Goal: Information Seeking & Learning: Learn about a topic

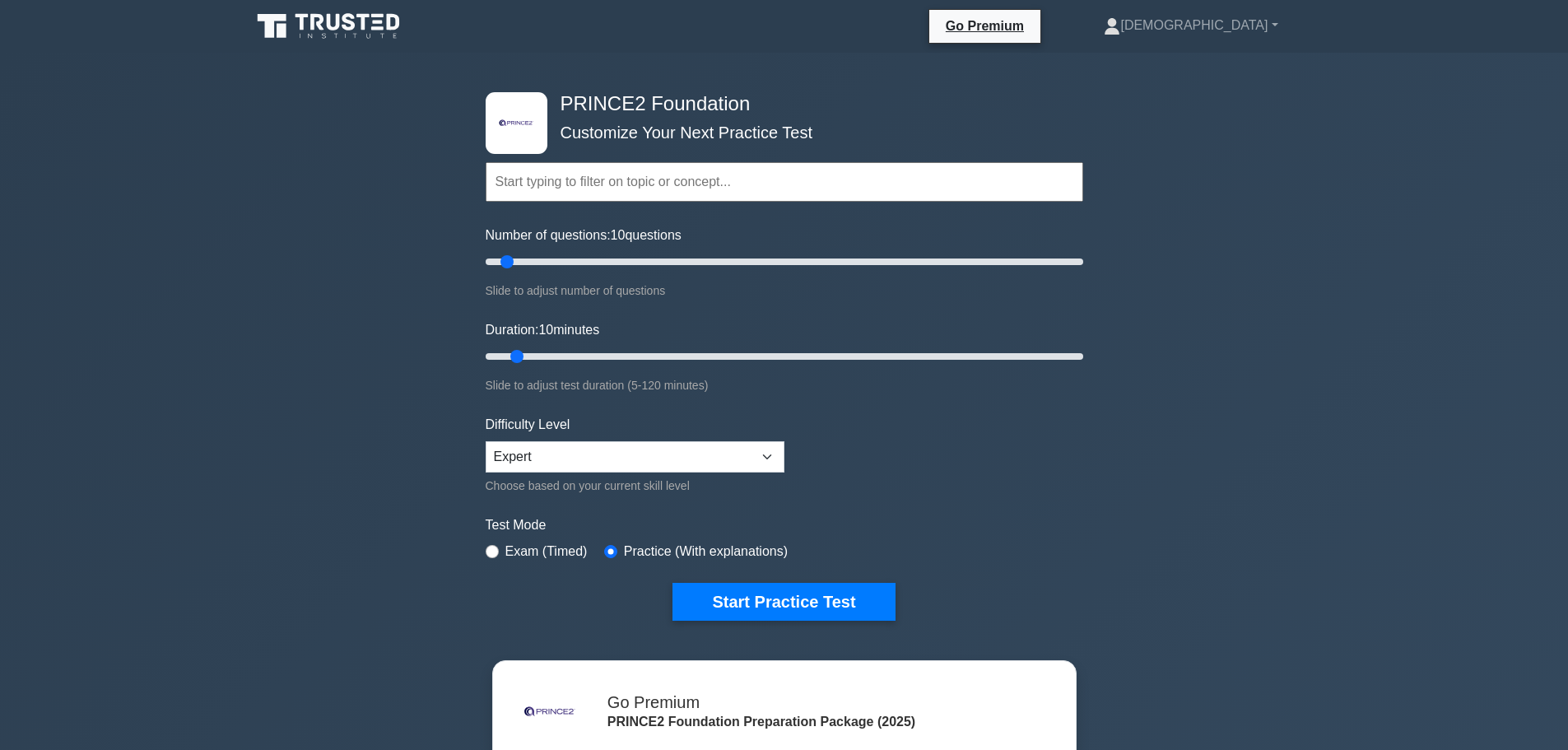
click at [568, 189] on input "text" at bounding box center [784, 182] width 598 height 39
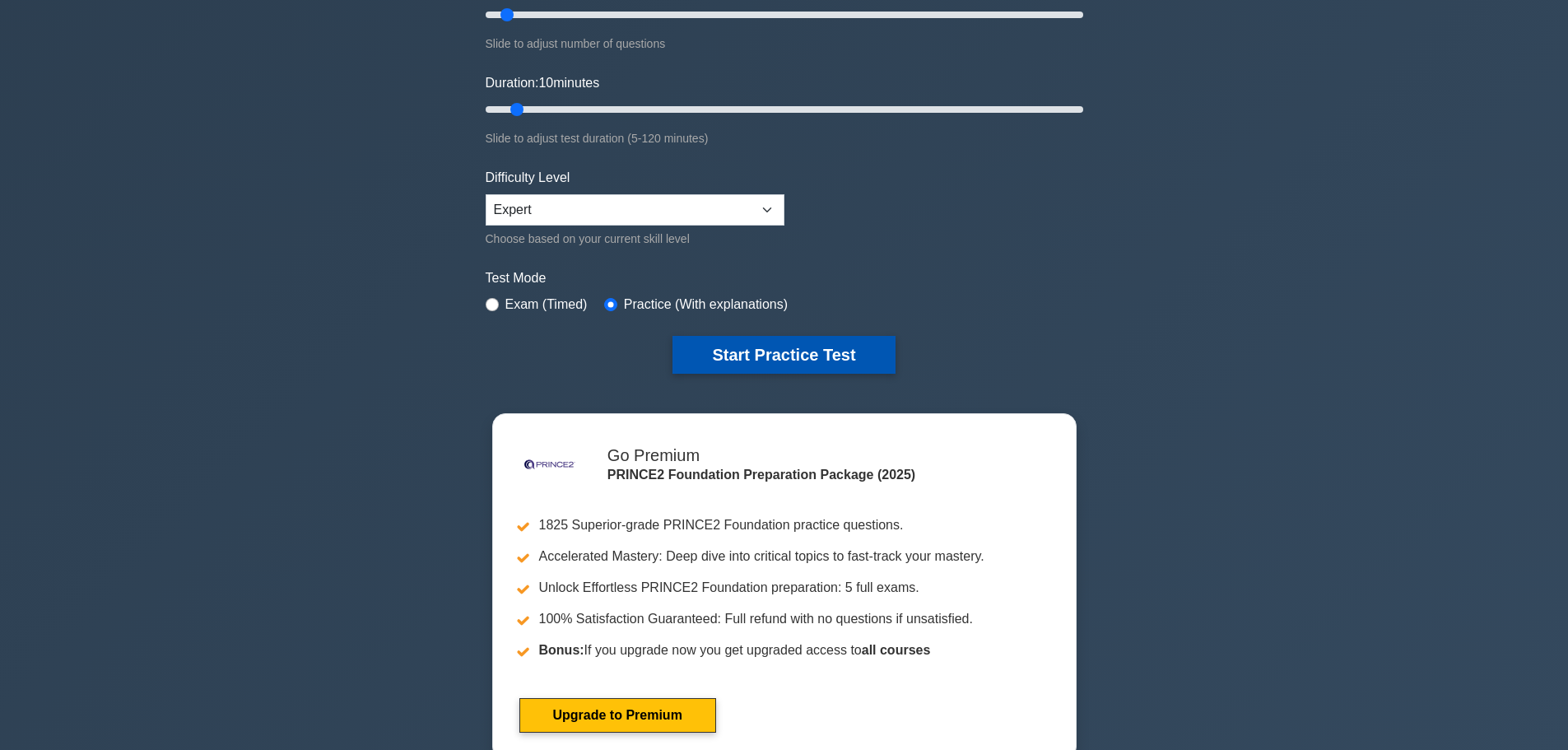
click at [823, 341] on button "Start Practice Test" at bounding box center [783, 354] width 222 height 38
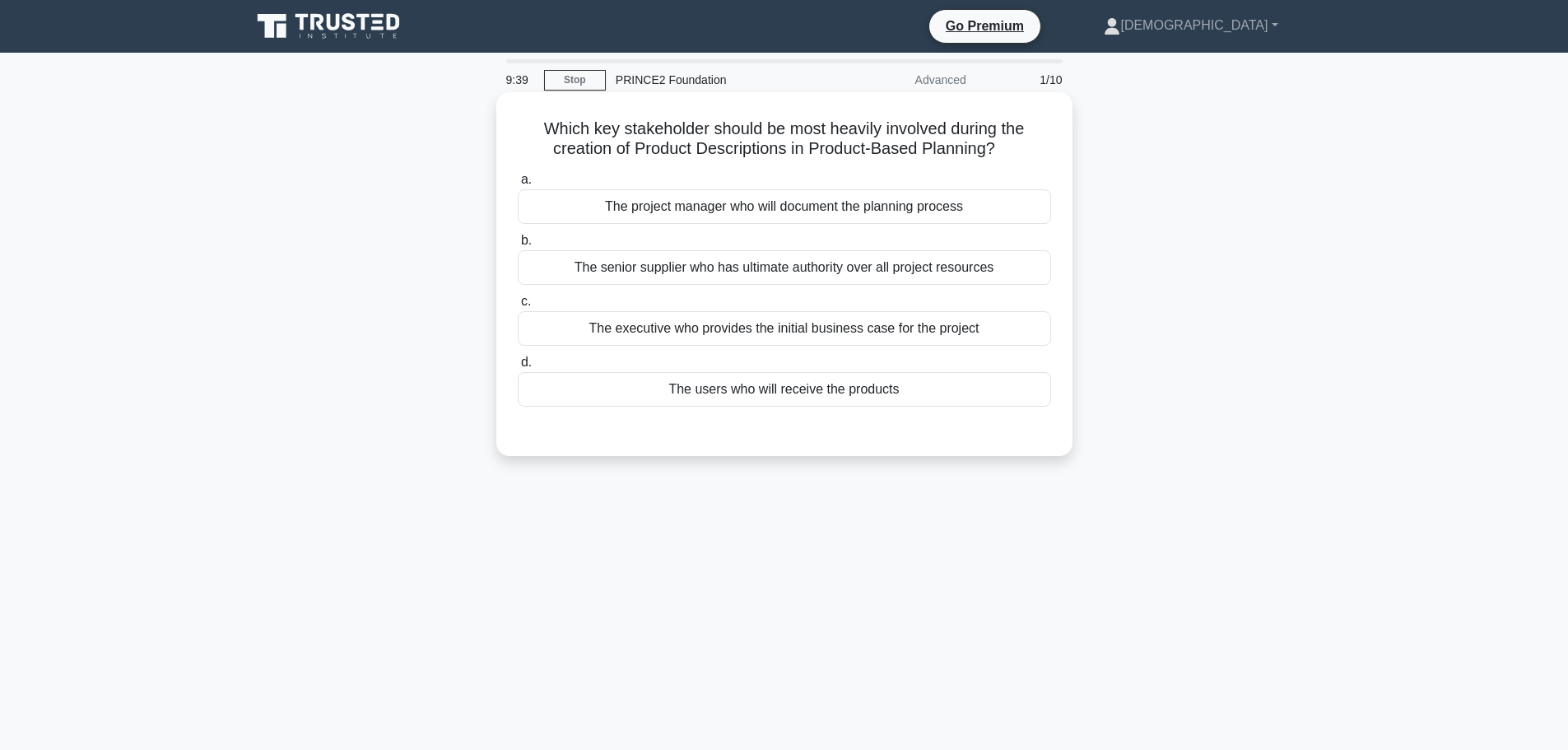
click at [985, 392] on div "The users who will receive the products" at bounding box center [784, 389] width 533 height 34
click at [518, 368] on input "d. The users who will receive the products" at bounding box center [518, 362] width 0 height 11
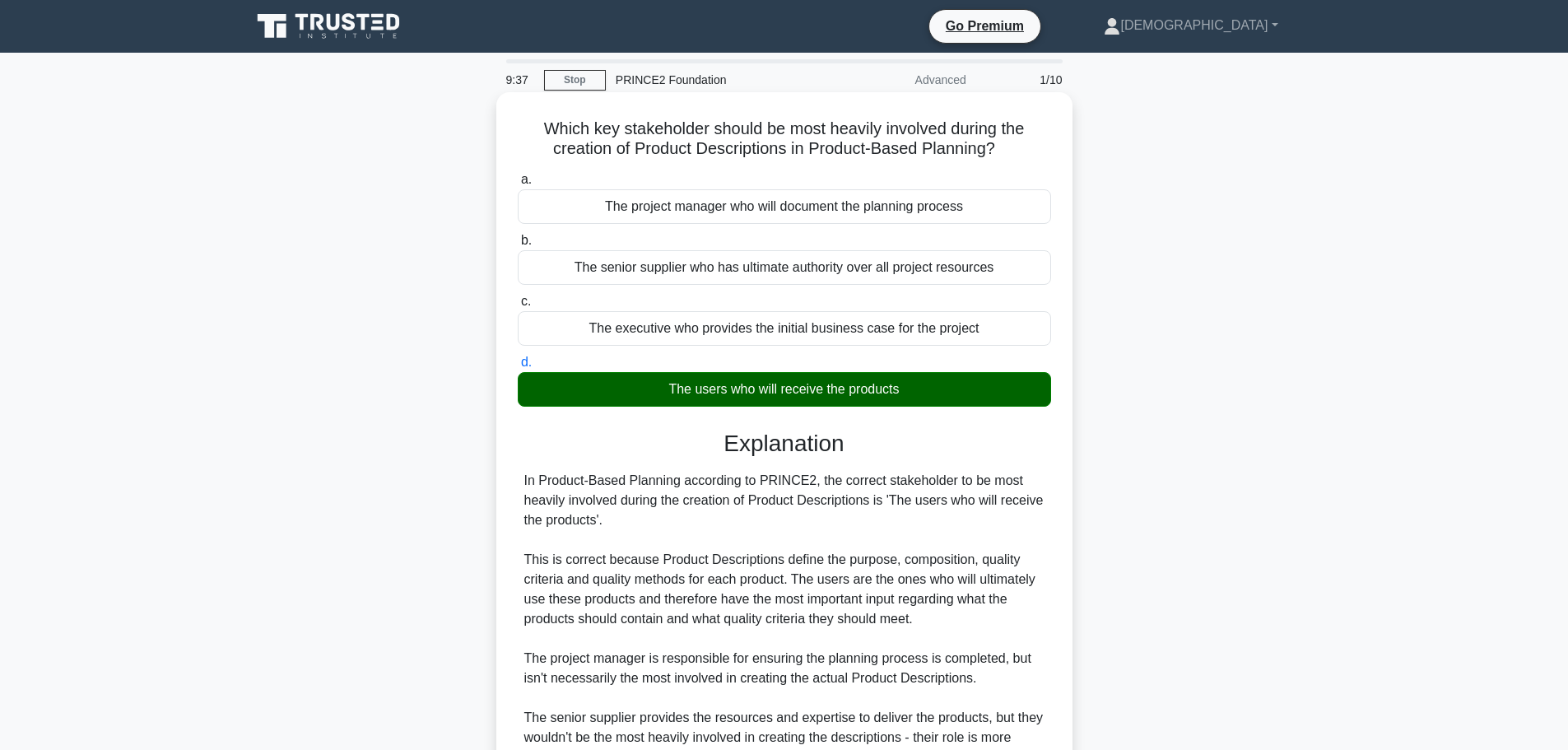
scroll to position [246, 0]
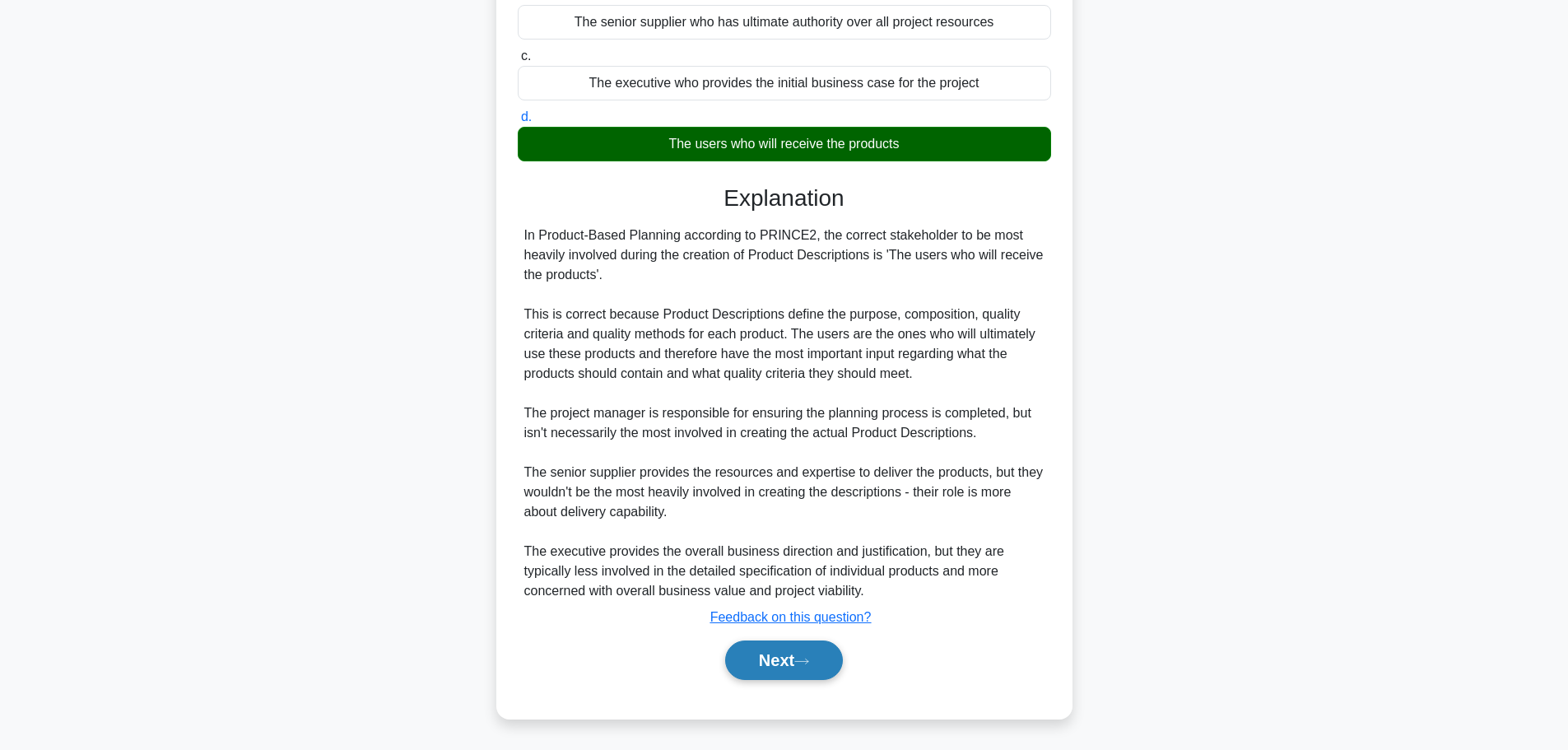
click at [803, 665] on icon at bounding box center [801, 660] width 15 height 9
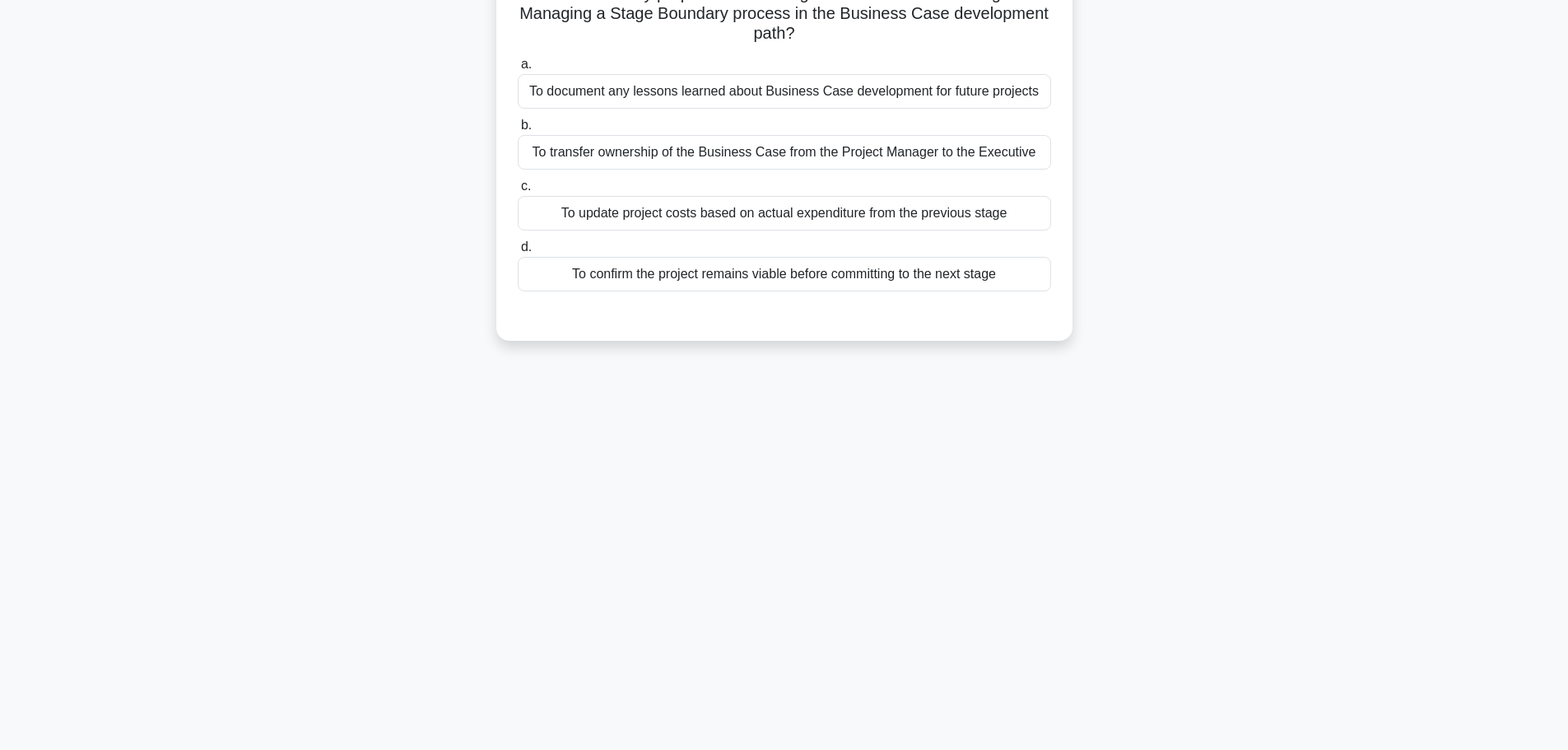
scroll to position [0, 0]
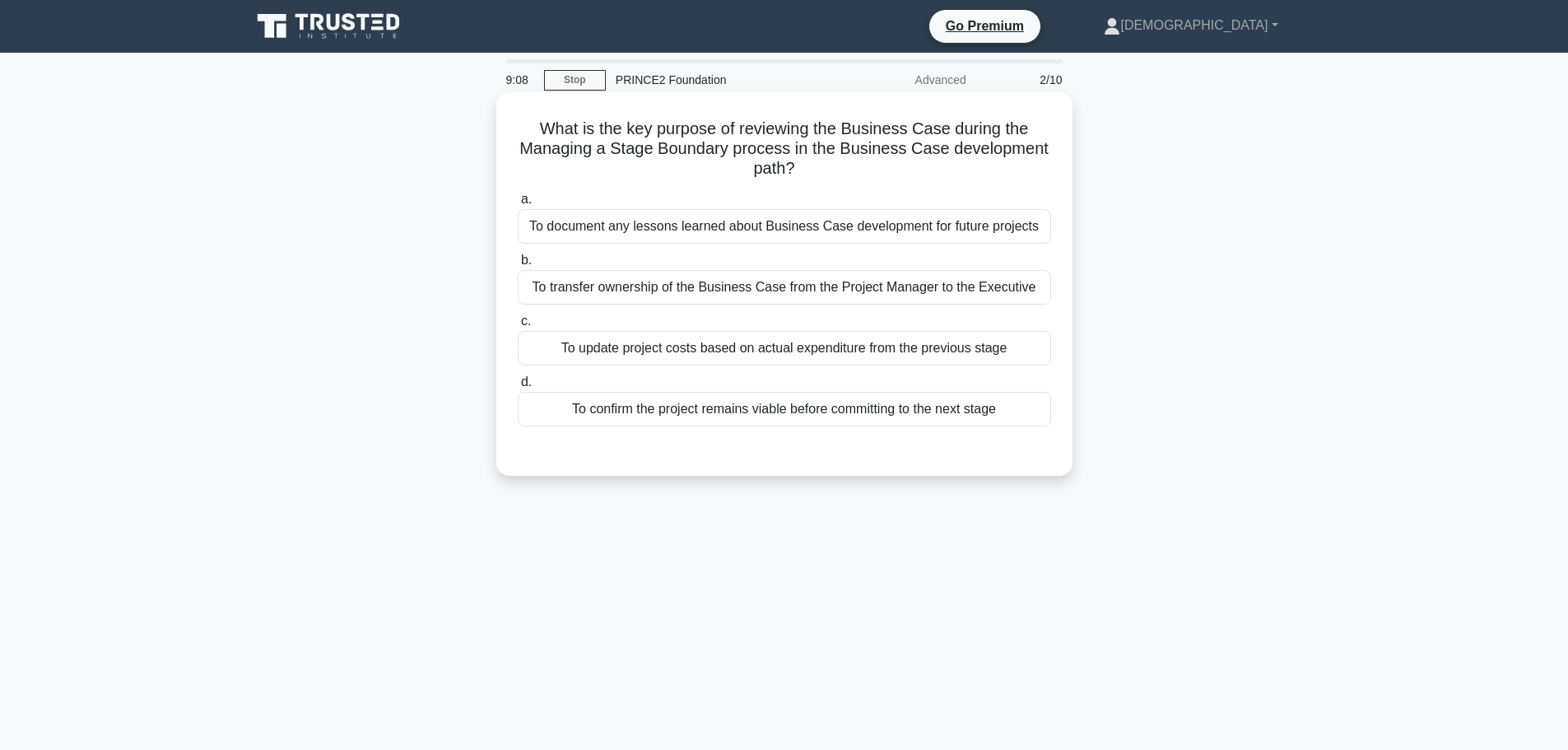
click at [792, 415] on div "To confirm the project remains viable before committing to the next stage" at bounding box center [784, 408] width 533 height 34
click at [518, 388] on input "d. To confirm the project remains viable before committing to the next stage" at bounding box center [518, 382] width 0 height 11
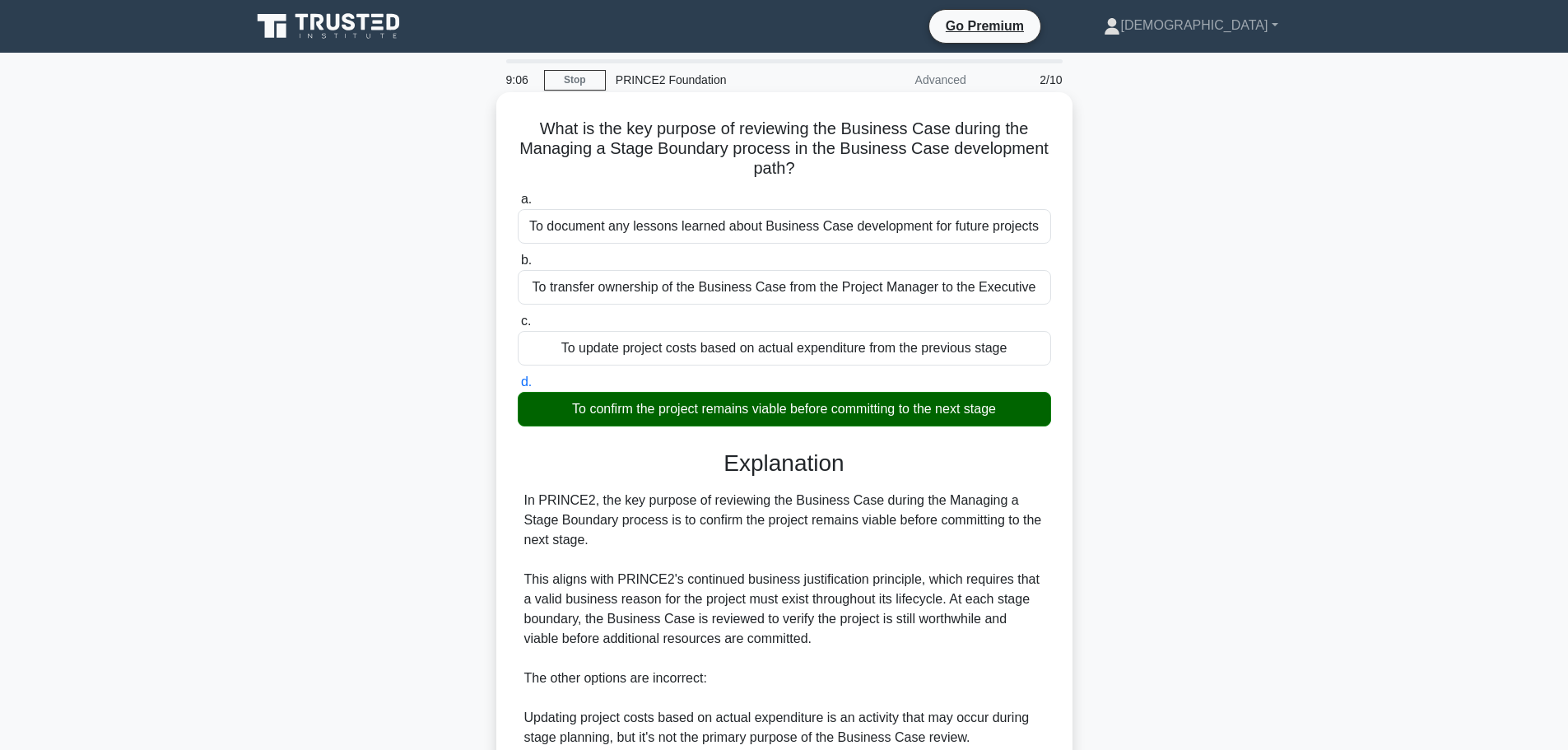
scroll to position [306, 0]
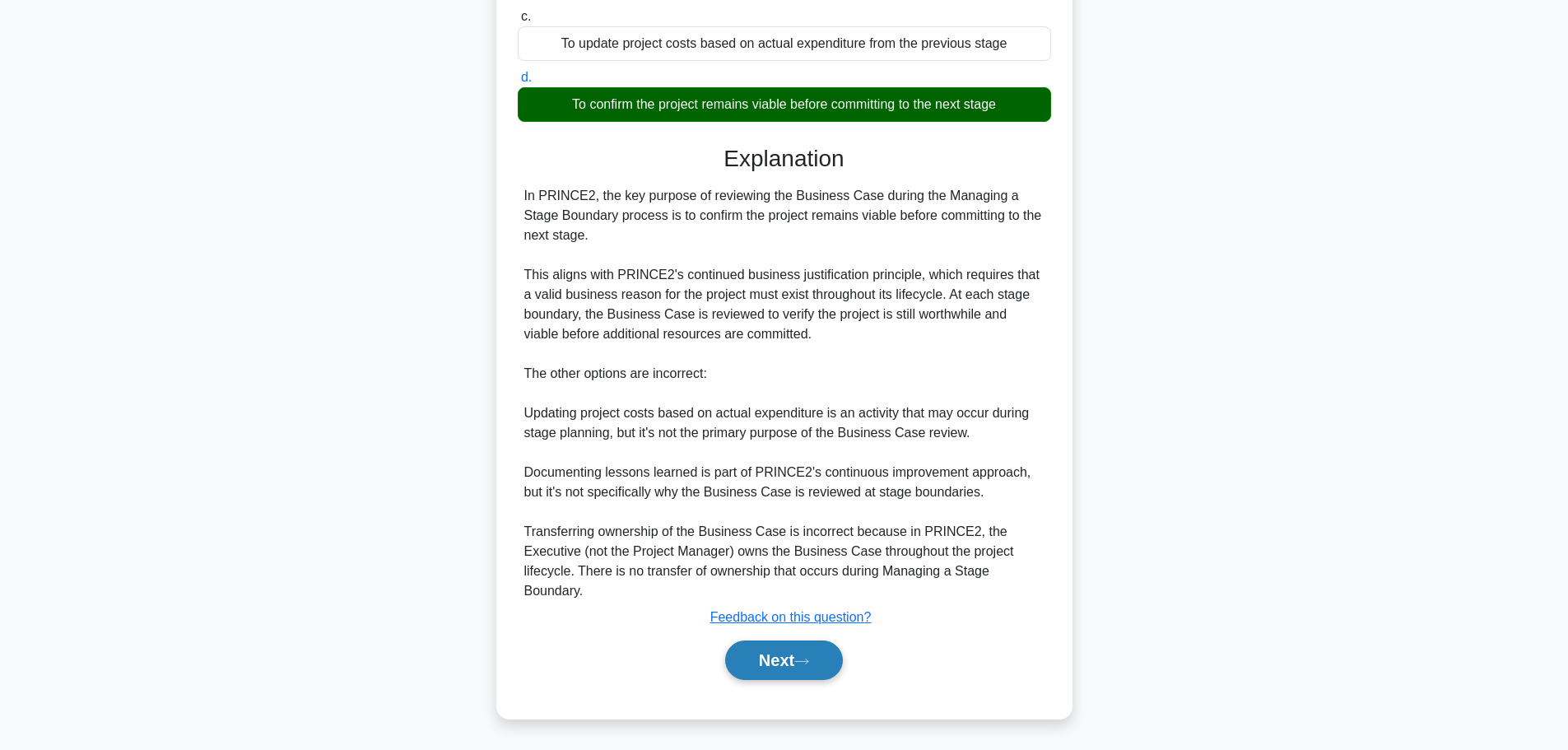
click at [756, 666] on button "Next" at bounding box center [784, 659] width 117 height 39
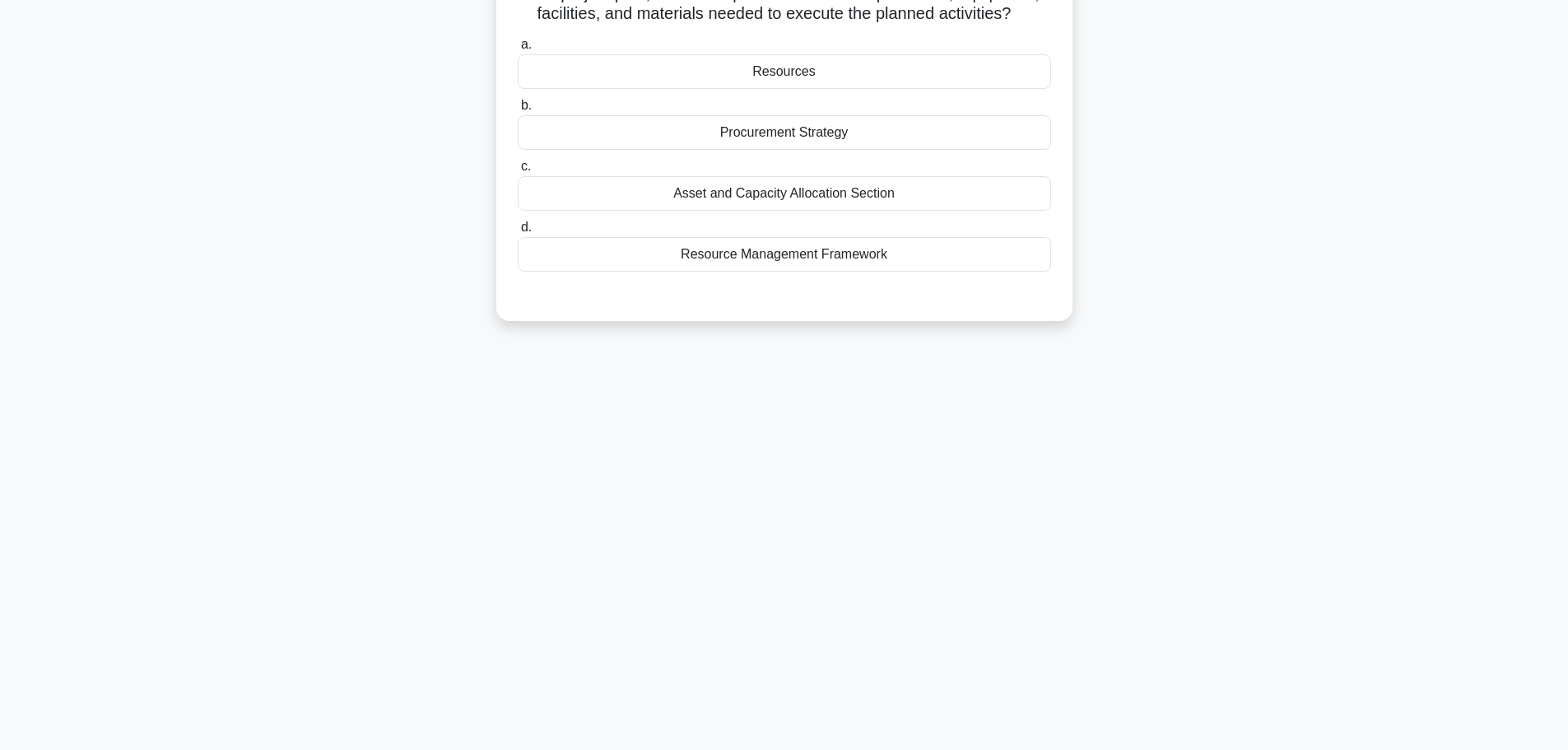
scroll to position [0, 0]
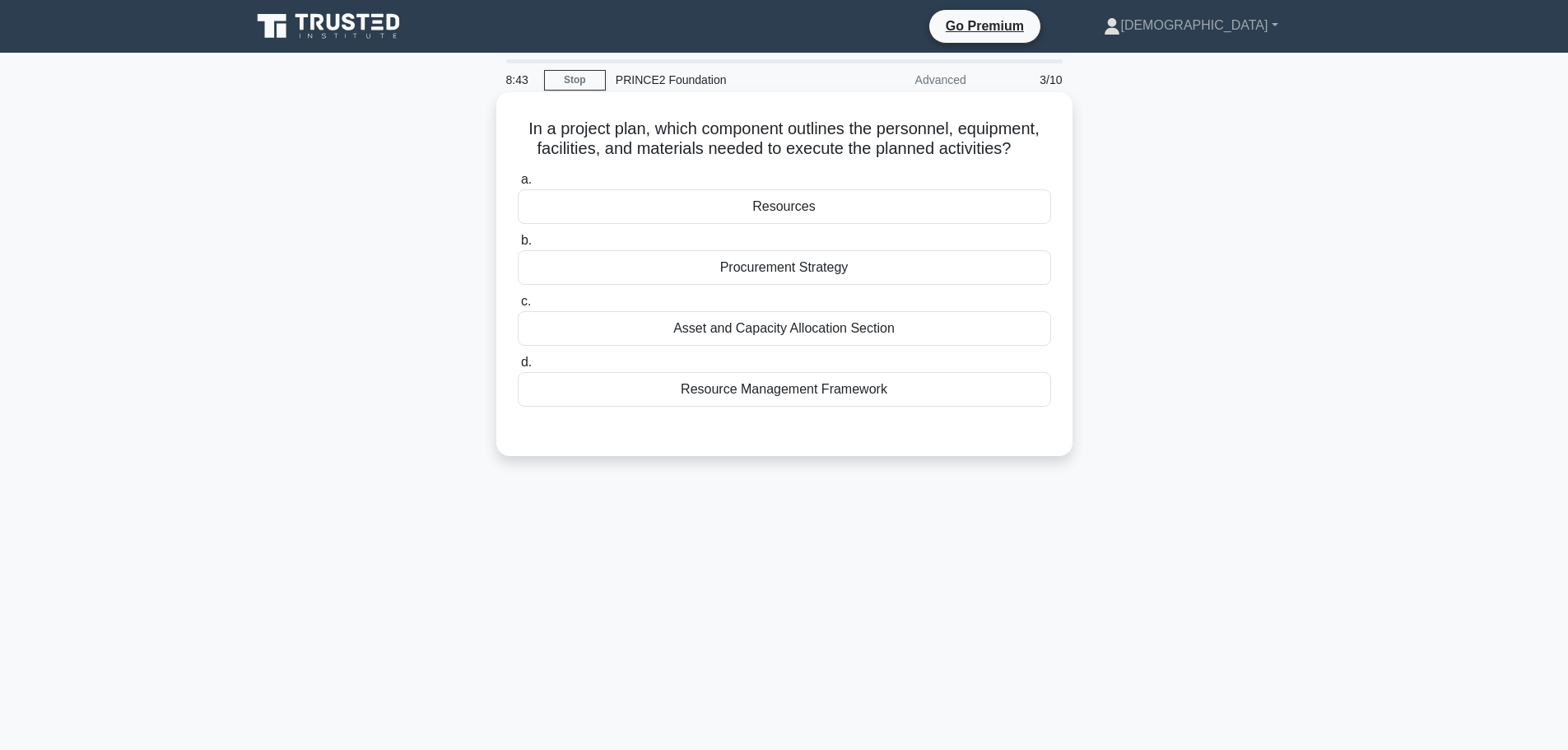
click at [815, 207] on div "Resources" at bounding box center [784, 206] width 533 height 34
click at [518, 186] on input "a. Resources" at bounding box center [518, 180] width 0 height 11
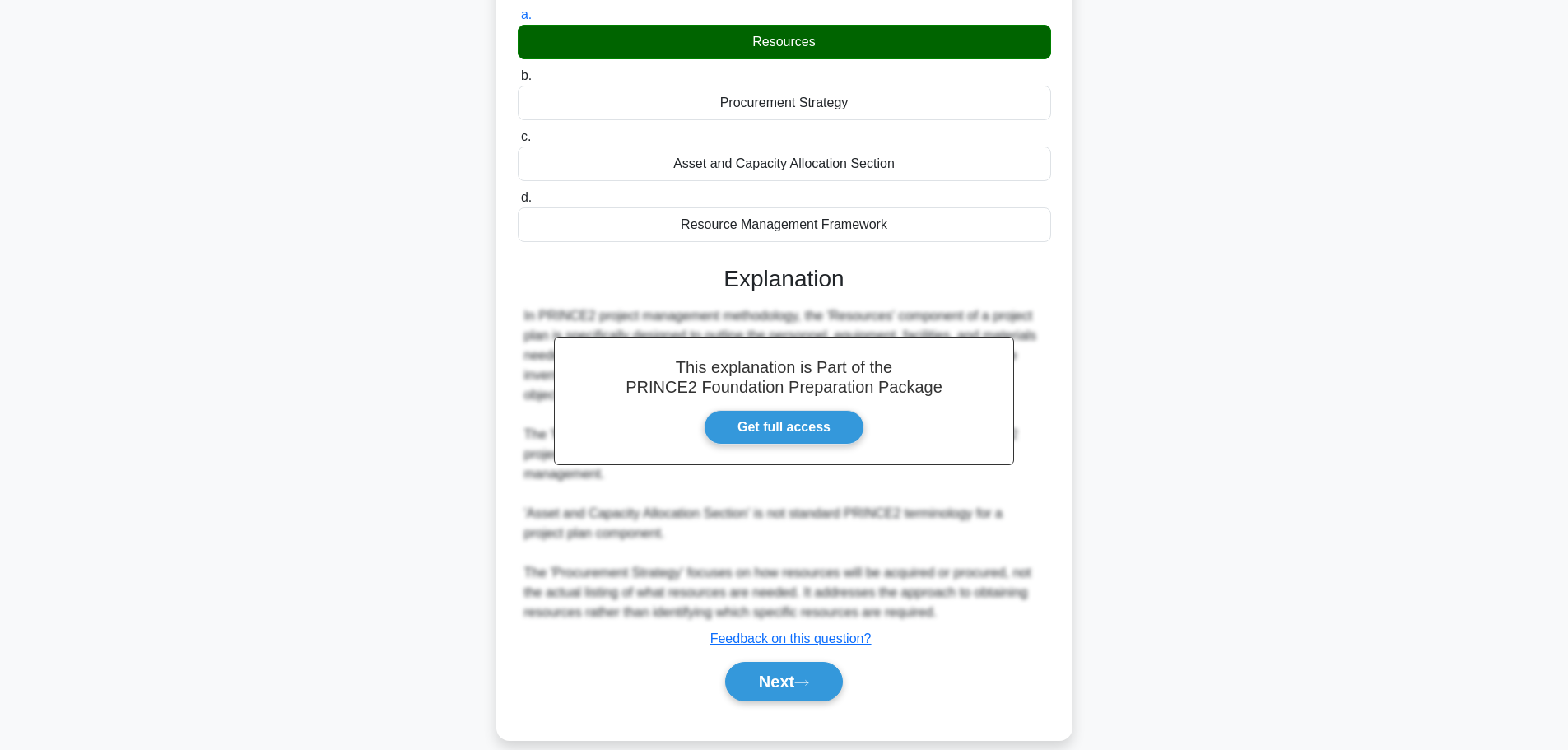
scroll to position [187, 0]
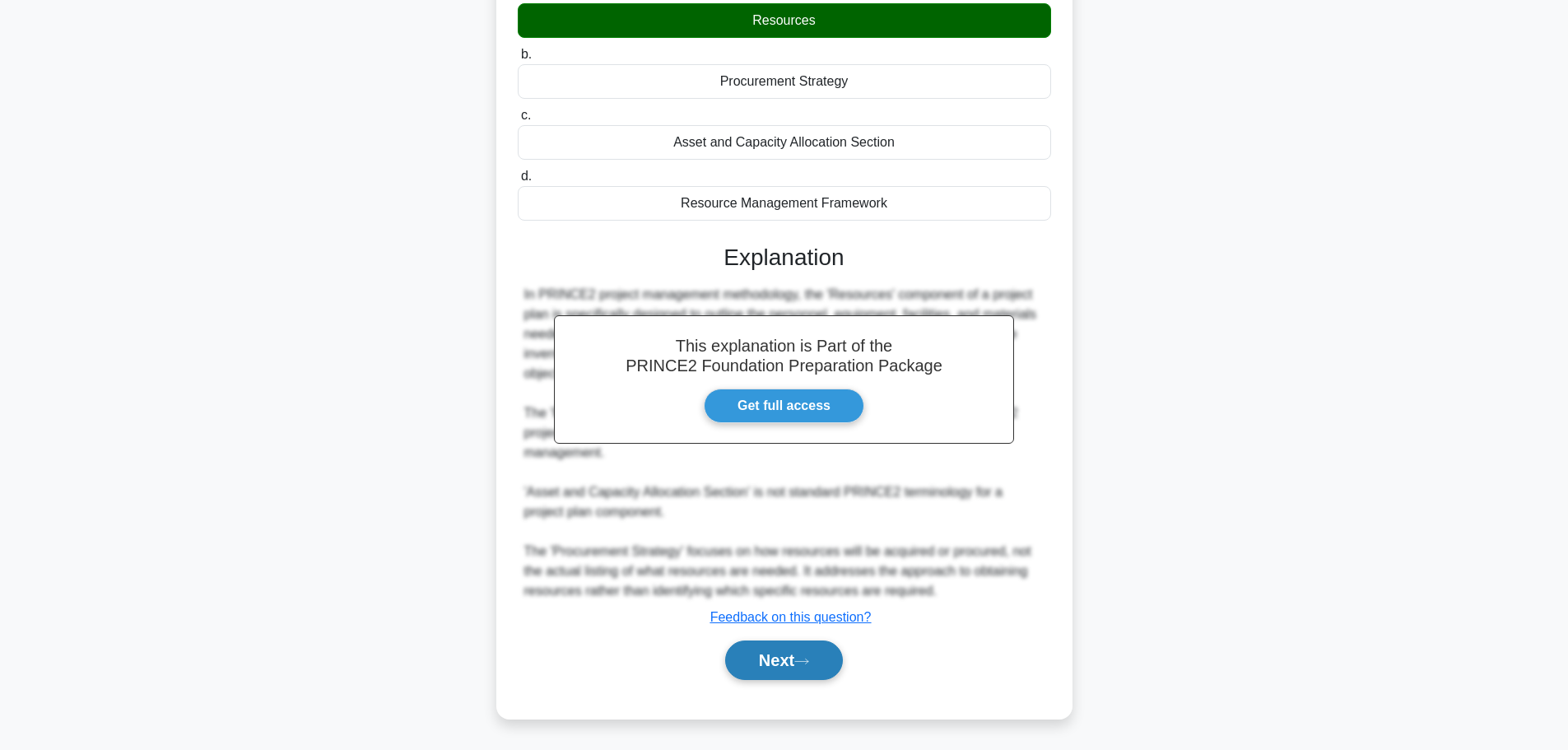
click at [797, 676] on button "Next" at bounding box center [784, 659] width 117 height 39
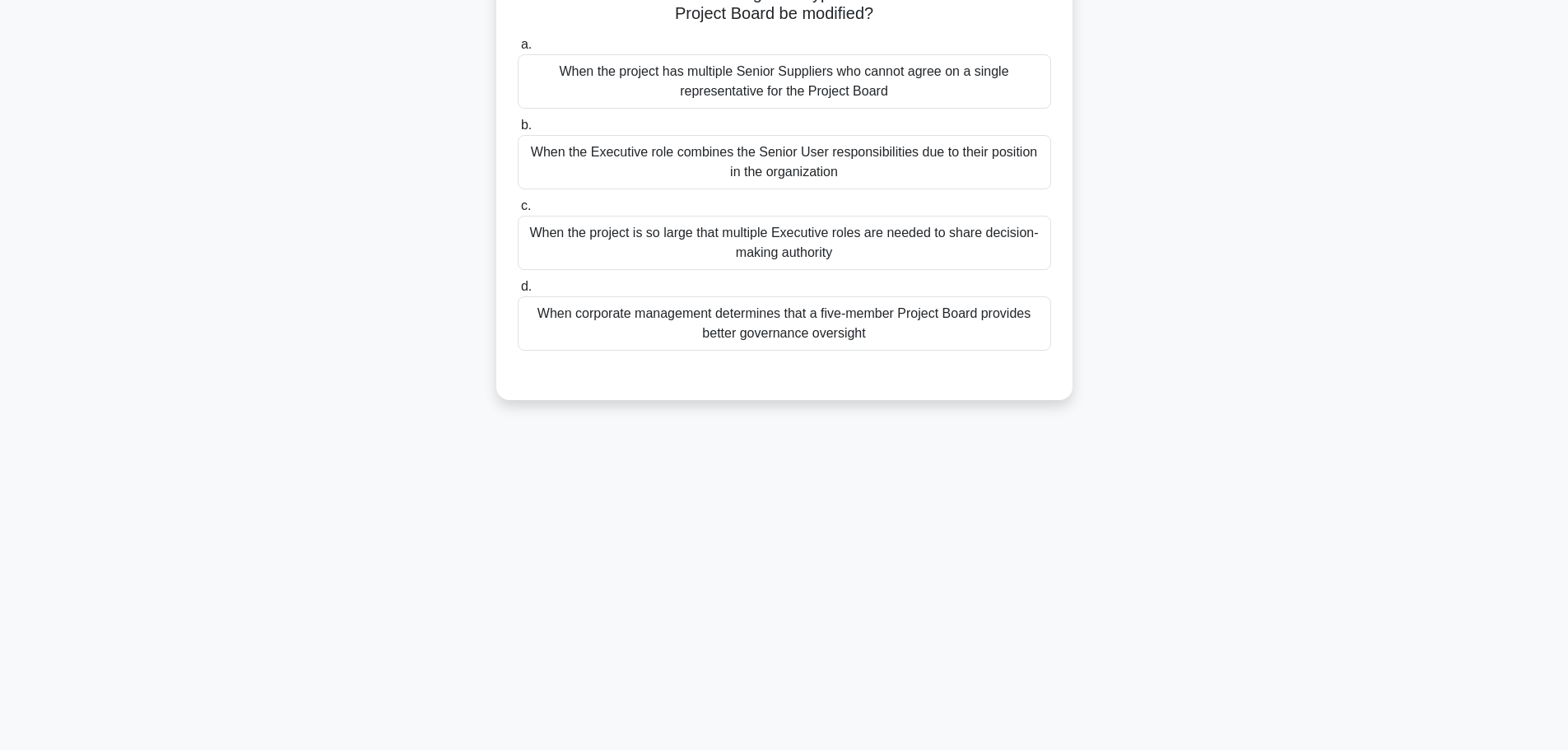
scroll to position [0, 0]
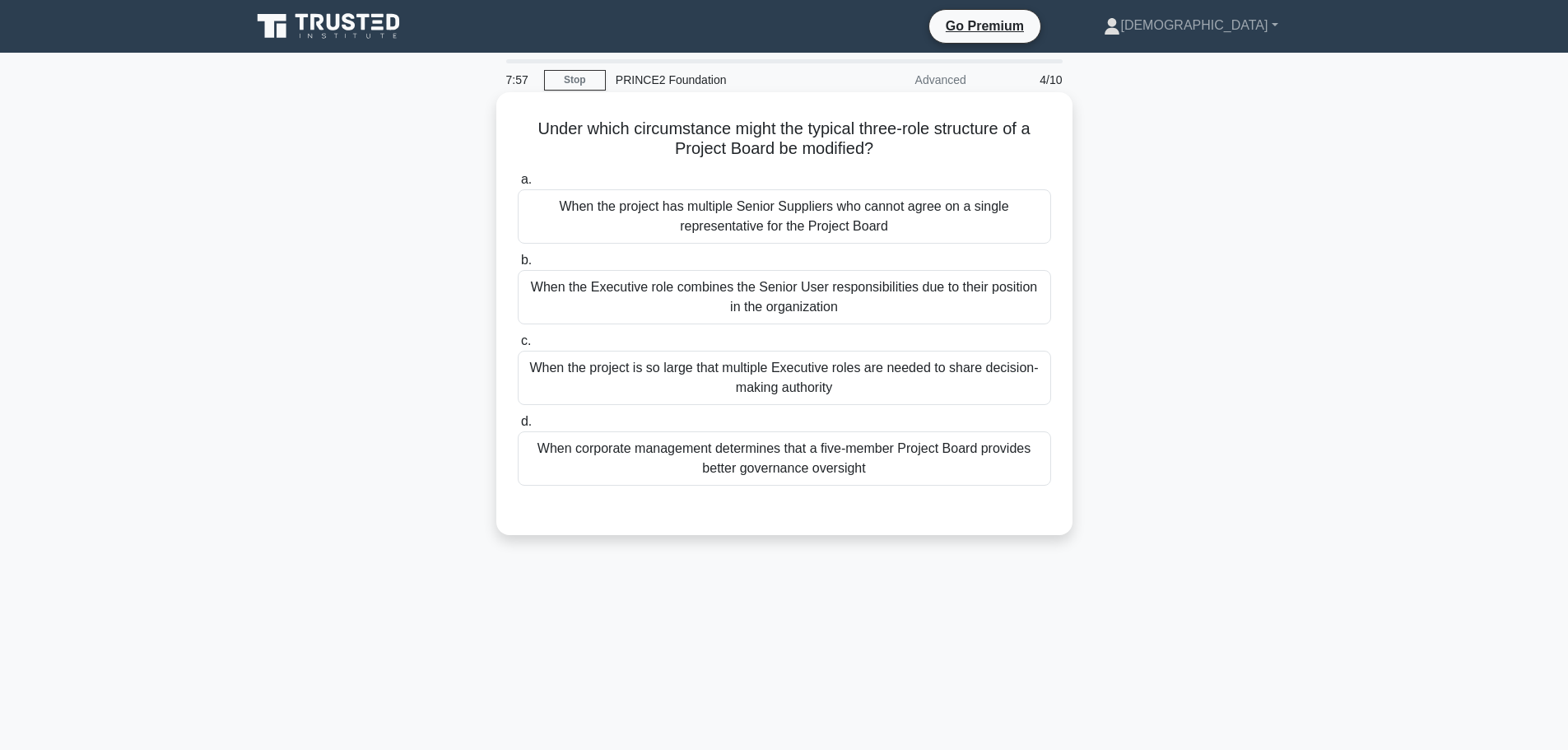
click at [826, 300] on div "When the Executive role combines the Senior User responsibilities due to their …" at bounding box center [784, 297] width 533 height 55
click at [518, 266] on input "b. When the Executive role combines the Senior User responsibilities due to the…" at bounding box center [518, 260] width 0 height 11
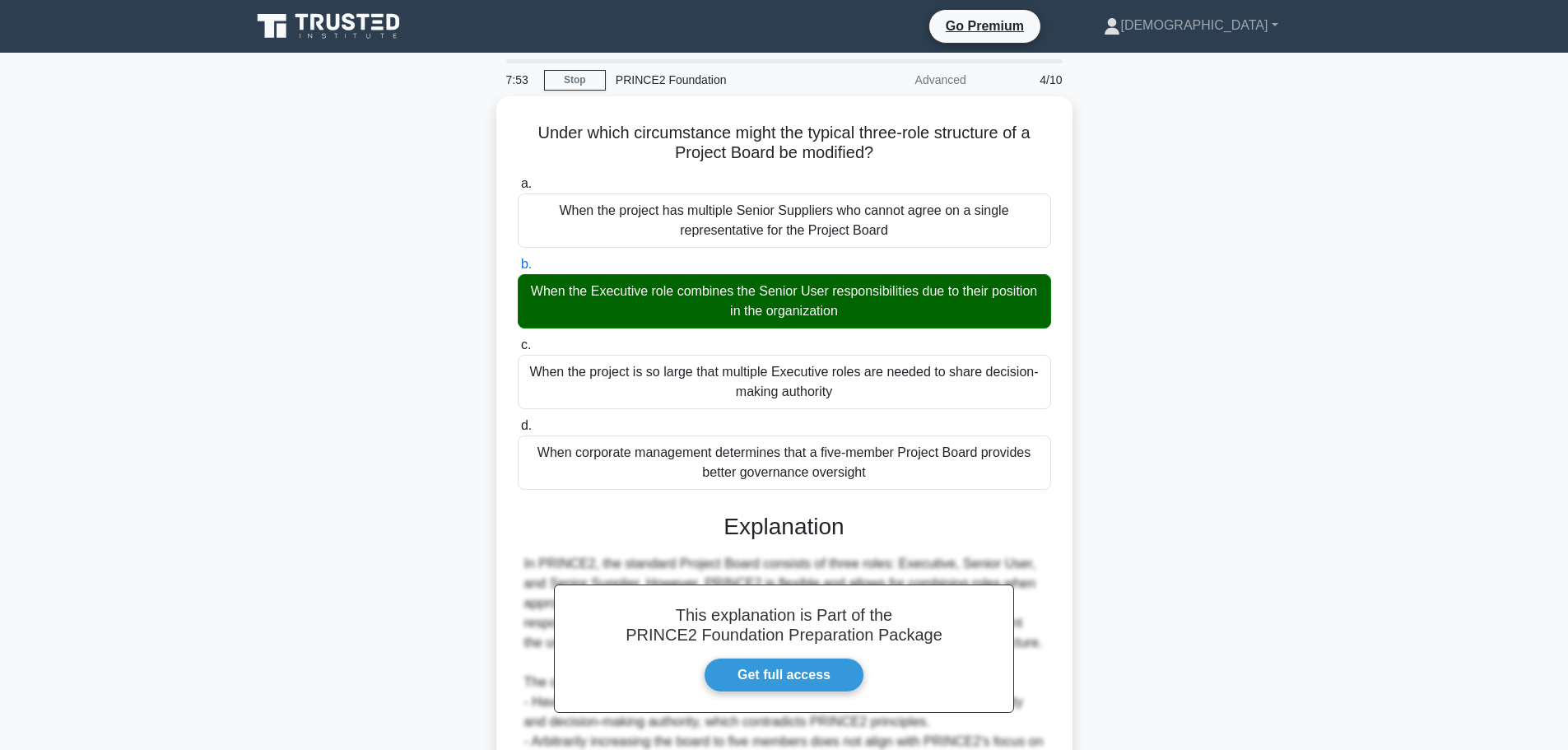
scroll to position [165, 0]
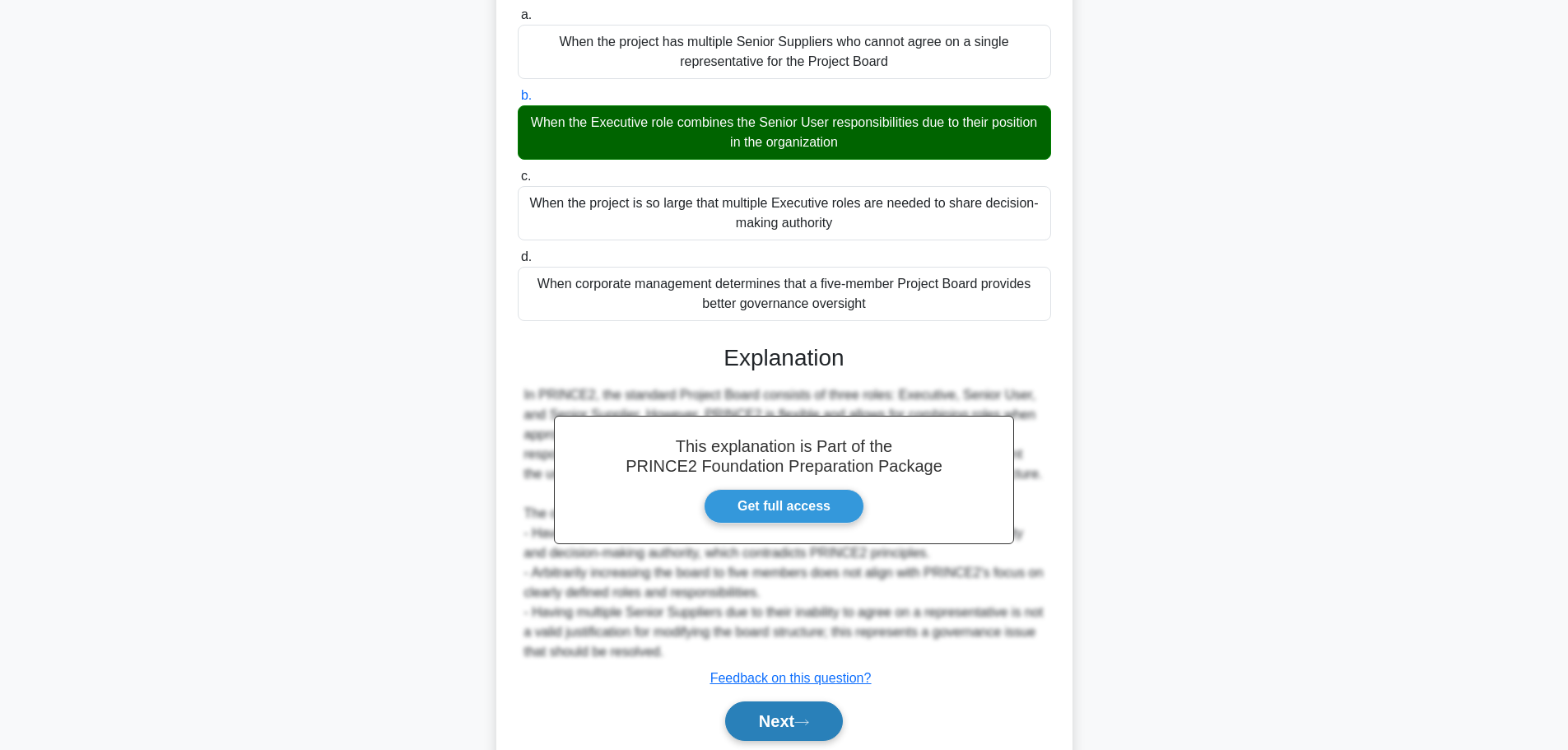
click at [808, 724] on icon at bounding box center [801, 721] width 13 height 5
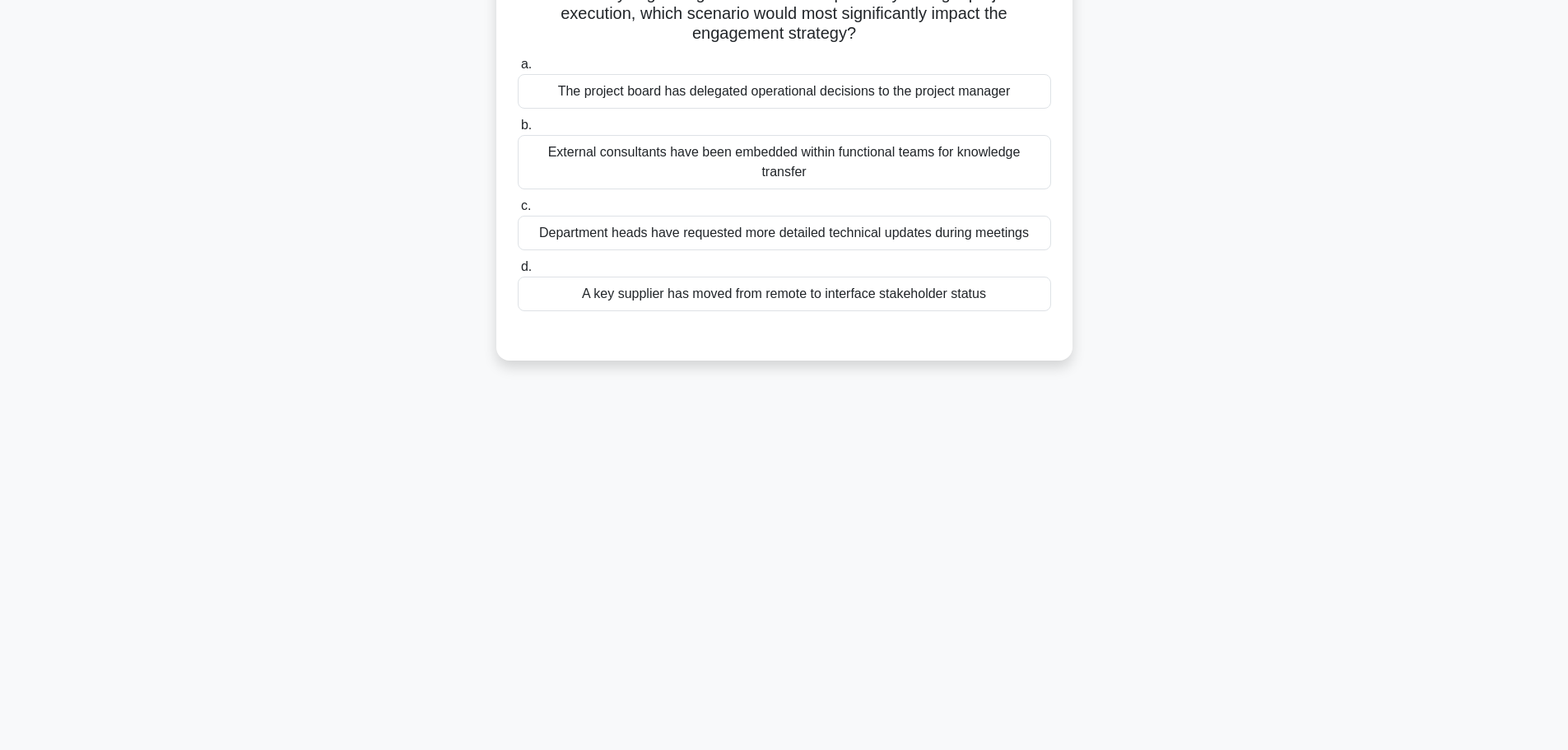
scroll to position [0, 0]
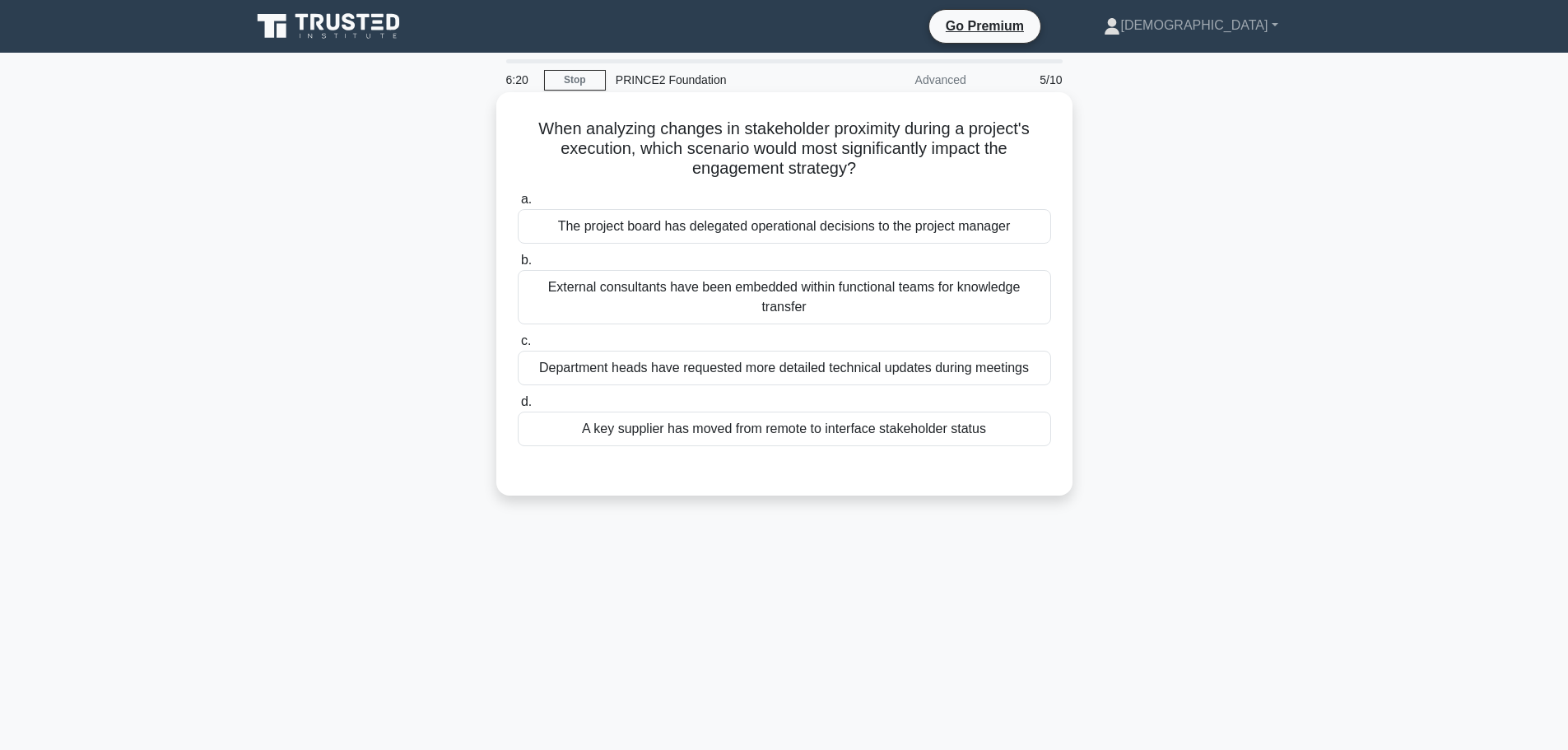
click at [808, 302] on div "External consultants have been embedded within functional teams for knowledge t…" at bounding box center [784, 297] width 533 height 55
click at [518, 266] on input "b. External consultants have been embedded within functional teams for knowledg…" at bounding box center [518, 260] width 0 height 11
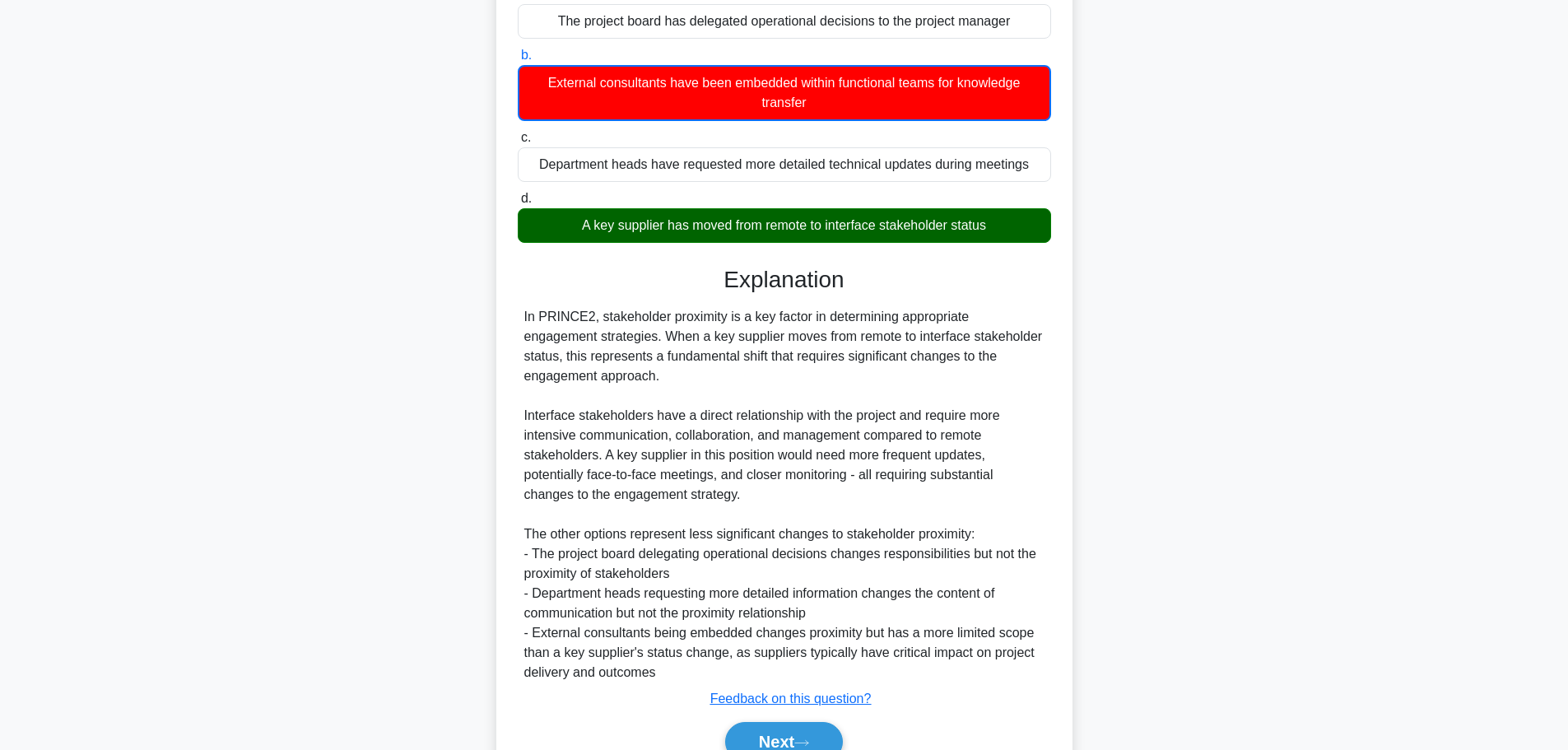
scroll to position [287, 0]
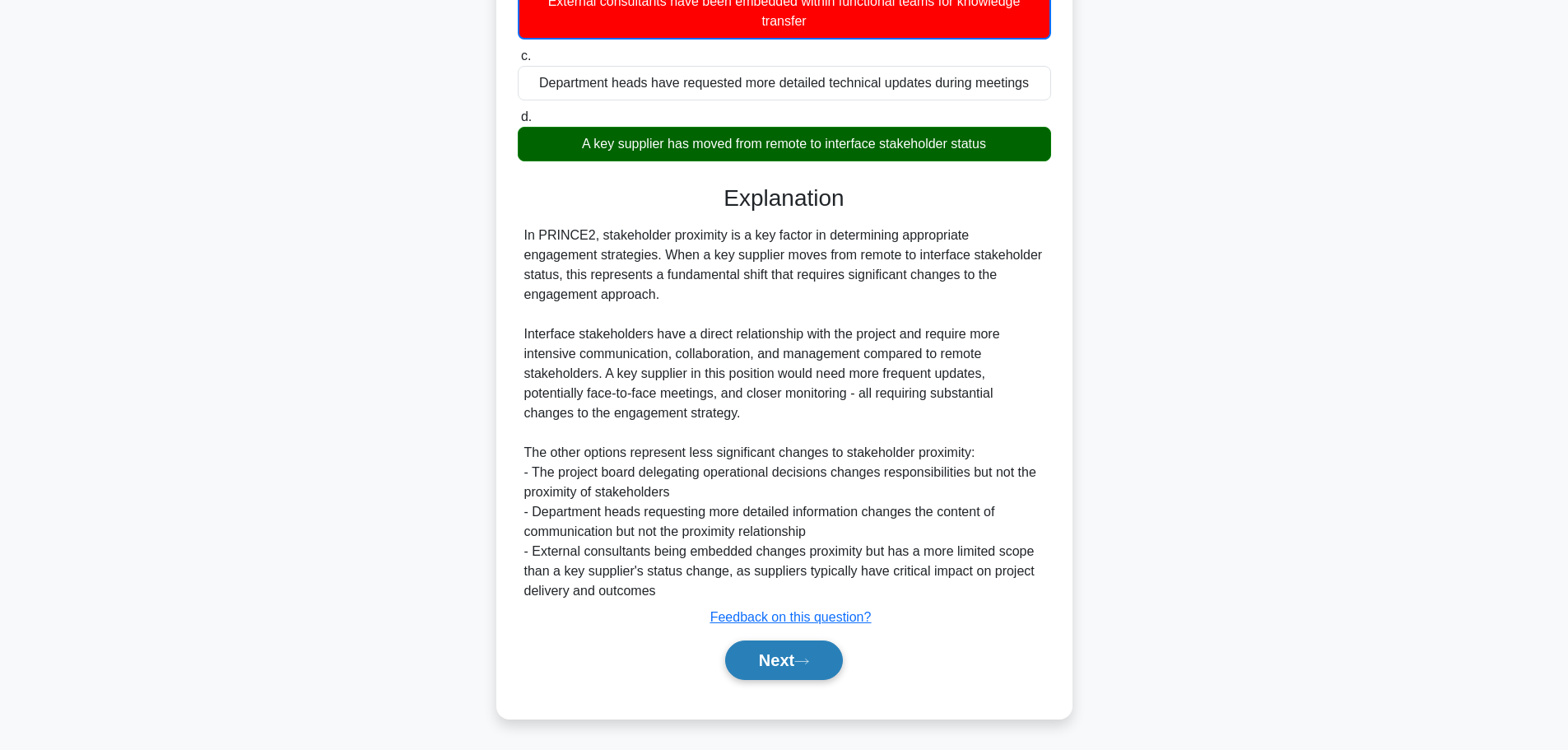
click at [805, 660] on icon at bounding box center [801, 660] width 15 height 9
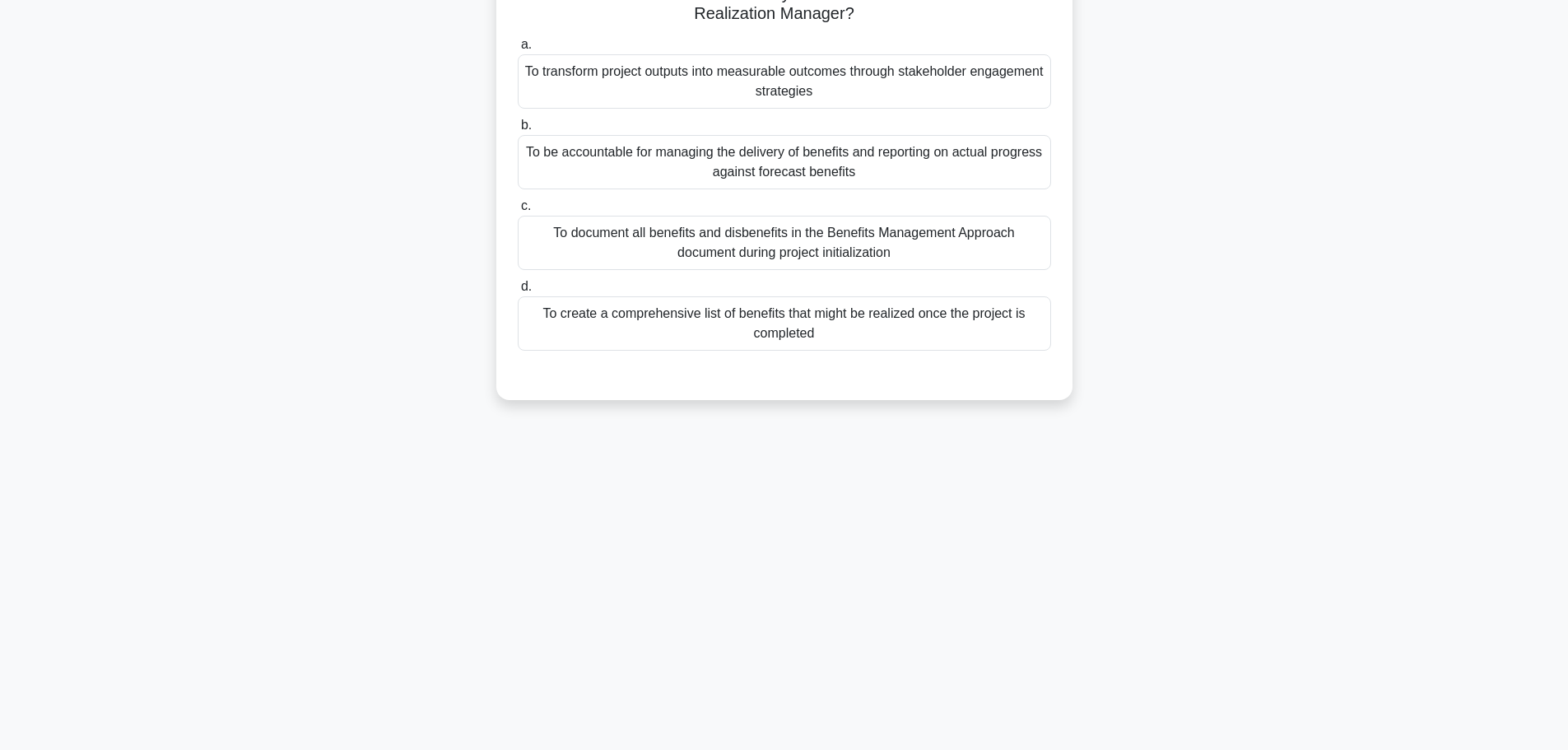
scroll to position [0, 0]
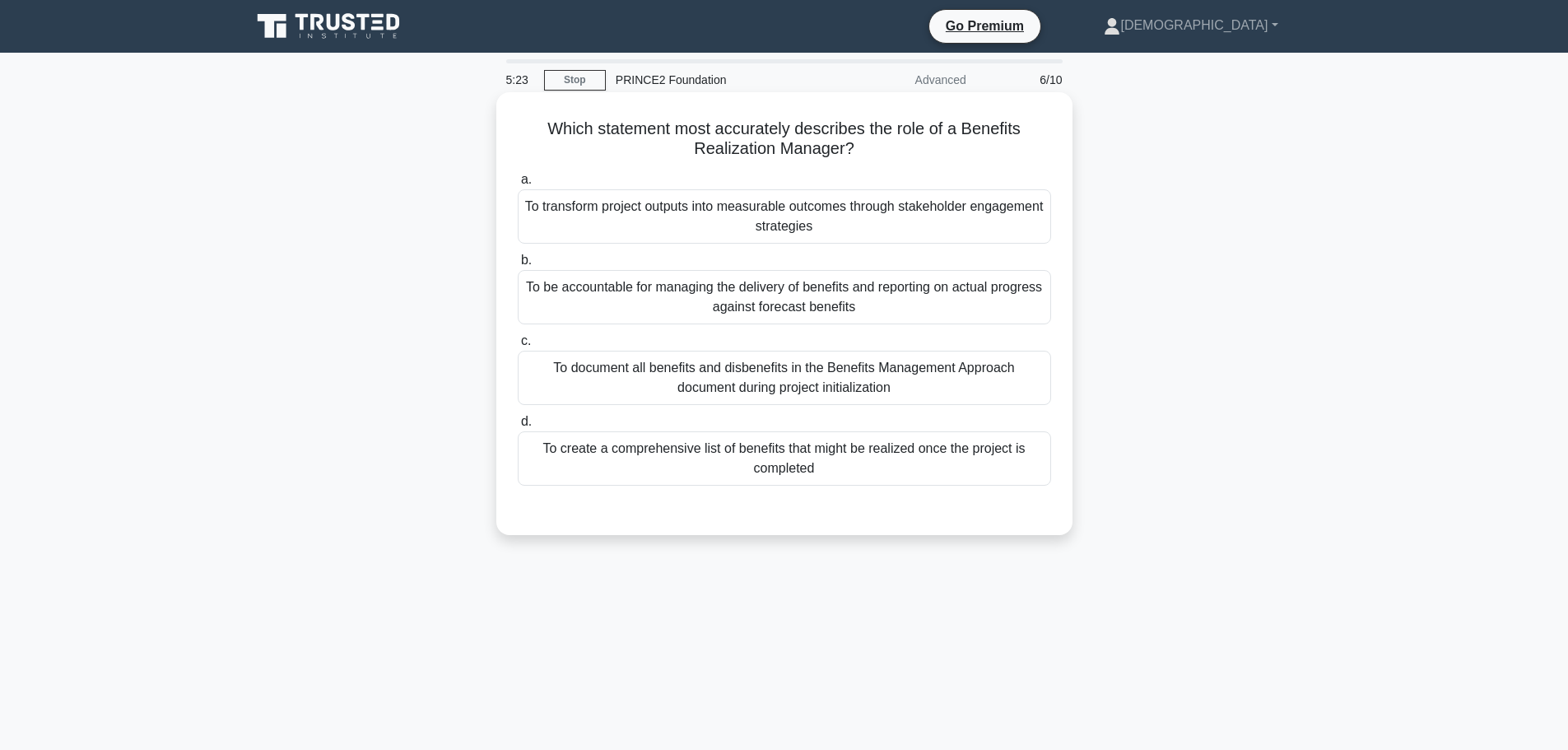
click at [677, 457] on div "To create a comprehensive list of benefits that might be realized once the proj…" at bounding box center [784, 458] width 533 height 55
click at [518, 427] on input "d. To create a comprehensive list of benefits that might be realized once the p…" at bounding box center [518, 421] width 0 height 11
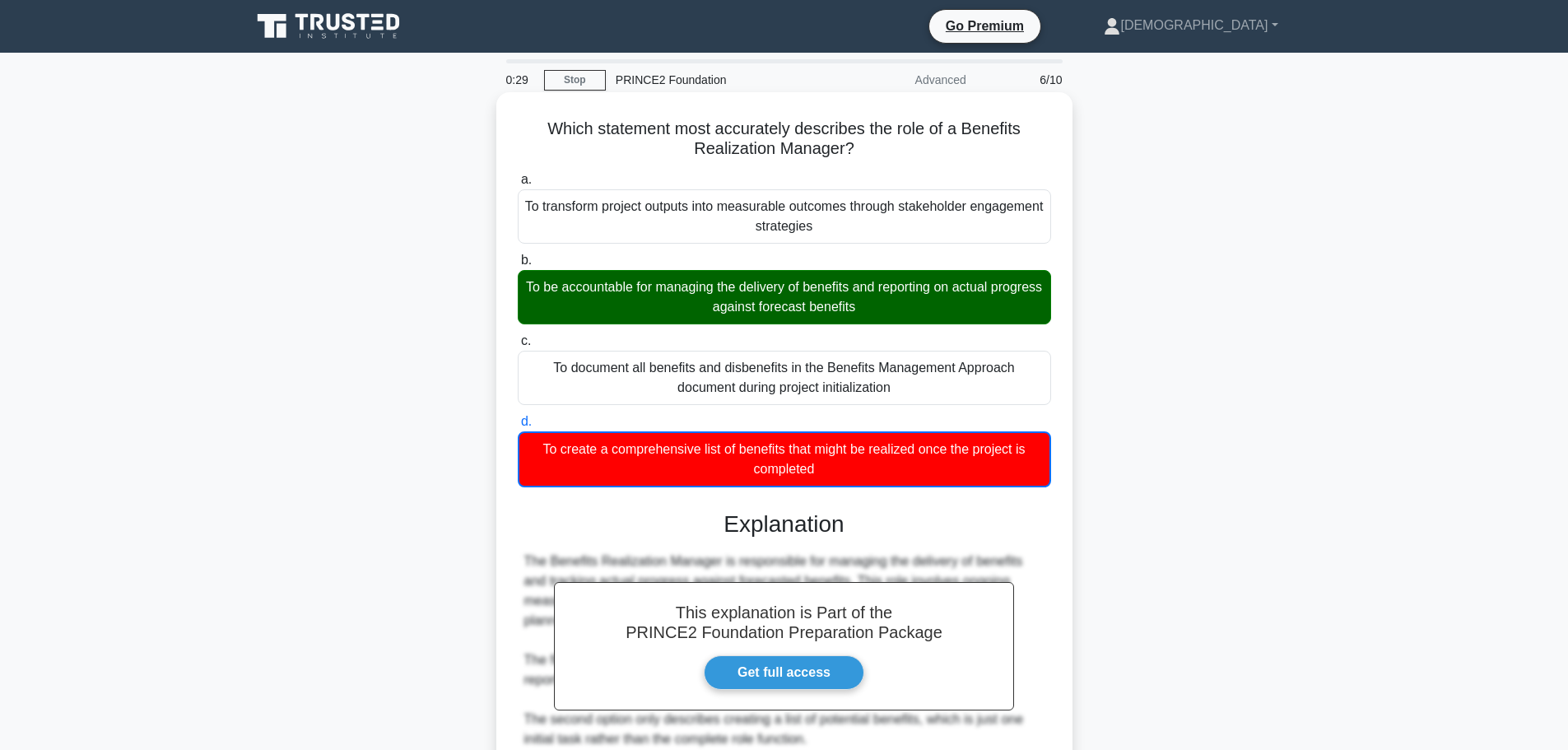
scroll to position [307, 0]
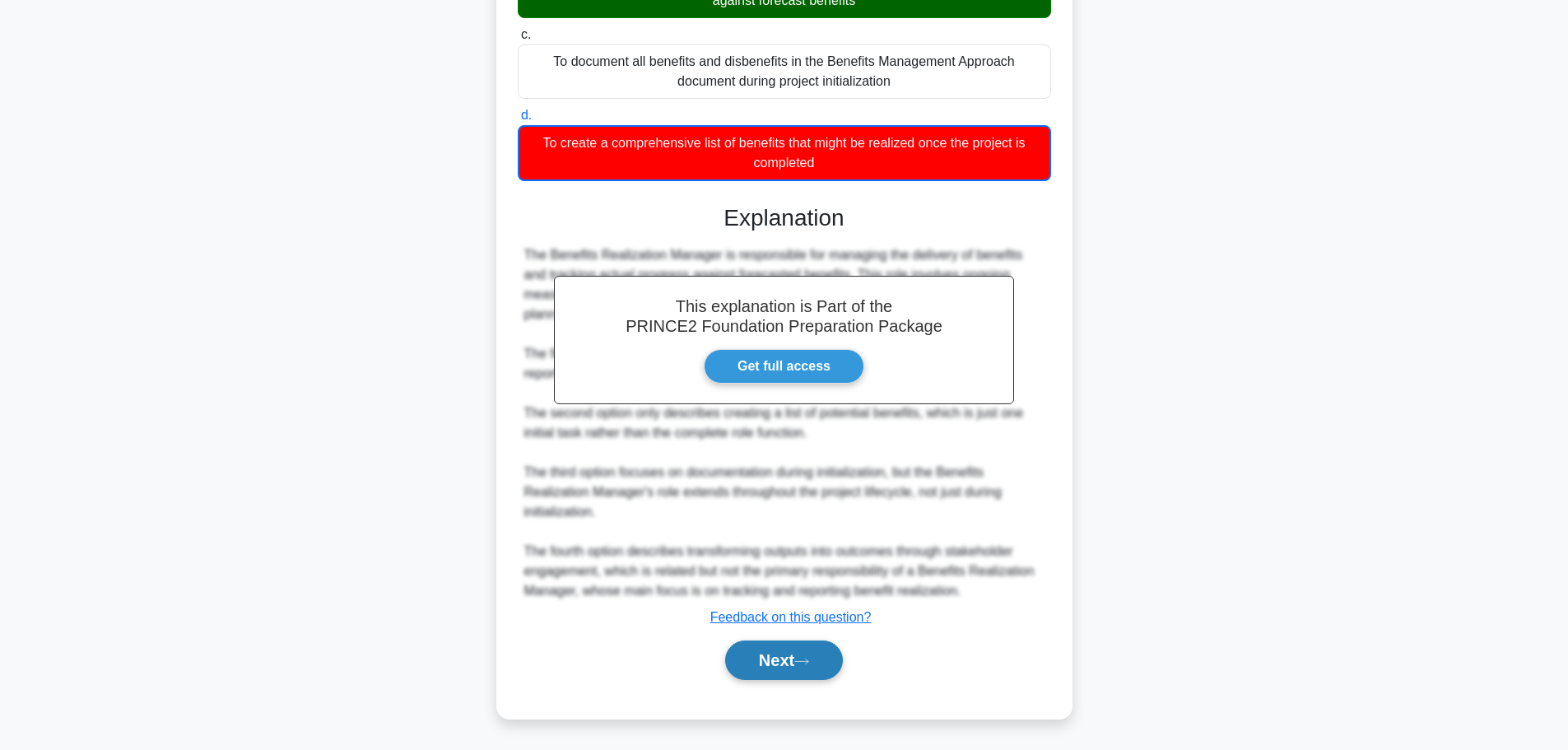
click at [729, 656] on button "Next" at bounding box center [784, 659] width 117 height 39
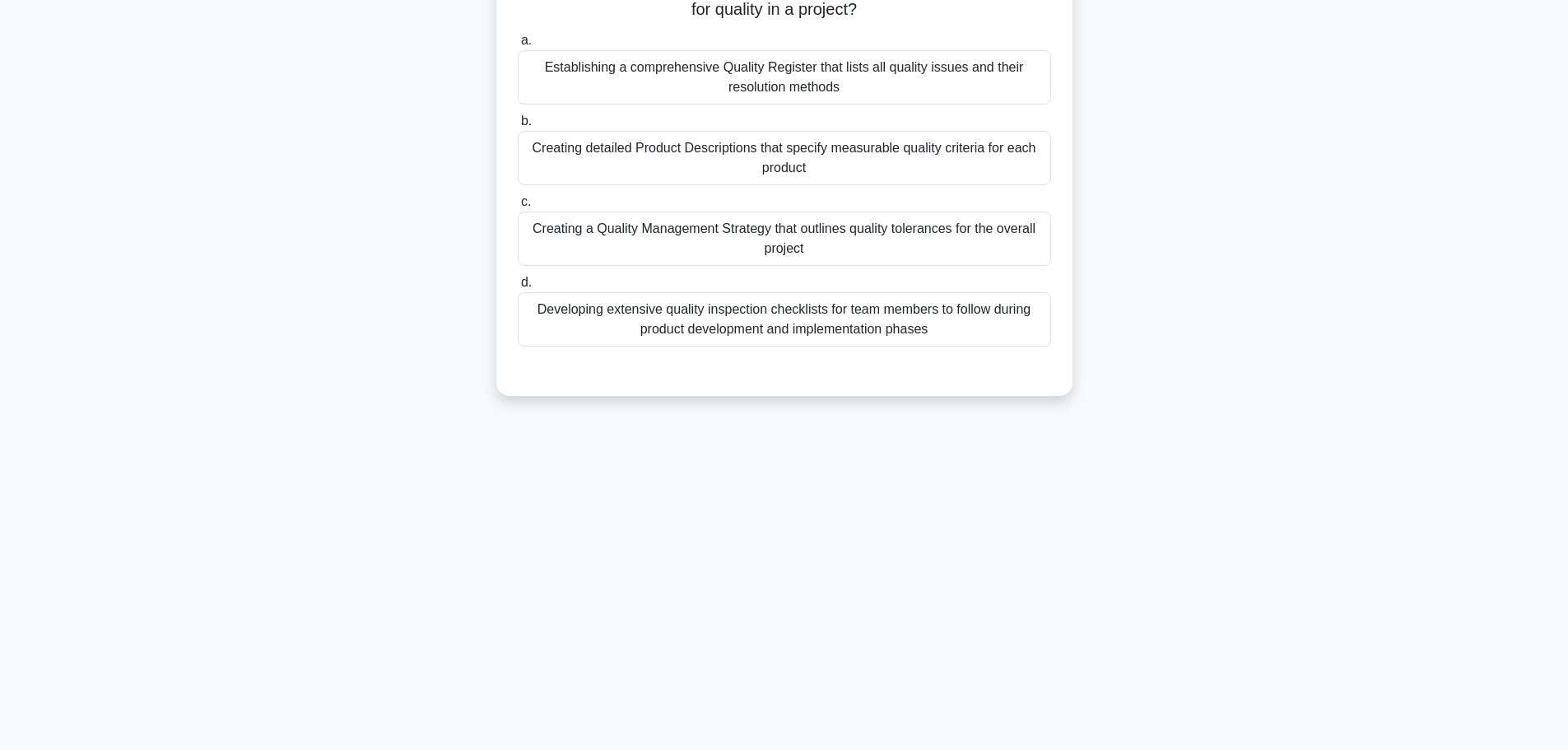
scroll to position [0, 0]
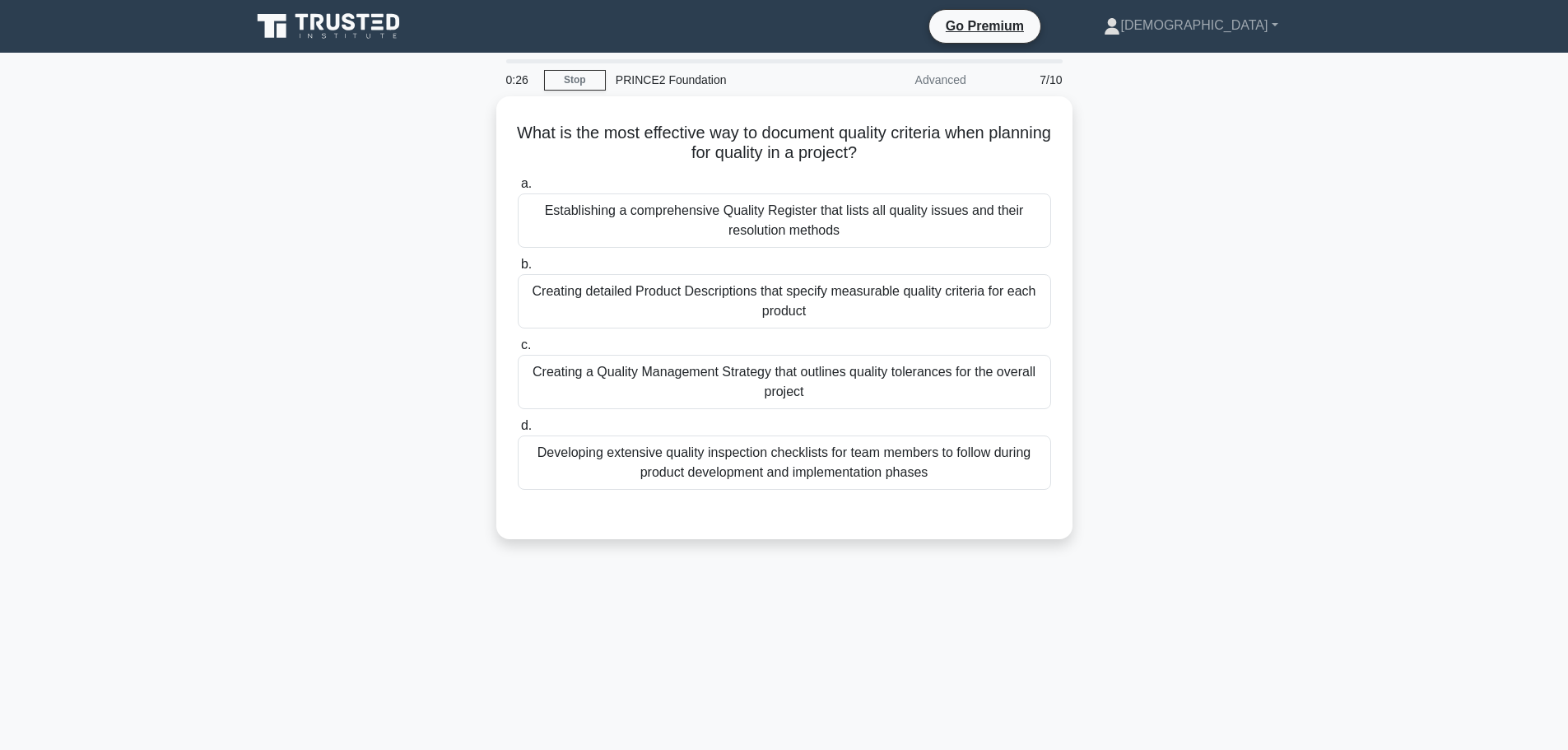
click at [516, 84] on div "0:26" at bounding box center [520, 80] width 48 height 33
click at [561, 81] on link "Stop" at bounding box center [574, 80] width 62 height 21
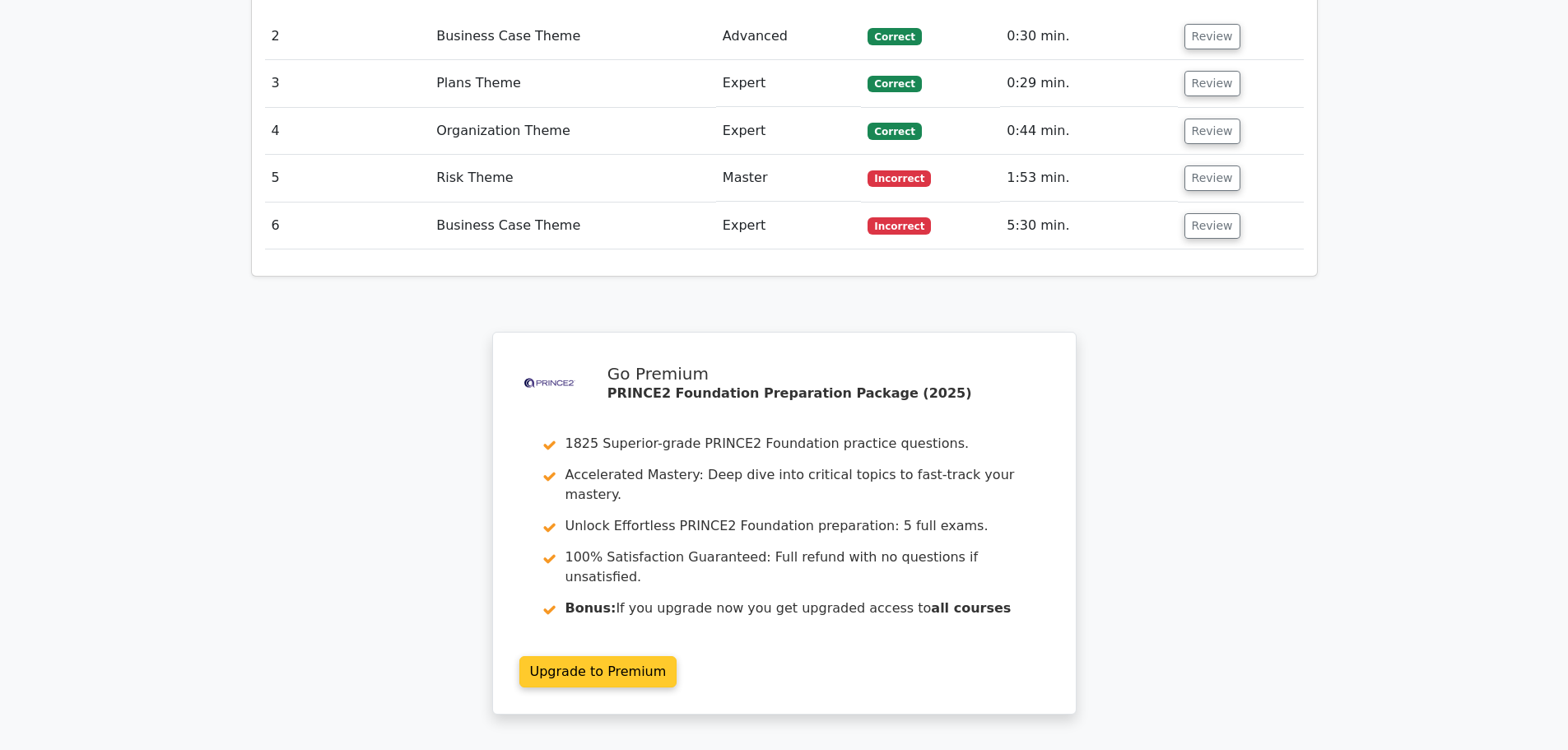
scroll to position [2315, 0]
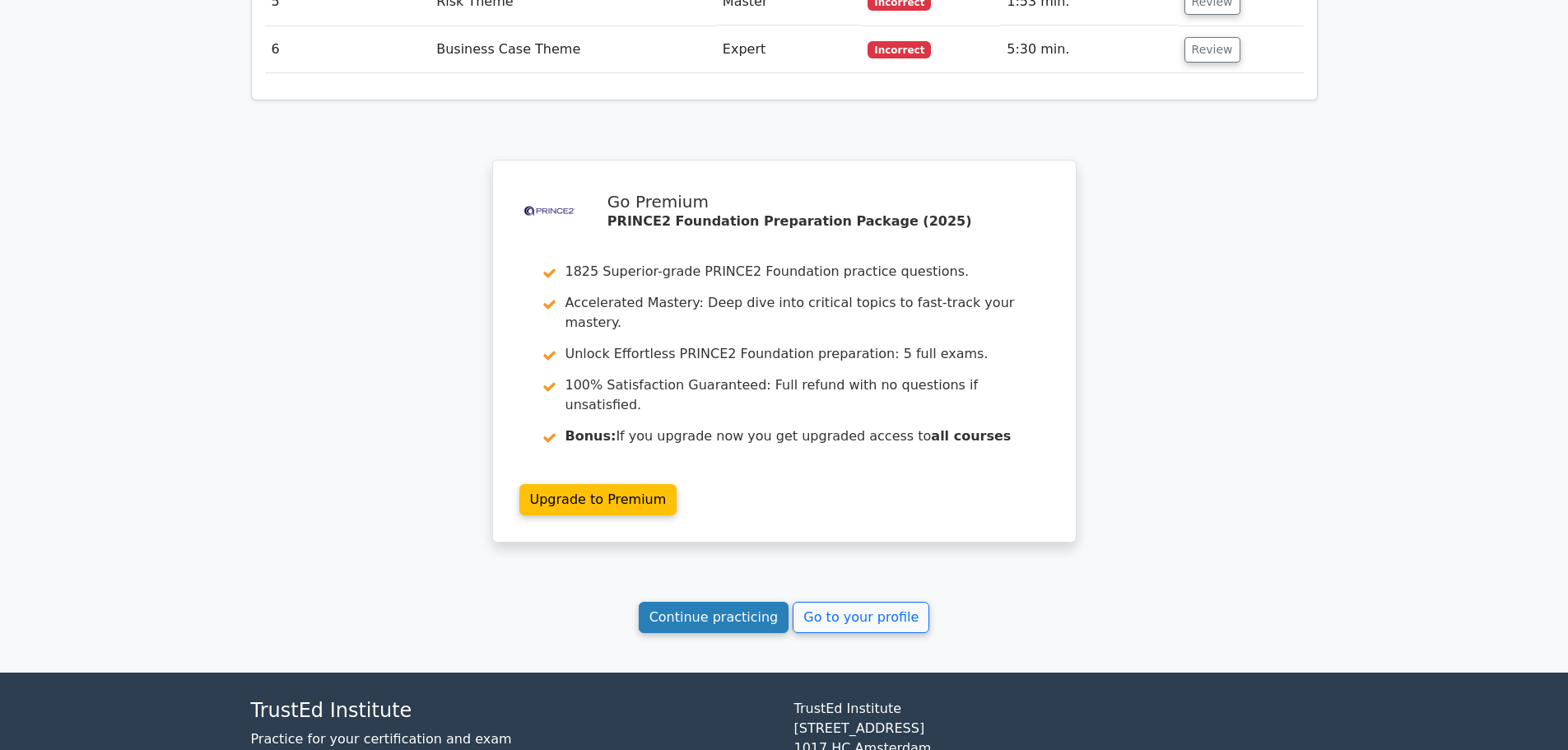
click at [739, 602] on link "Continue practicing" at bounding box center [714, 617] width 150 height 31
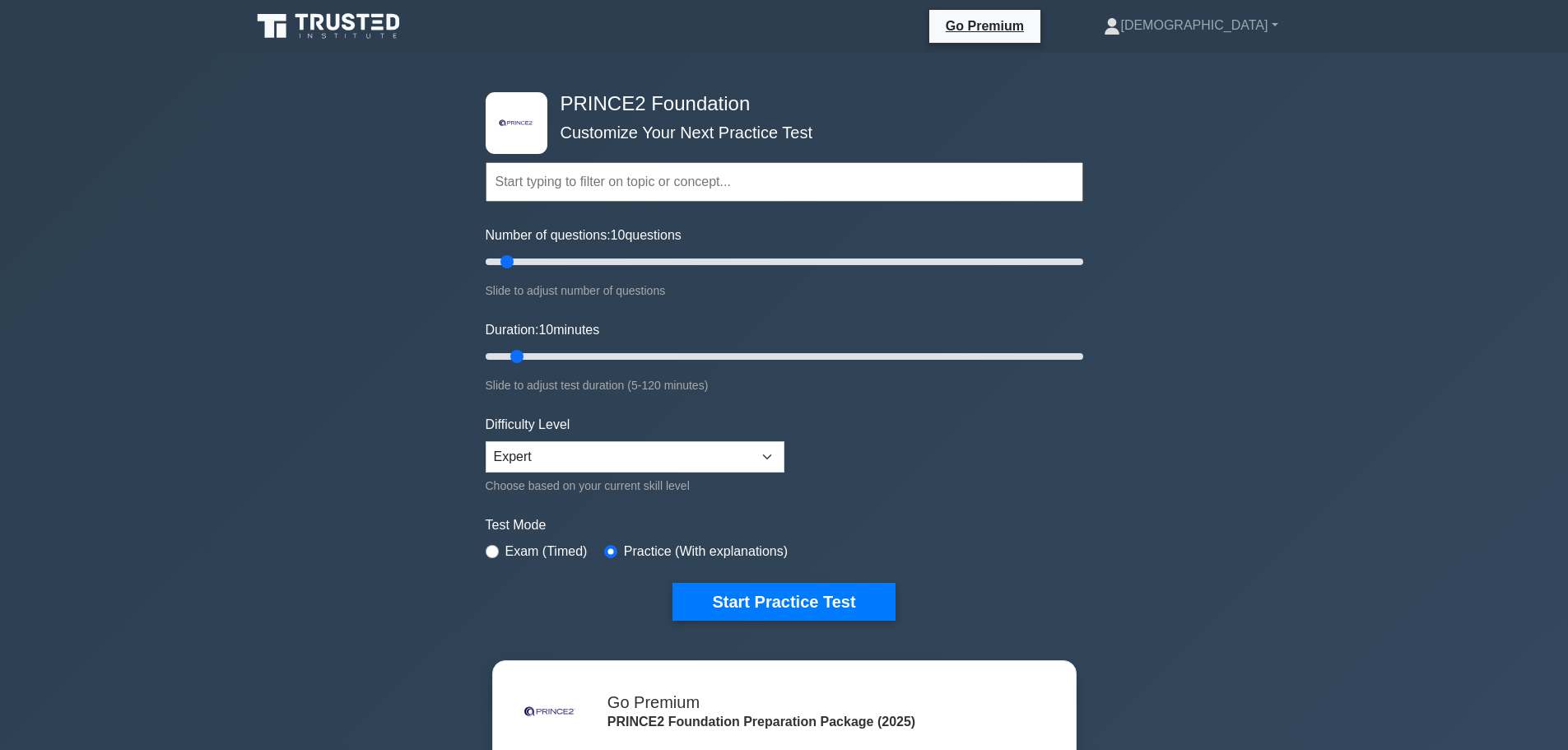
click at [690, 186] on input "text" at bounding box center [784, 182] width 598 height 39
click at [782, 587] on button "Start Practice Test" at bounding box center [783, 602] width 222 height 38
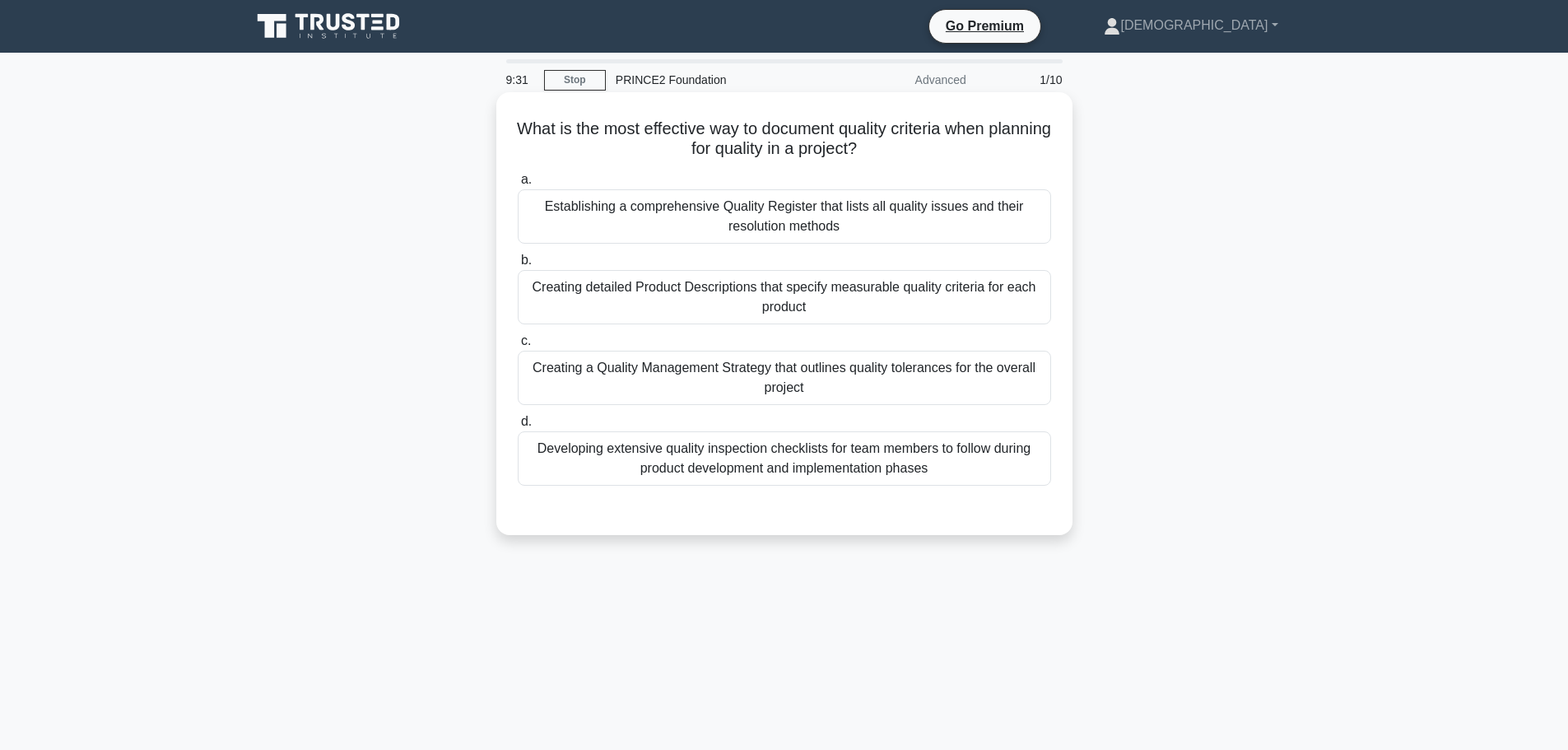
click at [935, 363] on div "Creating a Quality Management Strategy that outlines quality tolerances for the…" at bounding box center [784, 378] width 533 height 55
click at [518, 347] on input "c. Creating a Quality Management Strategy that outlines quality tolerances for …" at bounding box center [518, 341] width 0 height 11
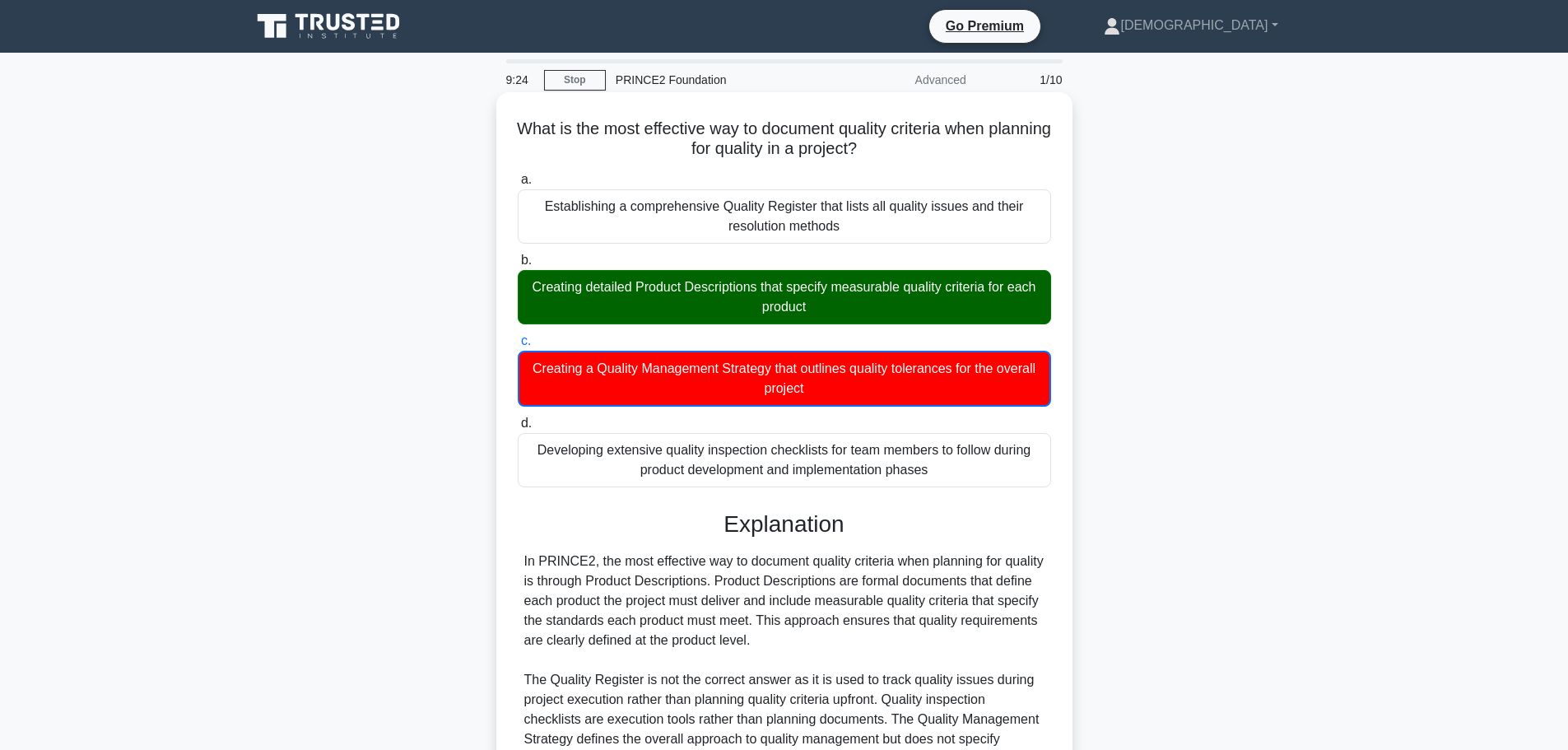
scroll to position [169, 0]
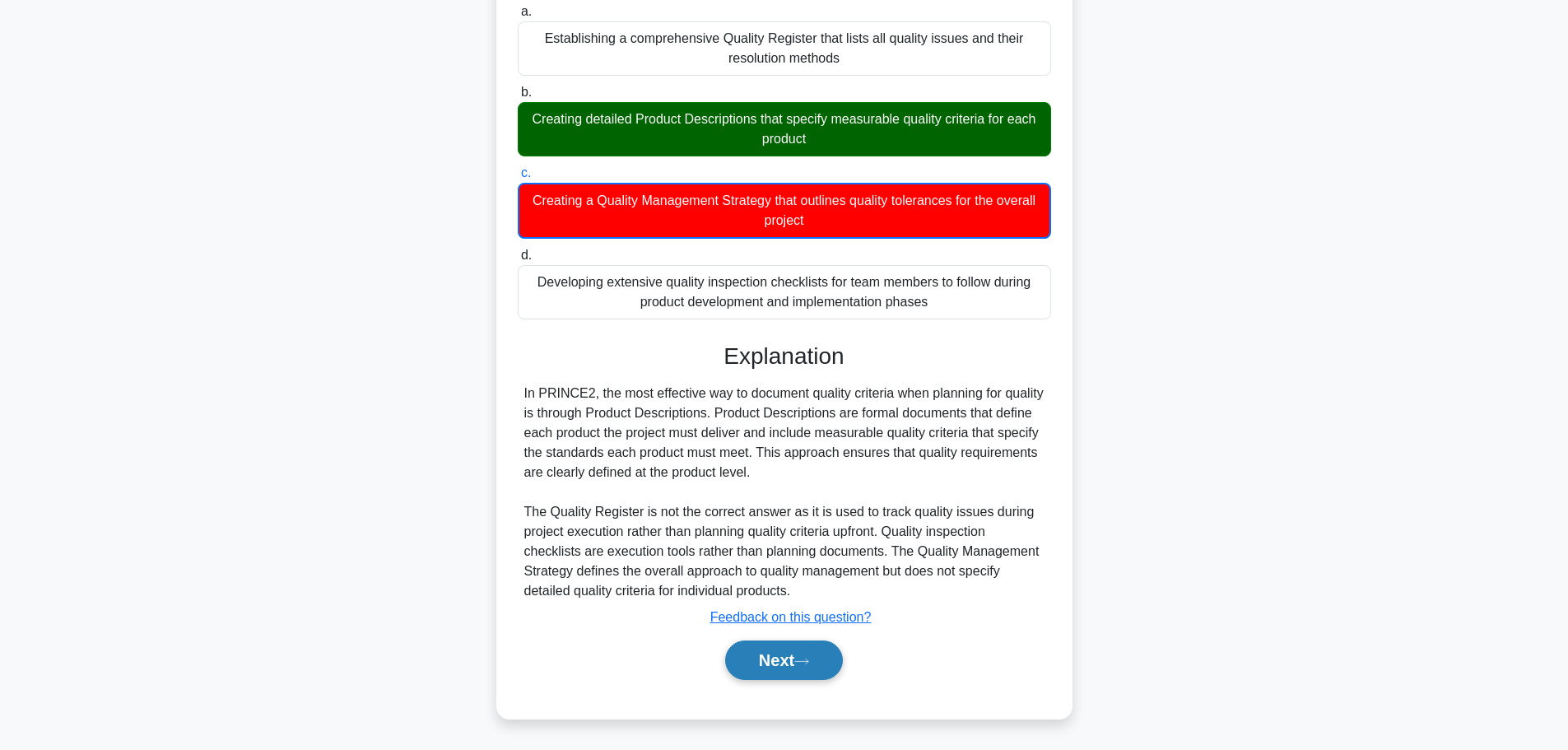
click at [759, 663] on button "Next" at bounding box center [784, 659] width 117 height 39
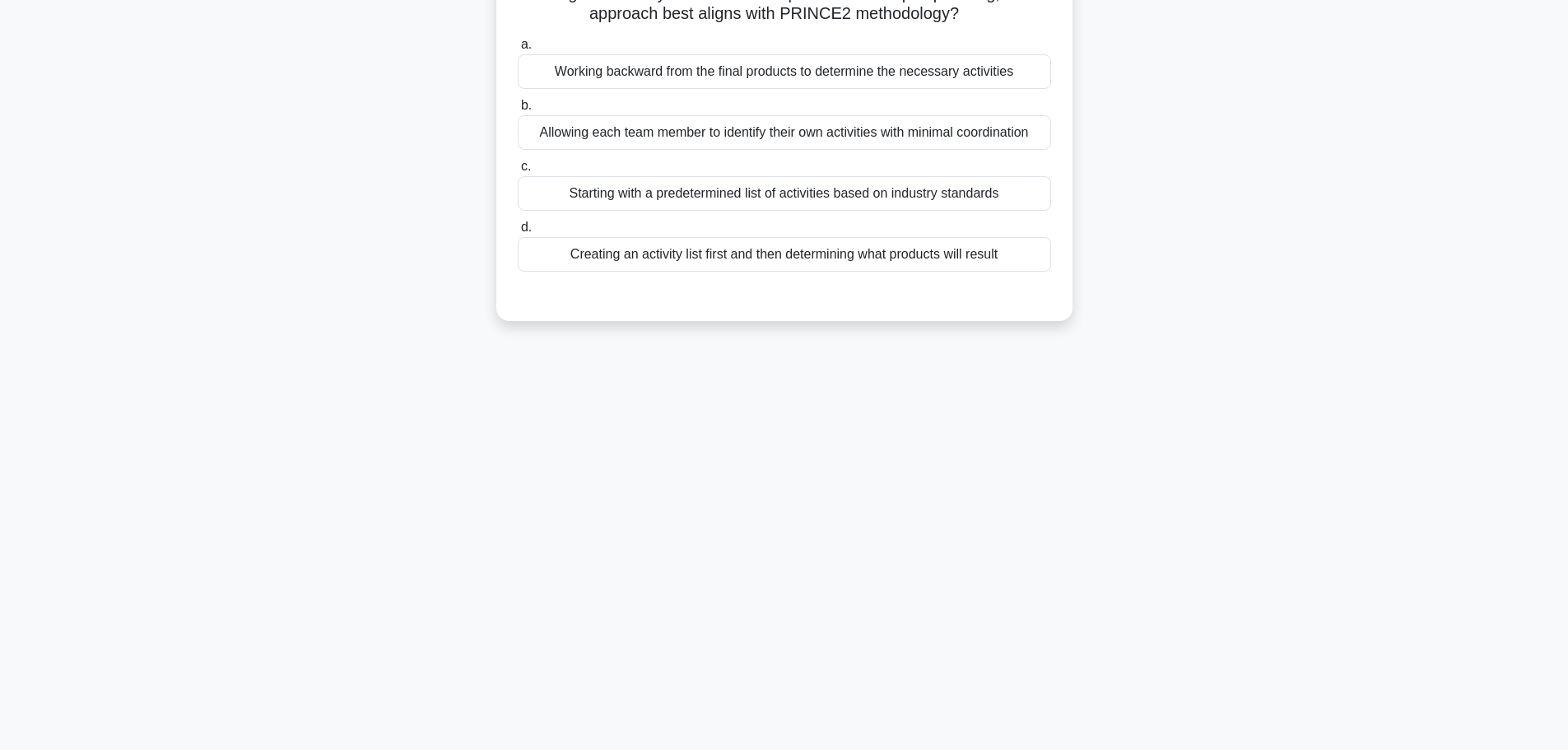
scroll to position [0, 0]
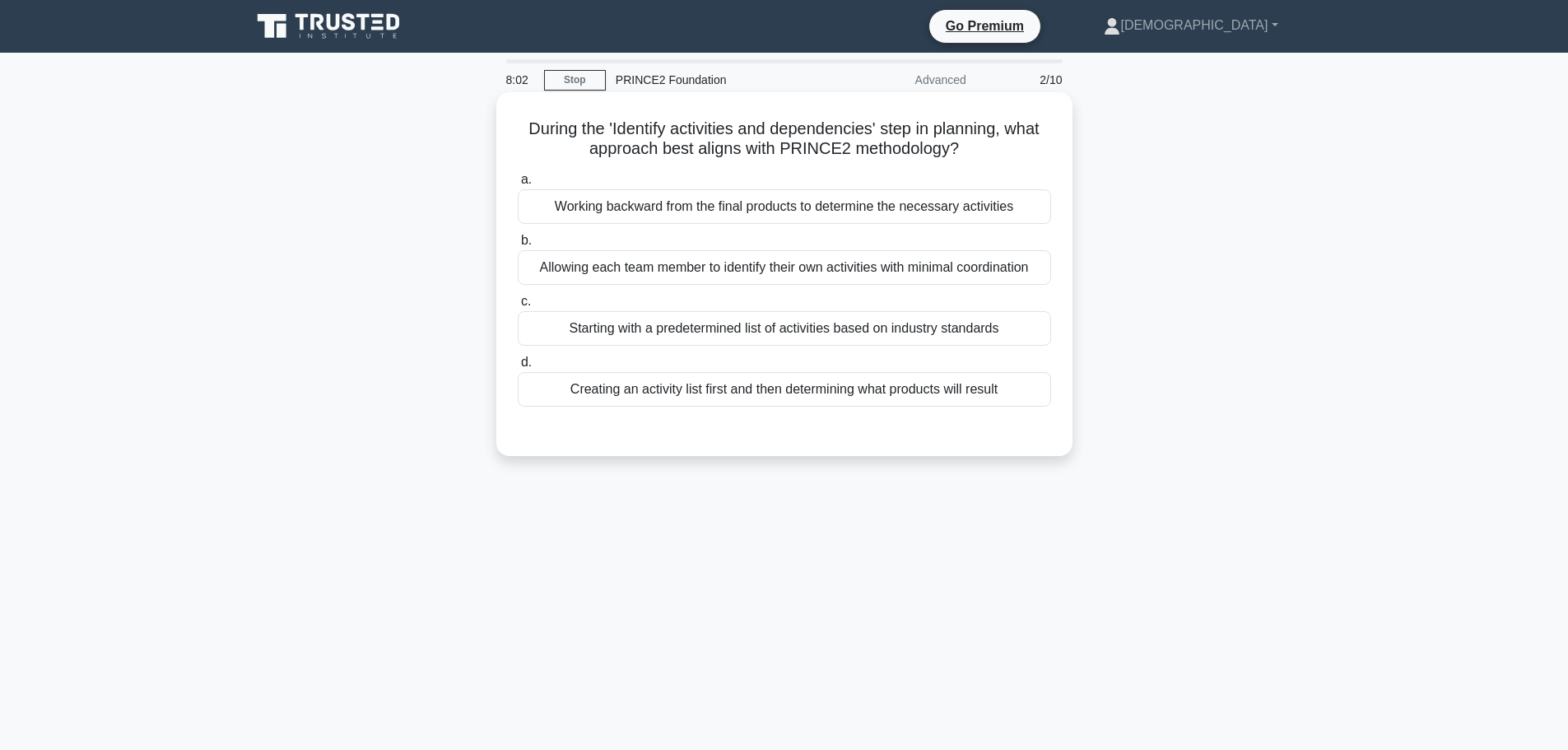
click at [906, 259] on div "Allowing each team member to identify their own activities with minimal coordin…" at bounding box center [784, 267] width 533 height 34
click at [518, 246] on input "b. Allowing each team member to identify their own activities with minimal coor…" at bounding box center [518, 240] width 0 height 11
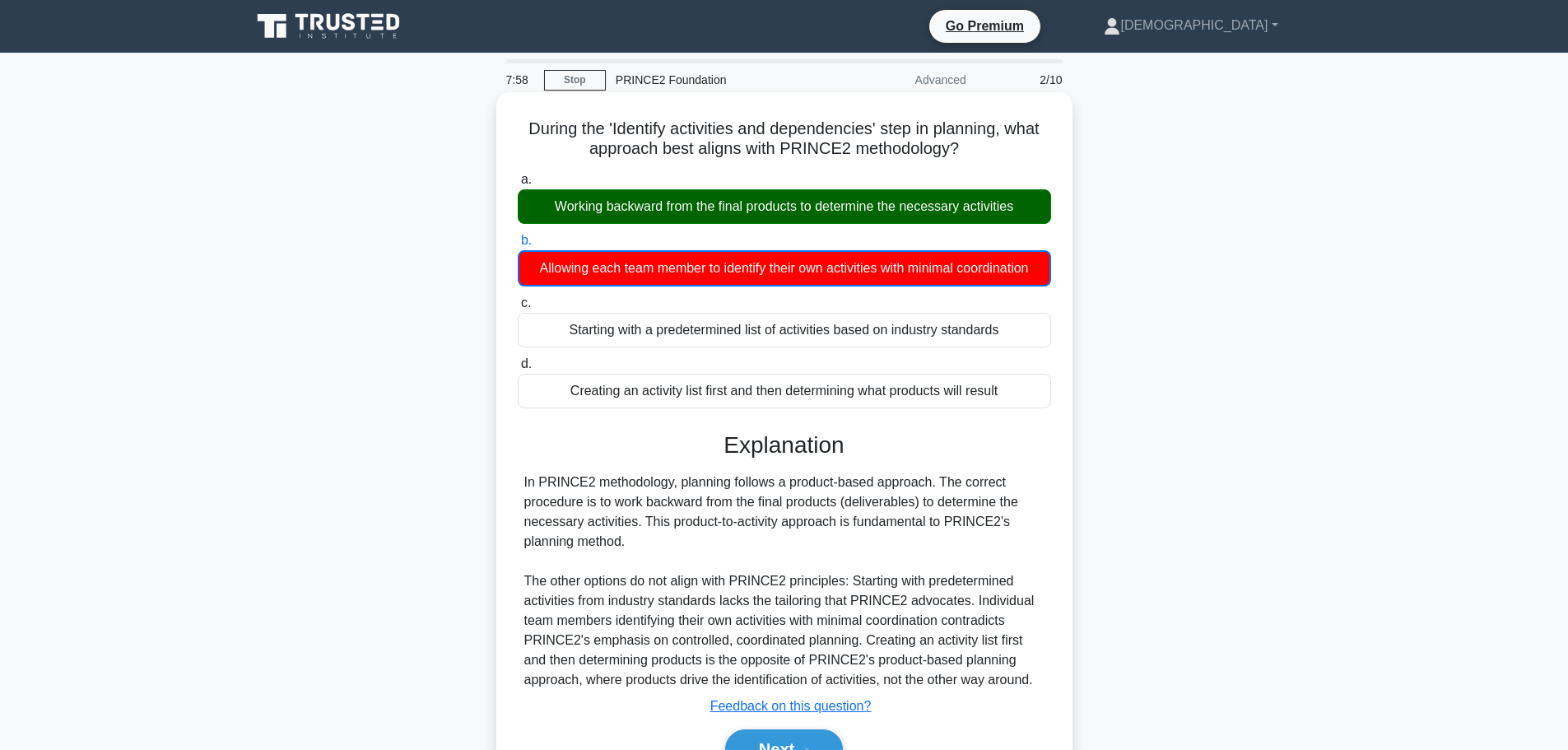
scroll to position [82, 0]
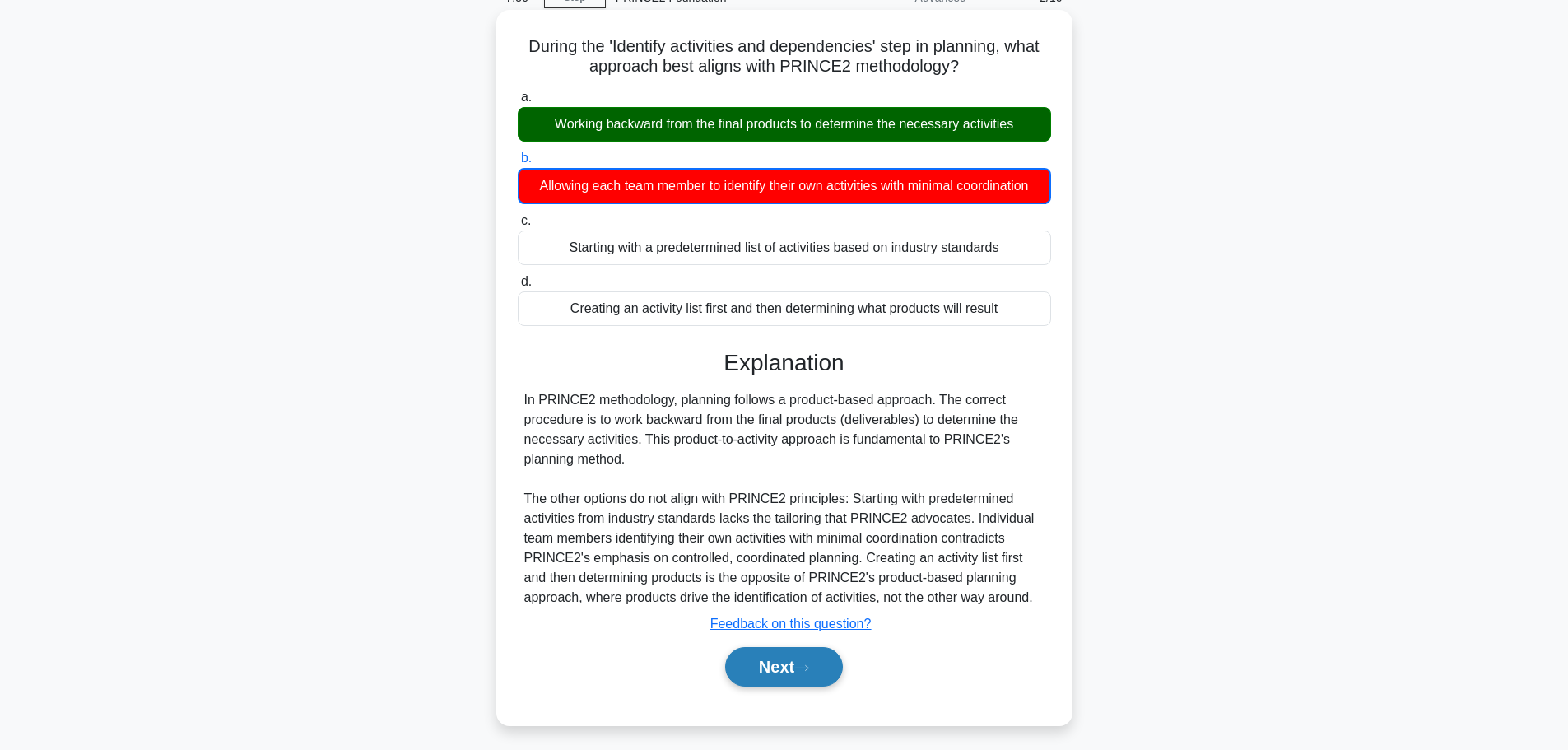
click at [802, 657] on button "Next" at bounding box center [784, 666] width 117 height 39
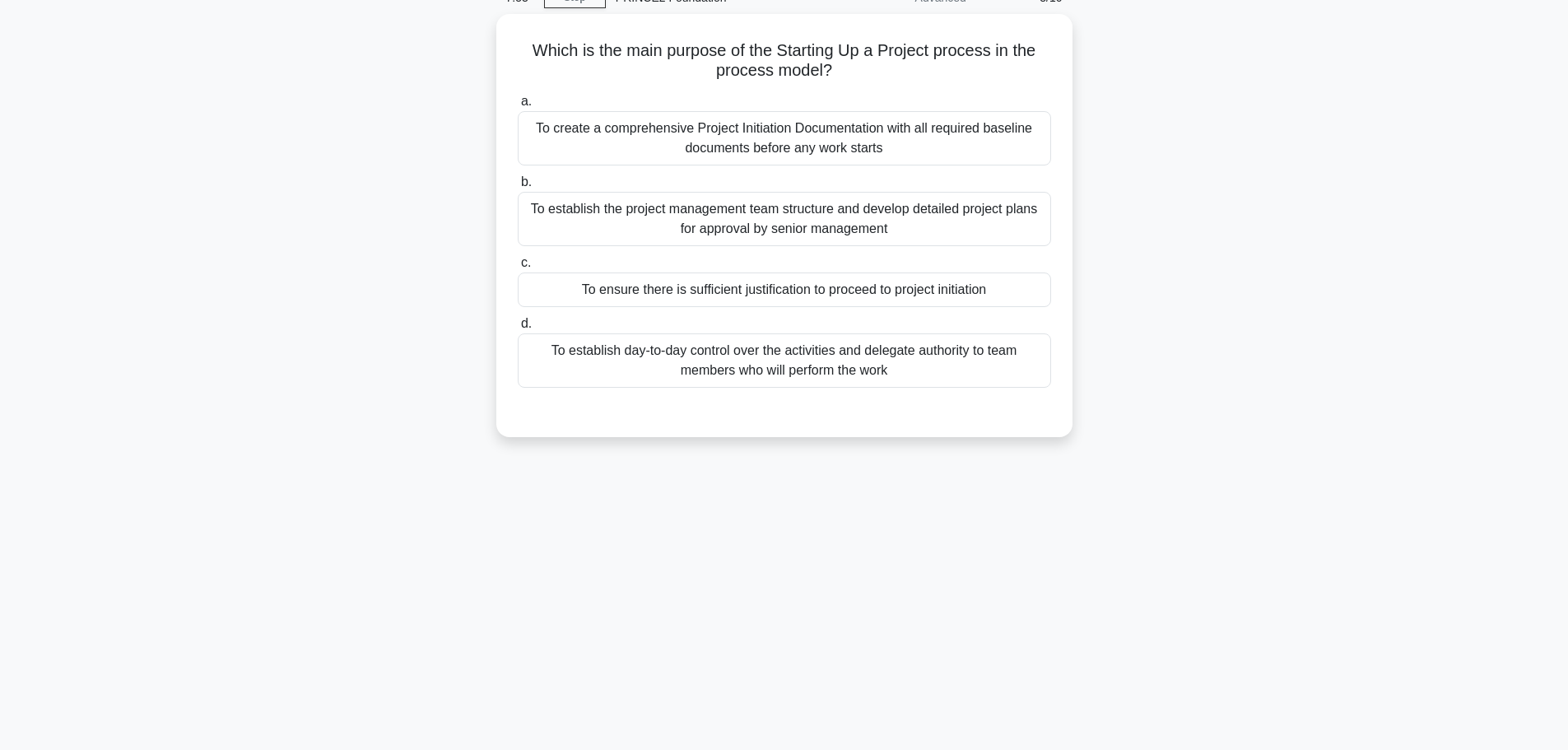
scroll to position [0, 0]
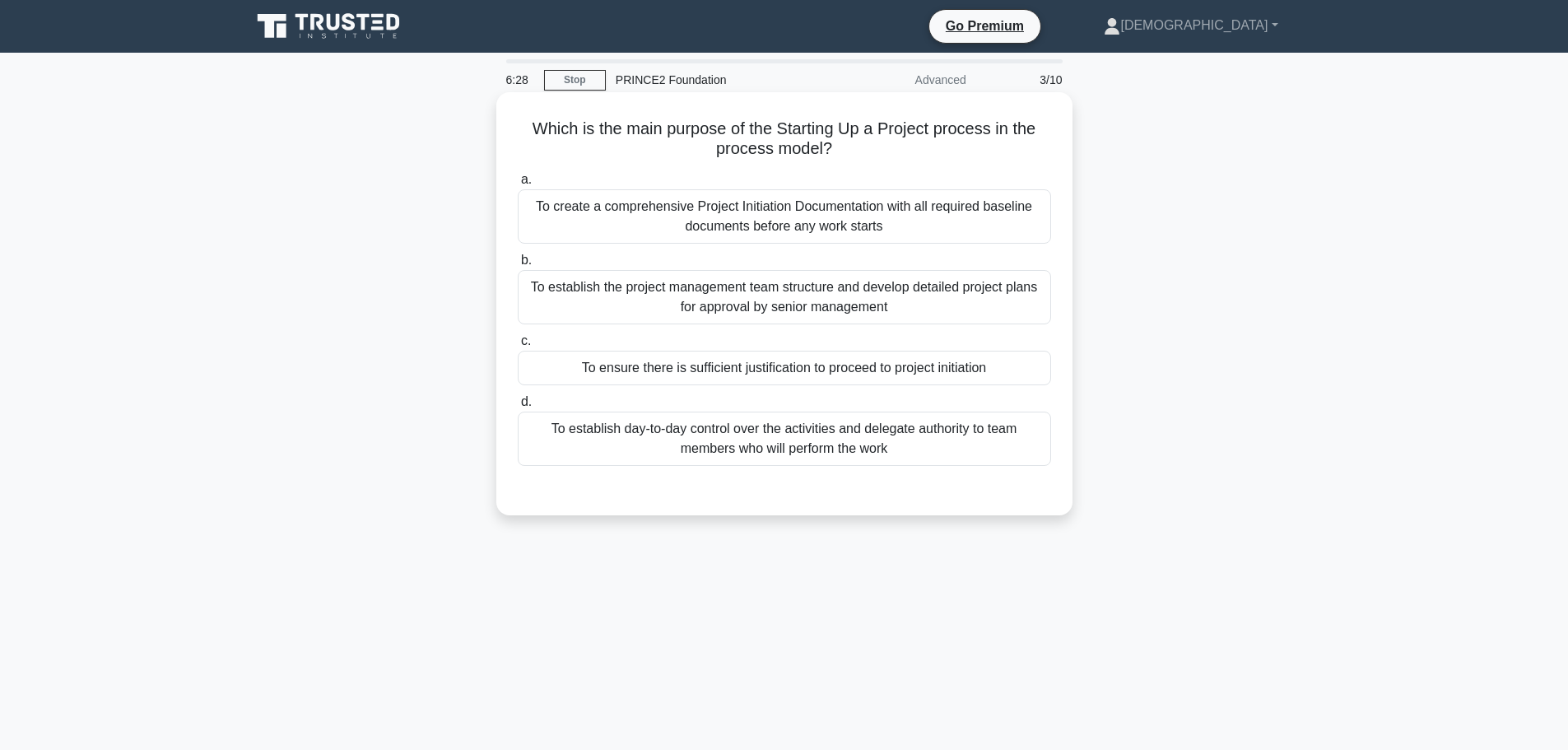
click at [868, 374] on div "To ensure there is sufficient justification to proceed to project initiation" at bounding box center [784, 367] width 533 height 34
click at [518, 347] on input "c. To ensure there is sufficient justification to proceed to project initiation" at bounding box center [518, 341] width 0 height 11
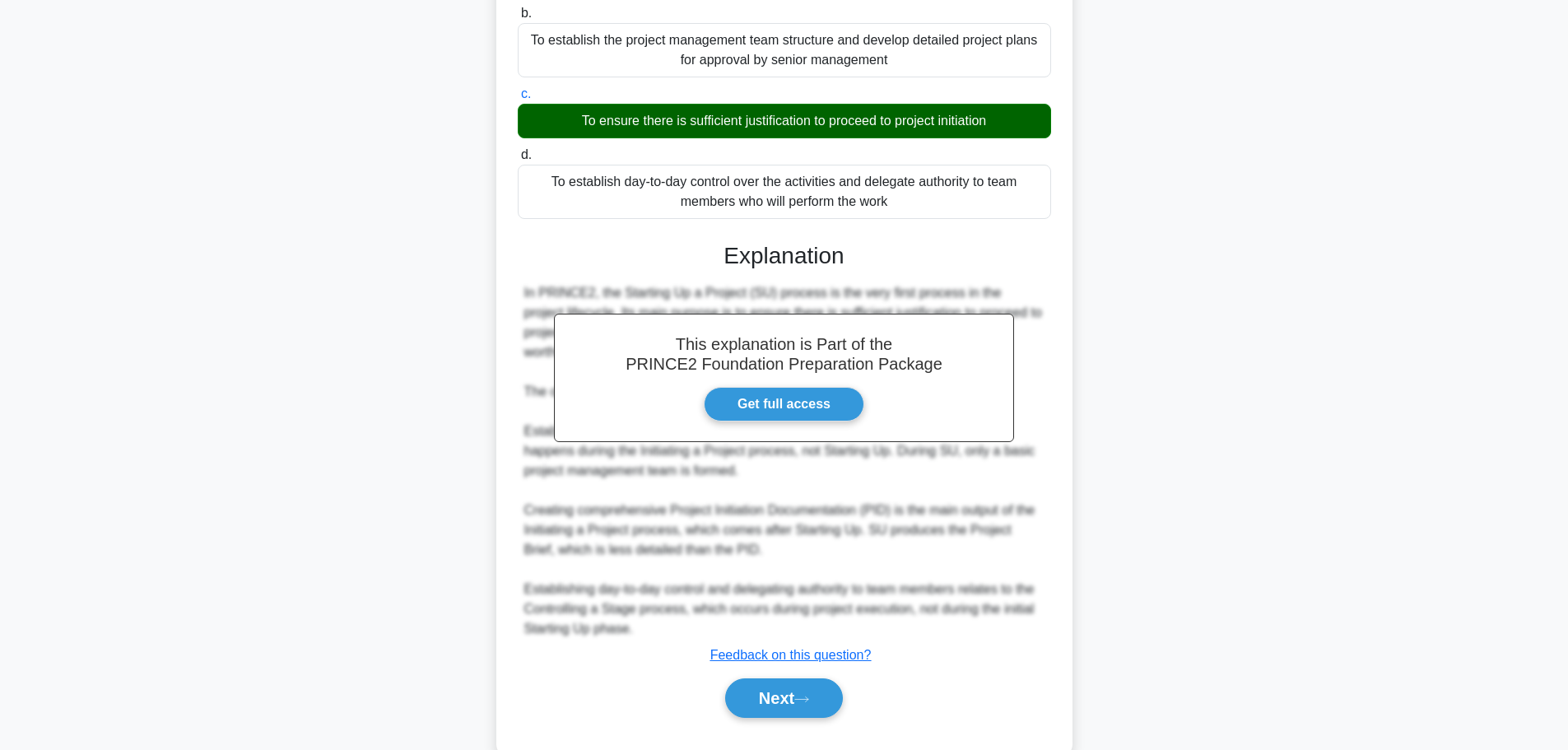
scroll to position [285, 0]
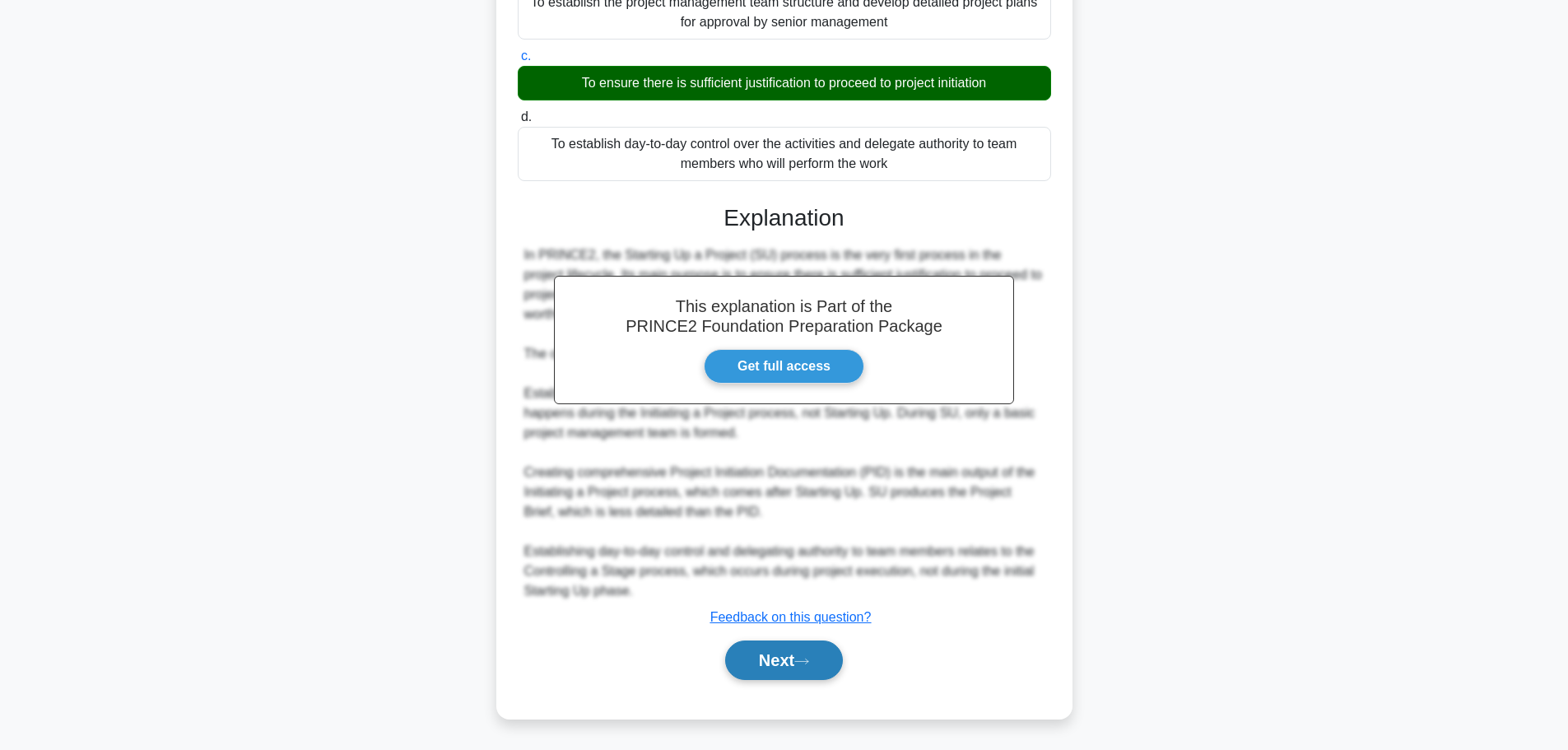
click at [763, 648] on button "Next" at bounding box center [784, 659] width 117 height 39
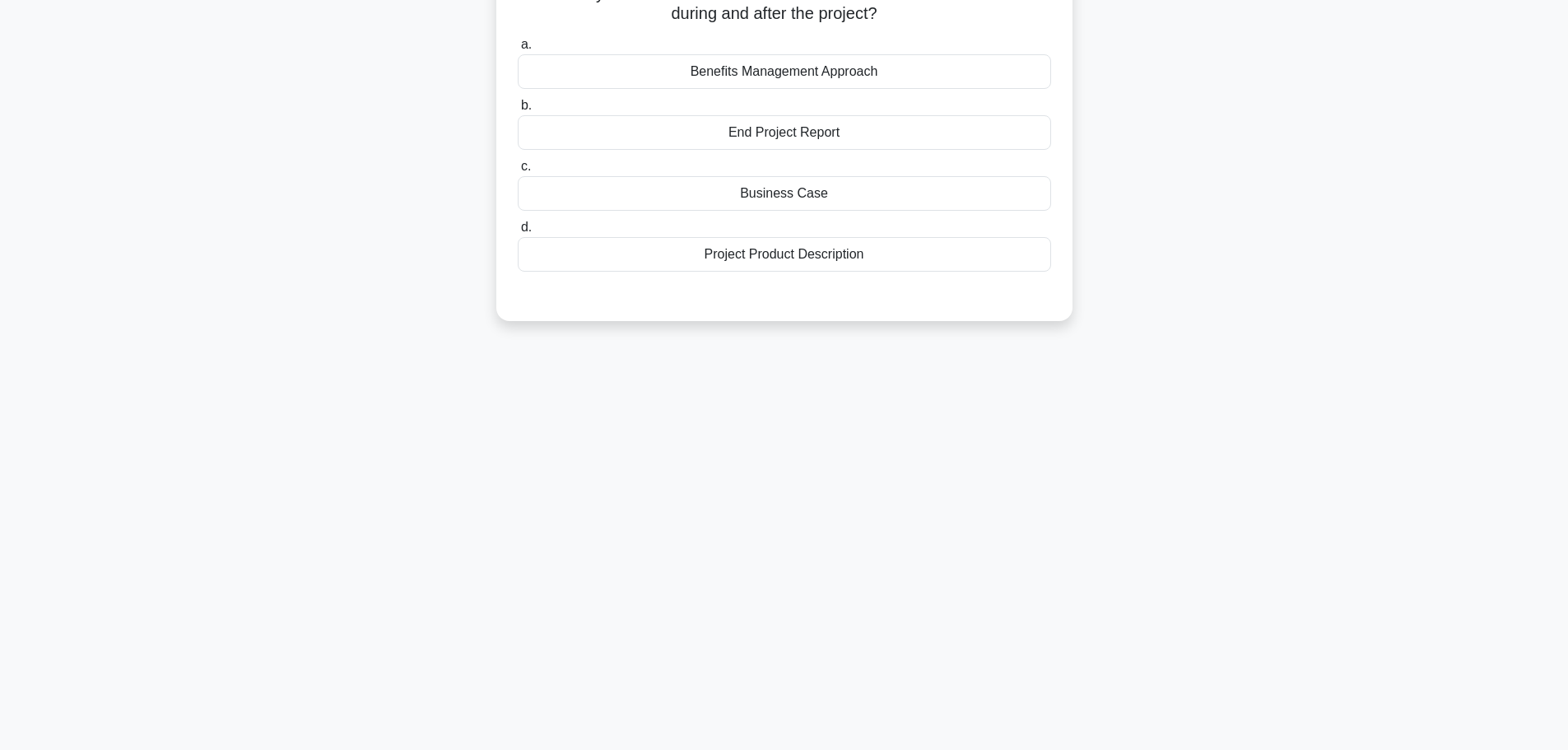
scroll to position [0, 0]
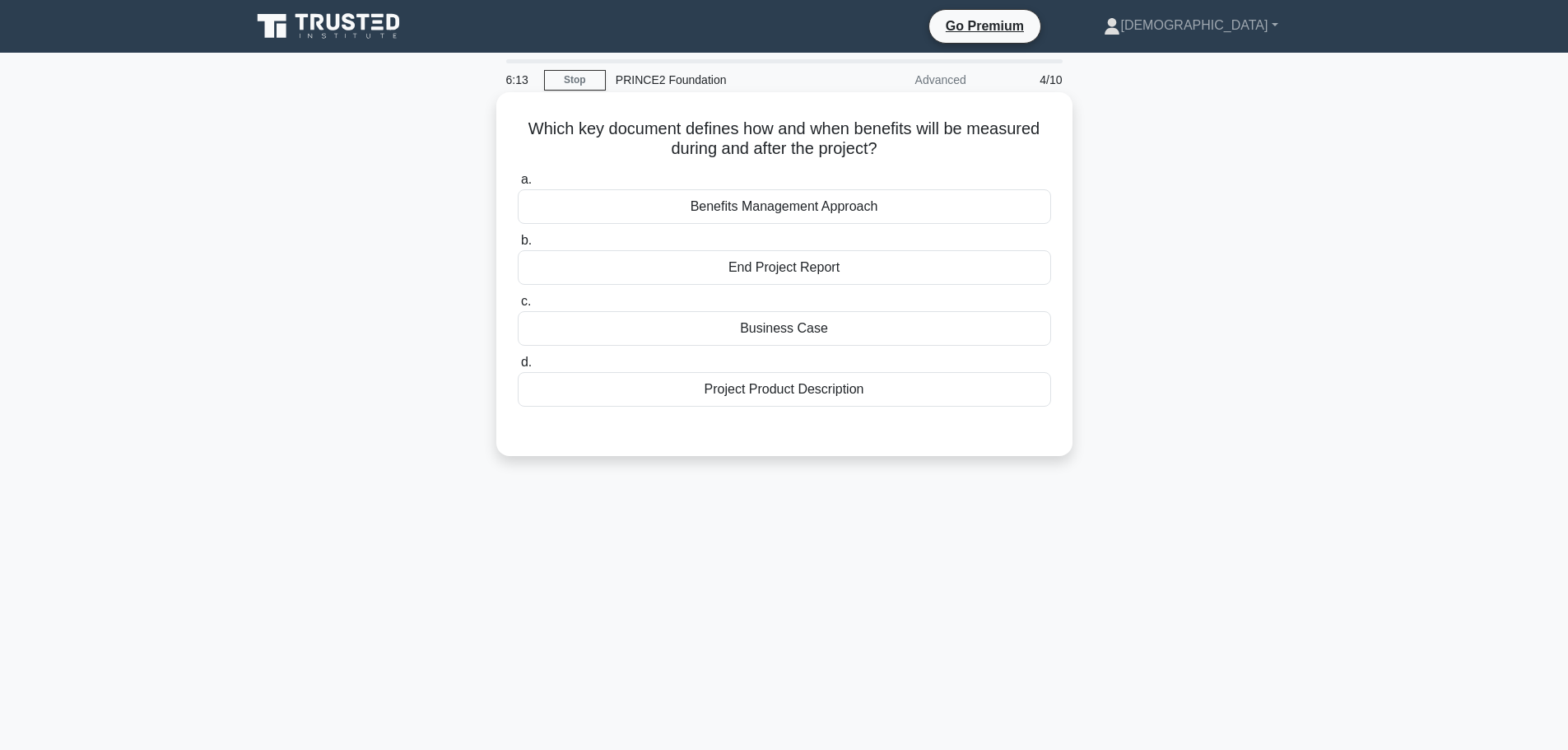
click at [798, 199] on div "Benefits Management Approach" at bounding box center [784, 206] width 533 height 34
click at [518, 186] on input "a. Benefits Management Approach" at bounding box center [518, 180] width 0 height 11
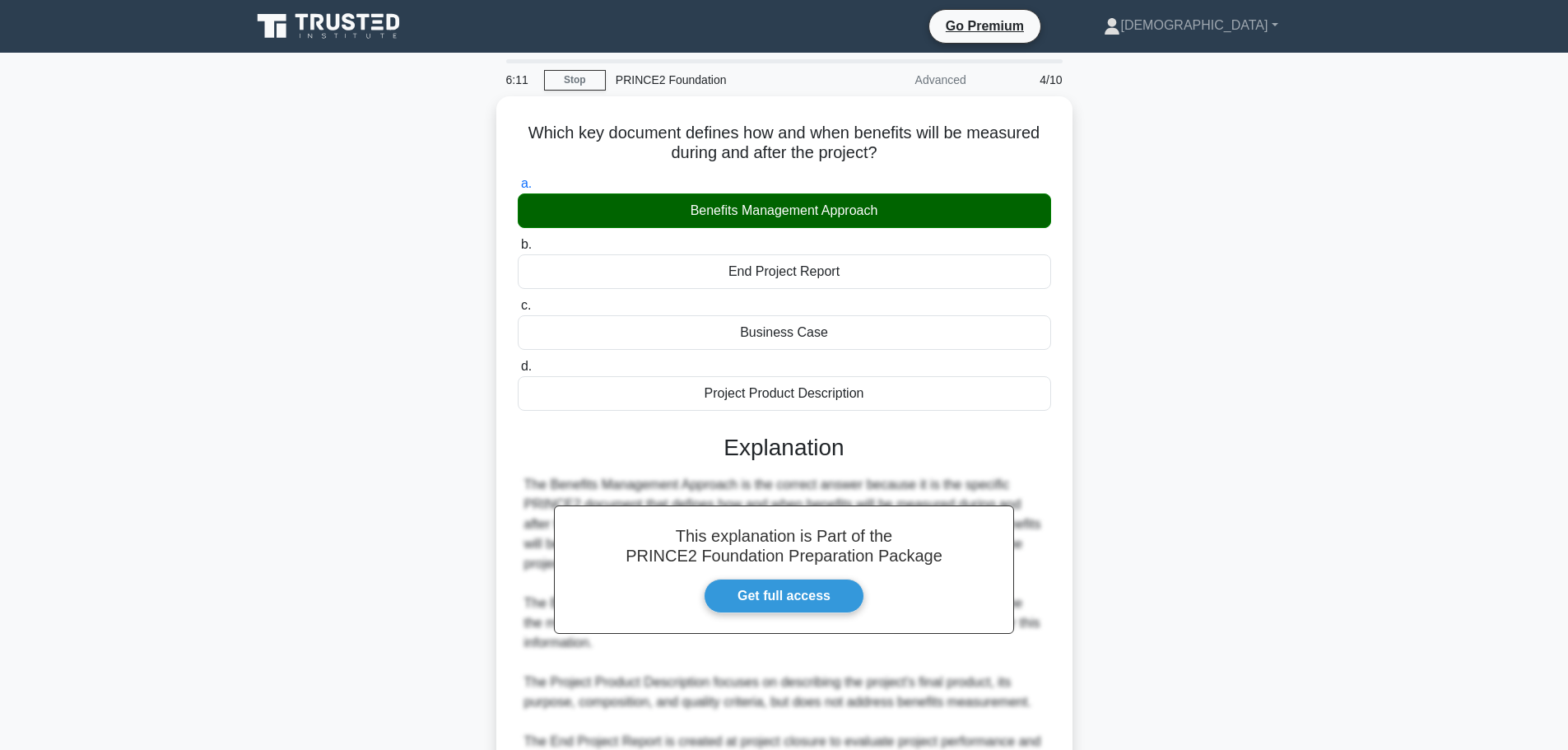
scroll to position [187, 0]
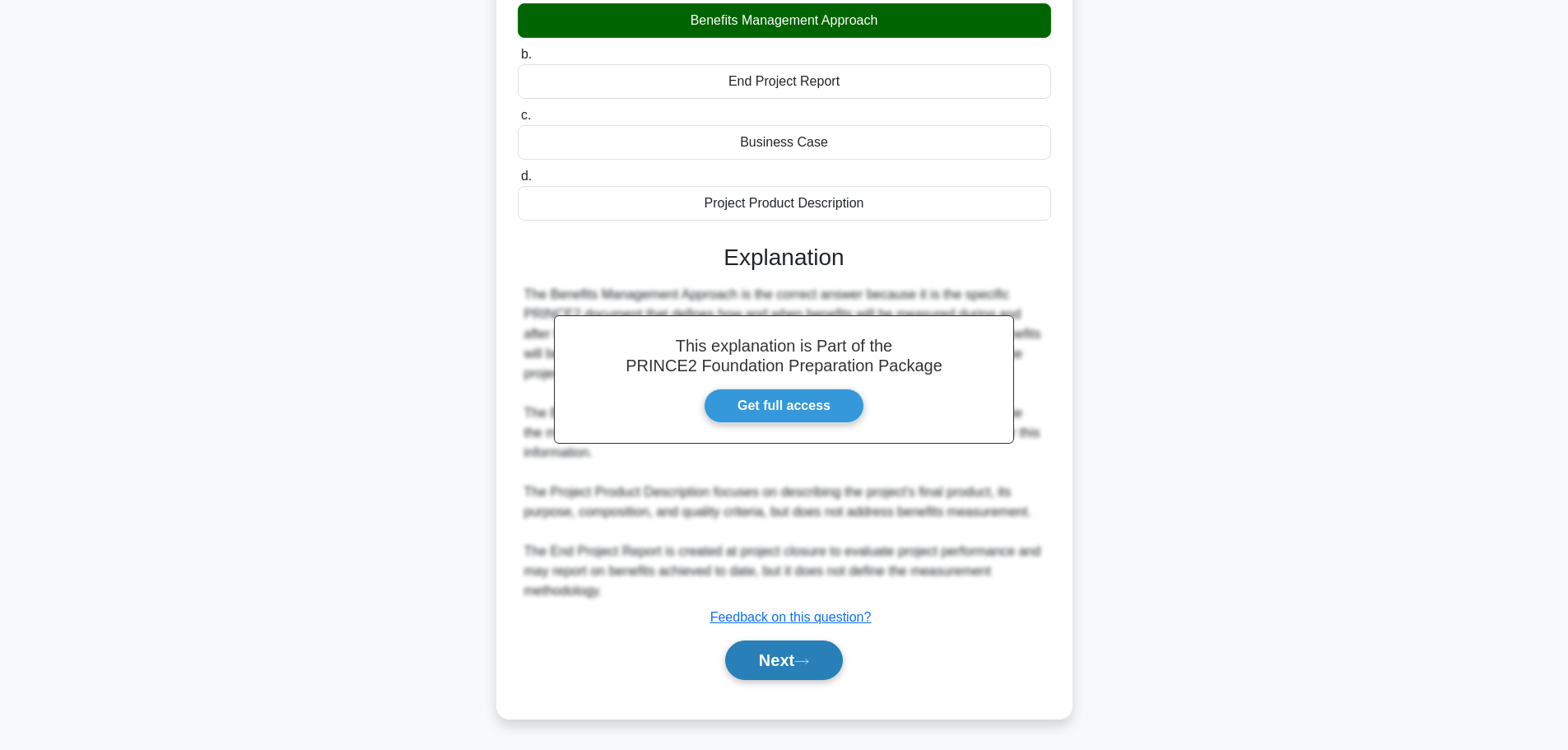
click at [795, 652] on button "Next" at bounding box center [784, 659] width 117 height 39
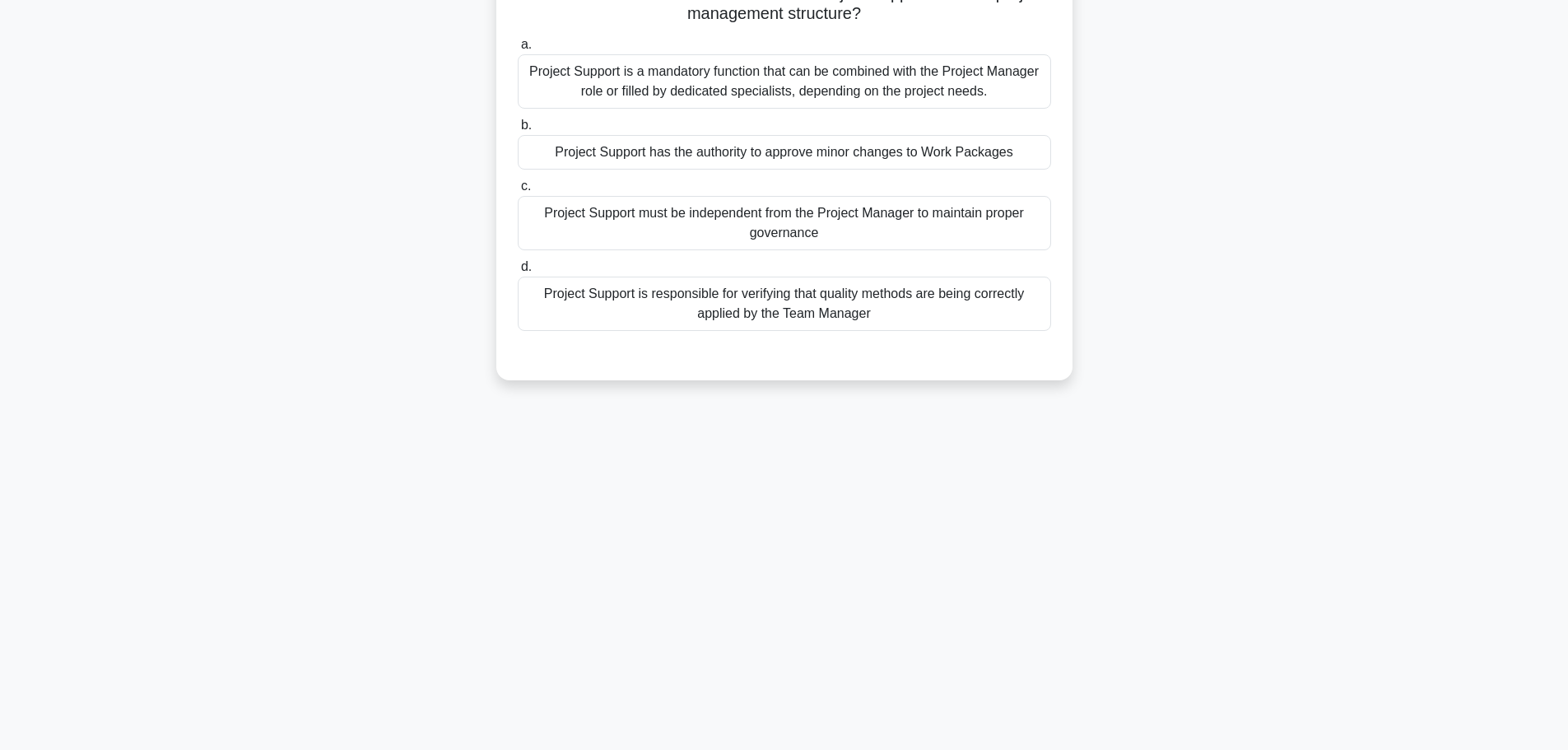
scroll to position [0, 0]
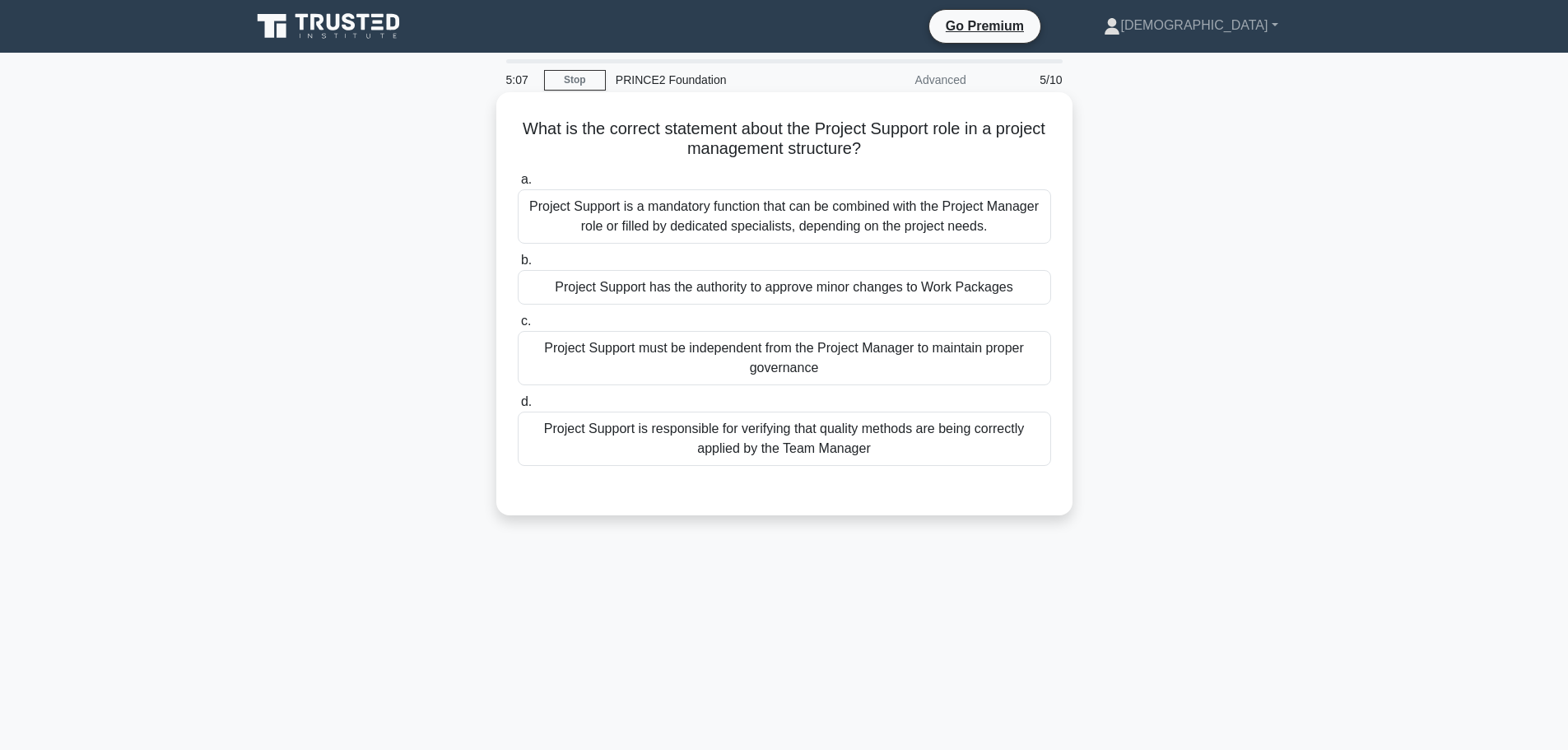
click at [823, 228] on div "Project Support is a mandatory function that can be combined with the Project M…" at bounding box center [784, 217] width 533 height 55
click at [518, 186] on input "a. Project Support is a mandatory function that can be combined with the Projec…" at bounding box center [518, 180] width 0 height 11
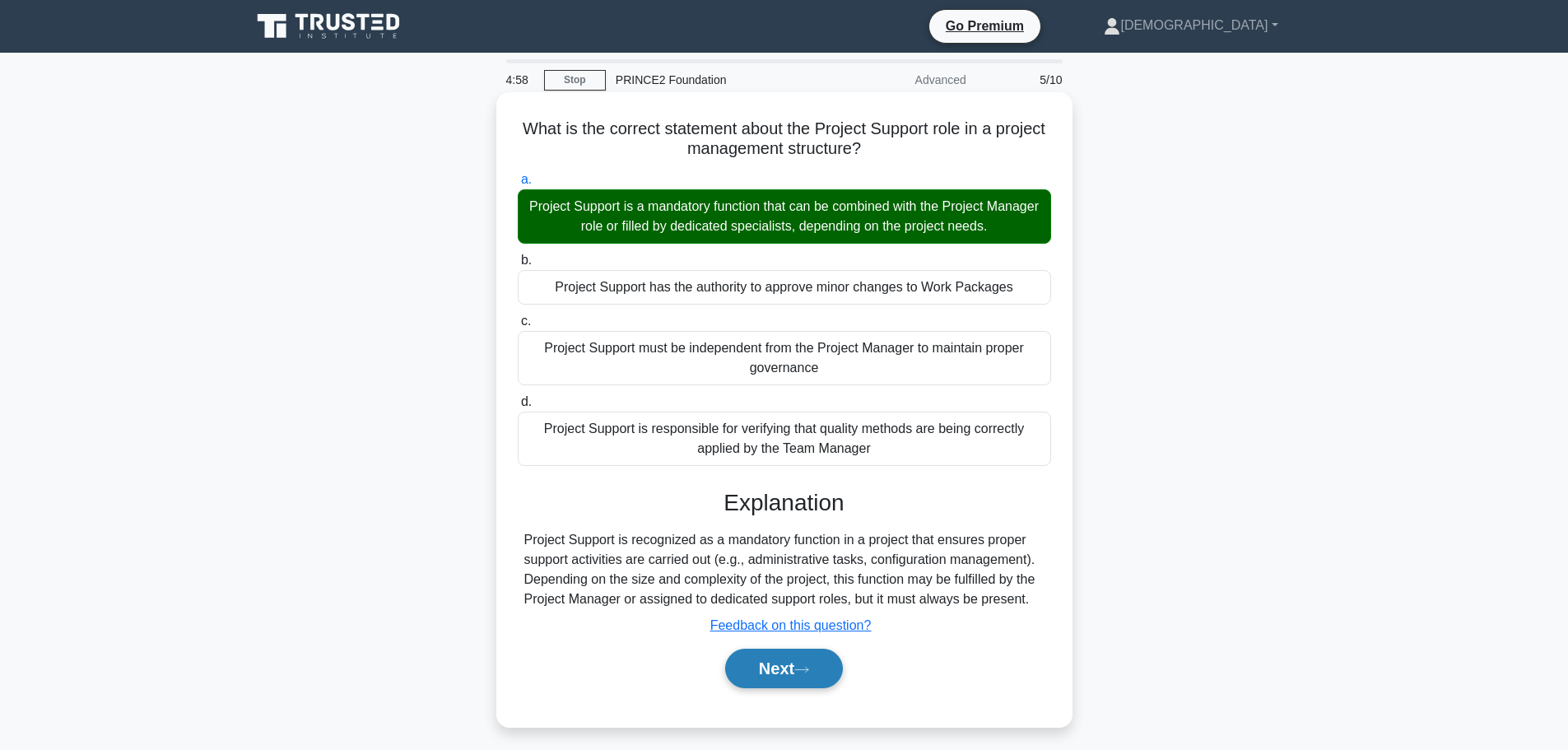
click at [757, 667] on button "Next" at bounding box center [784, 668] width 117 height 39
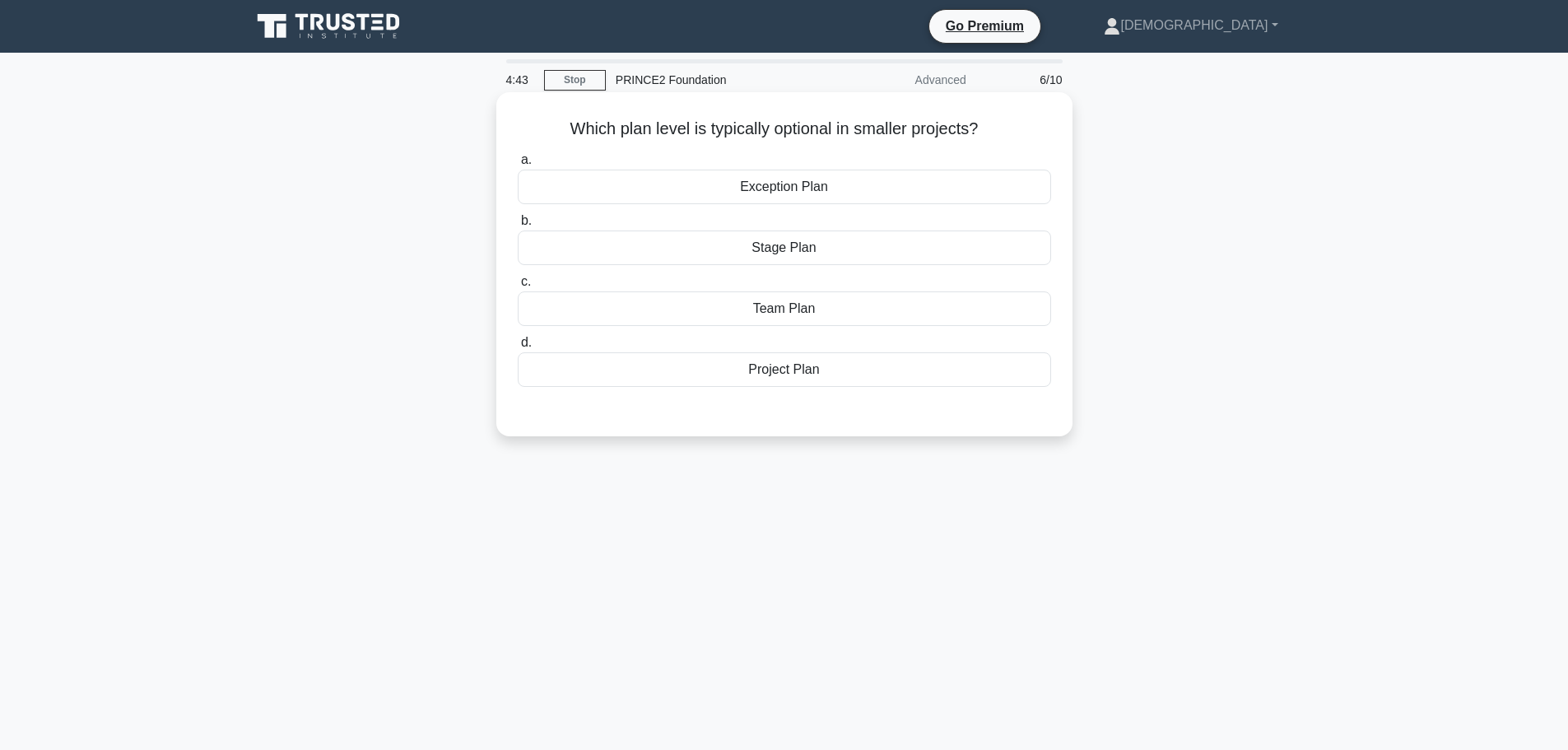
click at [784, 260] on div "Stage Plan" at bounding box center [784, 247] width 533 height 34
click at [518, 227] on input "b. Stage Plan" at bounding box center [518, 221] width 0 height 11
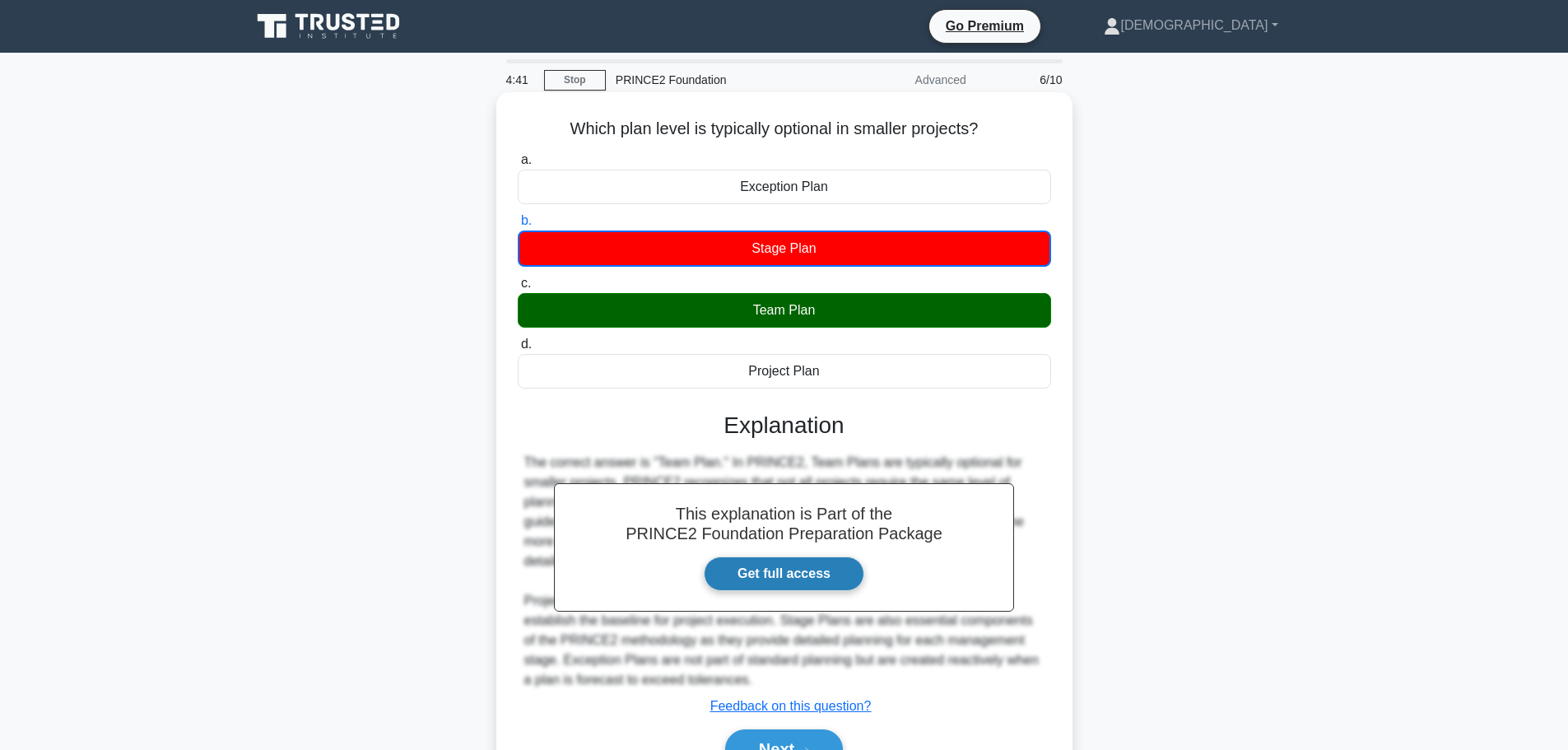
scroll to position [139, 0]
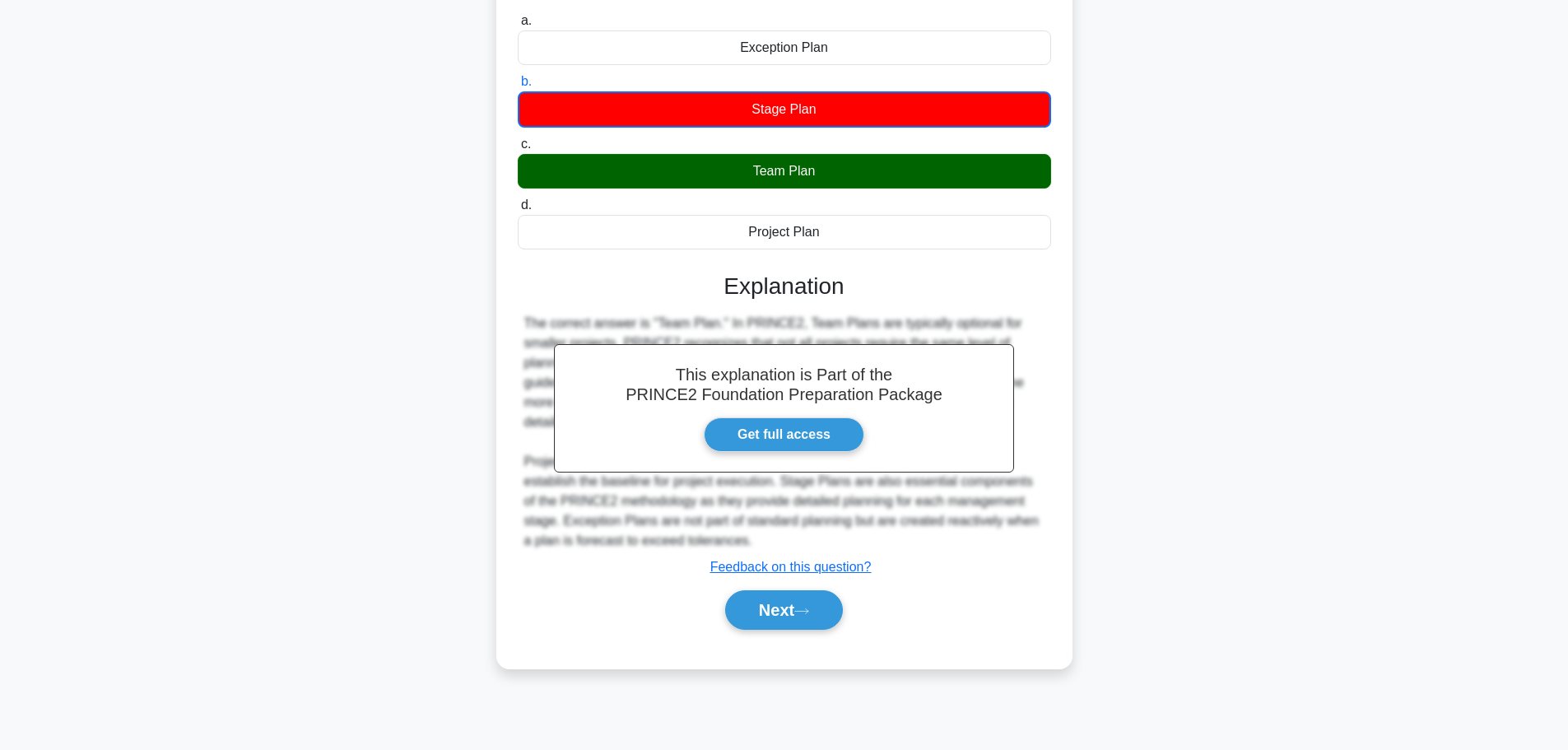
click at [836, 633] on div "Next" at bounding box center [784, 609] width 533 height 53
click at [824, 619] on button "Next" at bounding box center [784, 609] width 117 height 39
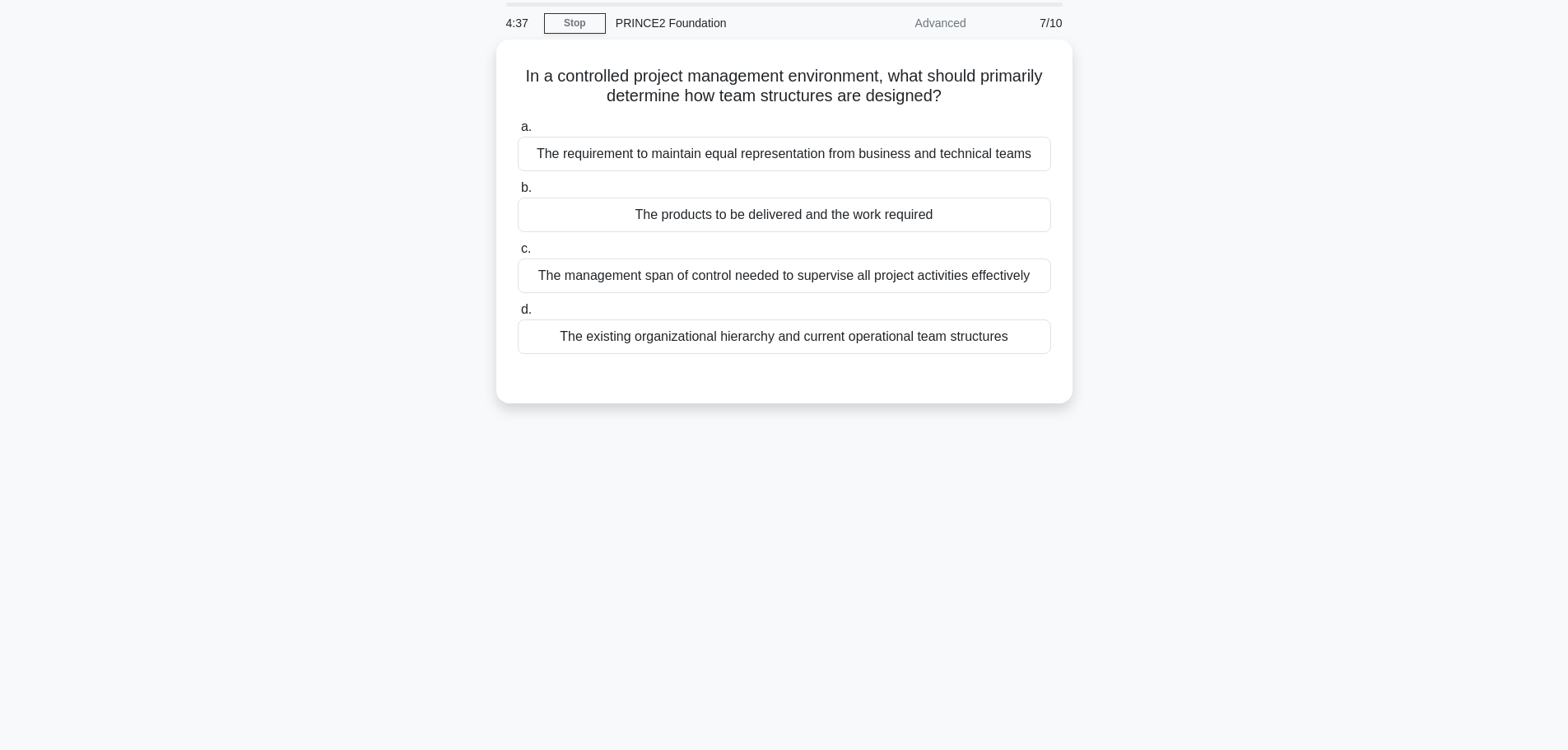
scroll to position [0, 0]
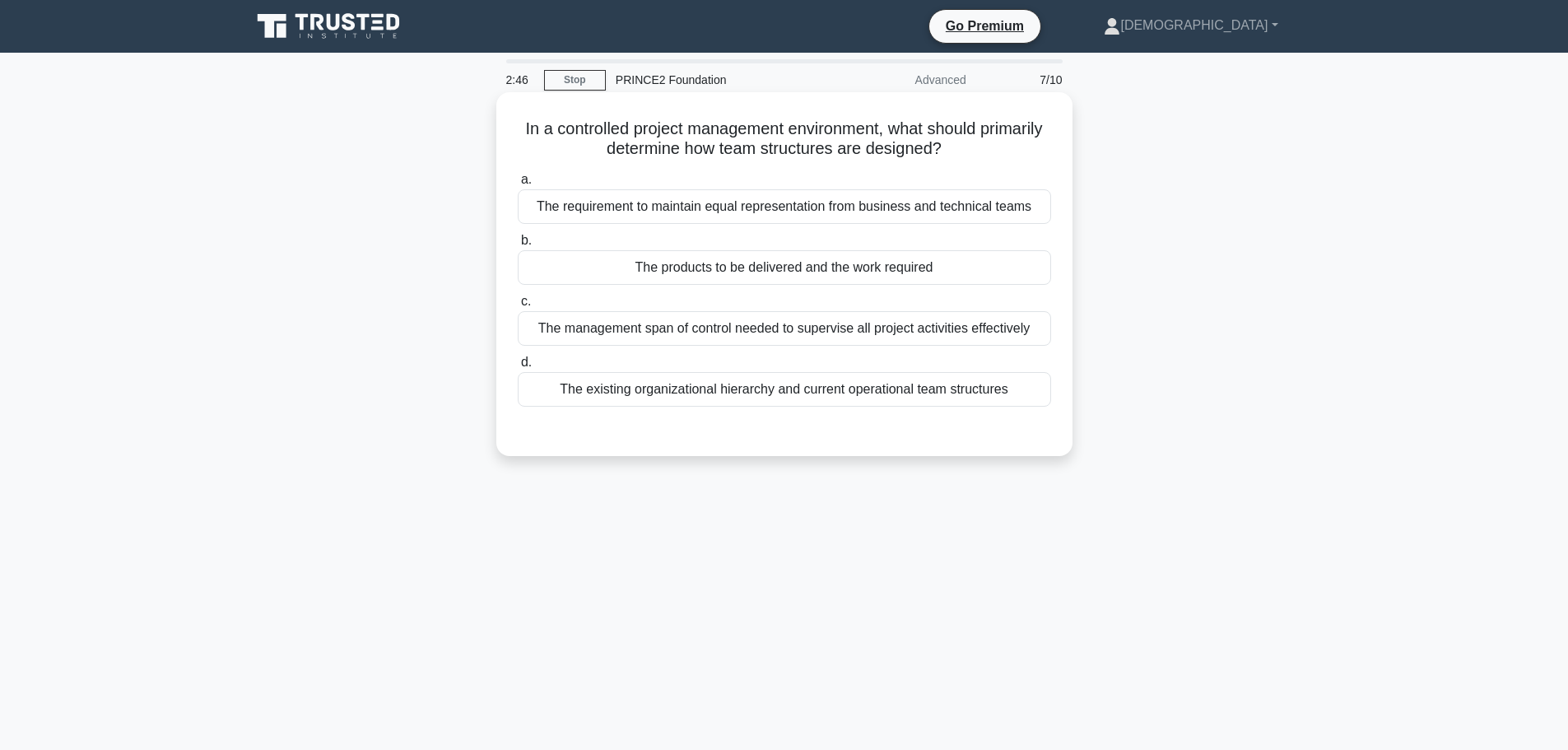
click at [835, 274] on div "The products to be delivered and the work required" at bounding box center [784, 267] width 533 height 34
click at [518, 246] on input "b. The products to be delivered and the work required" at bounding box center [518, 240] width 0 height 11
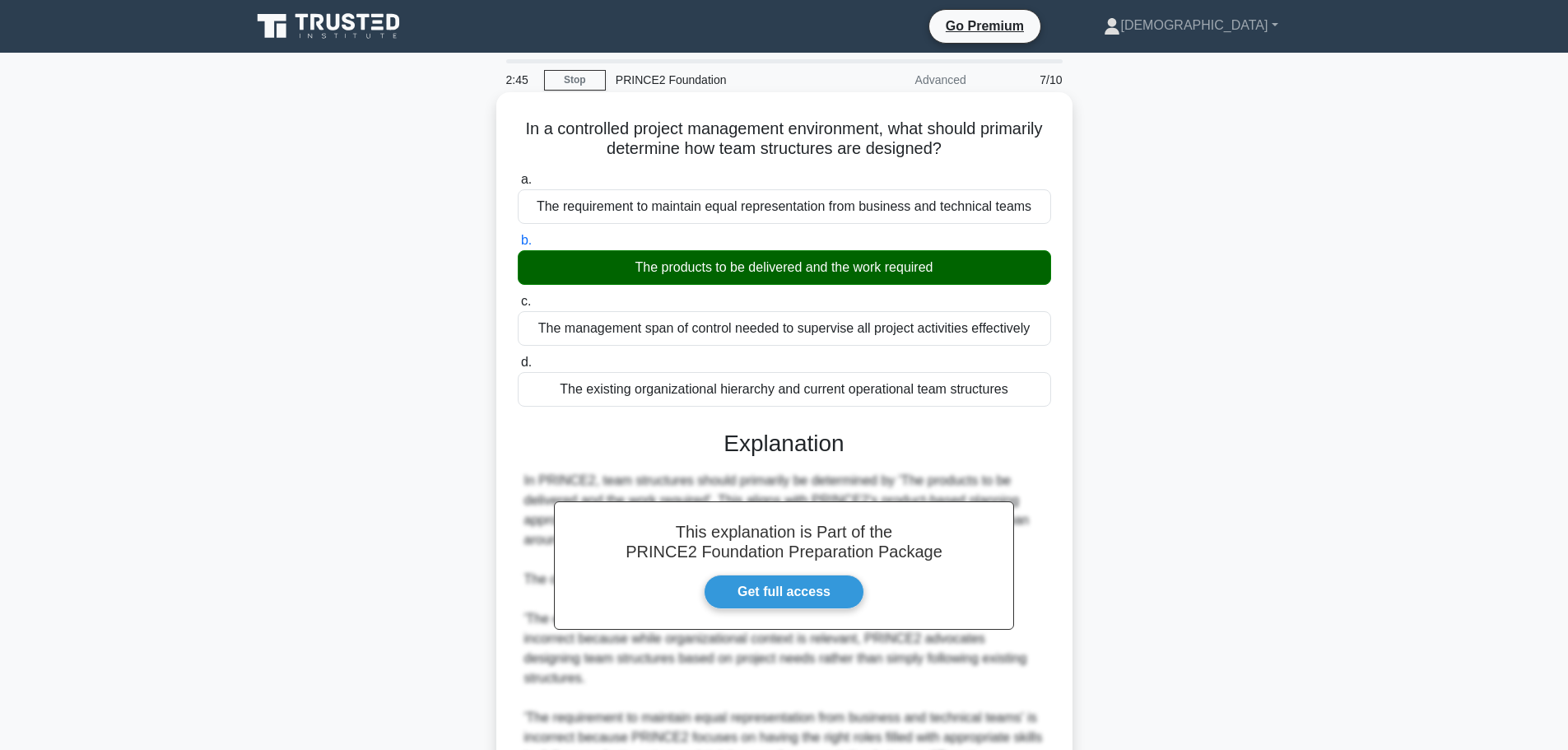
scroll to position [246, 0]
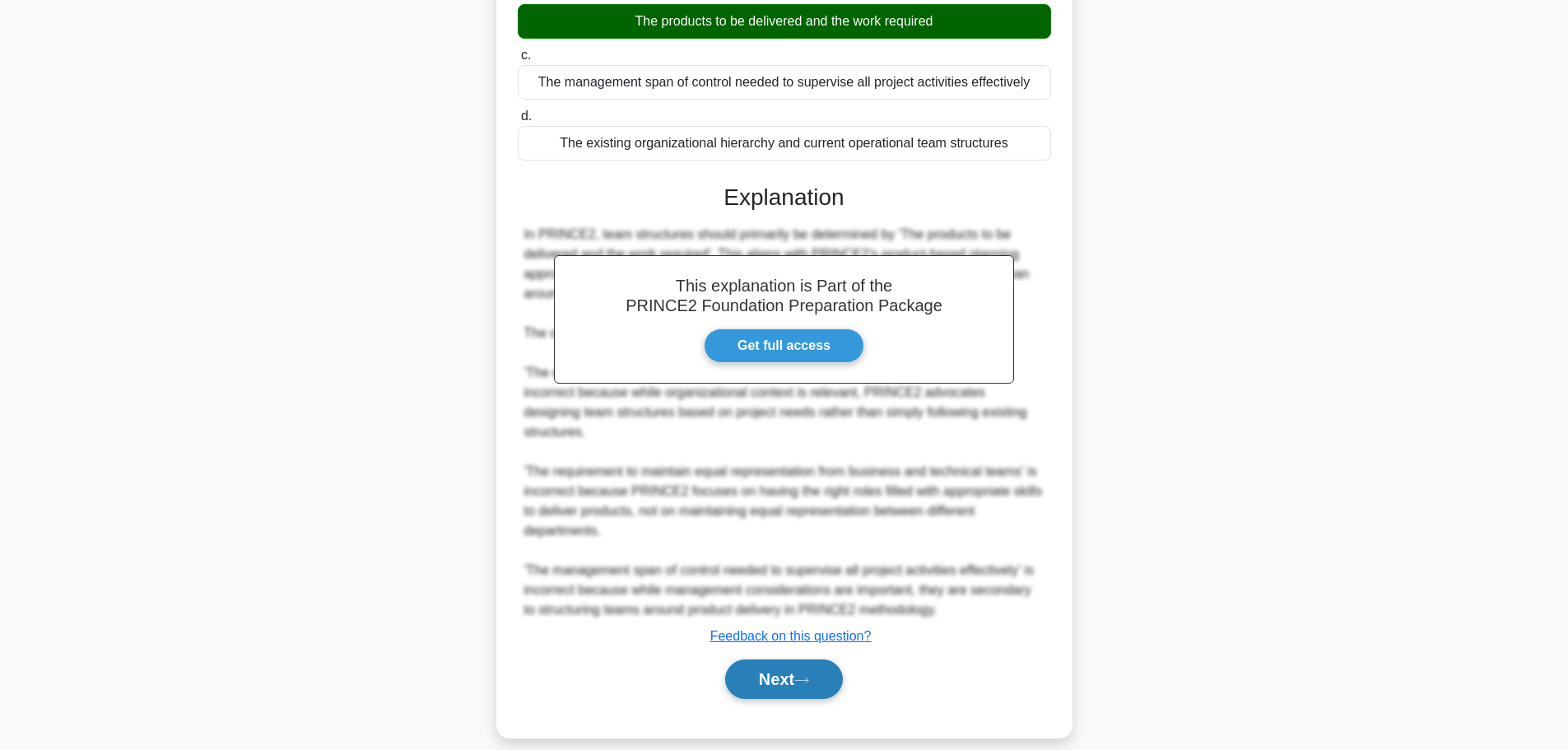
click at [761, 662] on button "Next" at bounding box center [784, 679] width 117 height 39
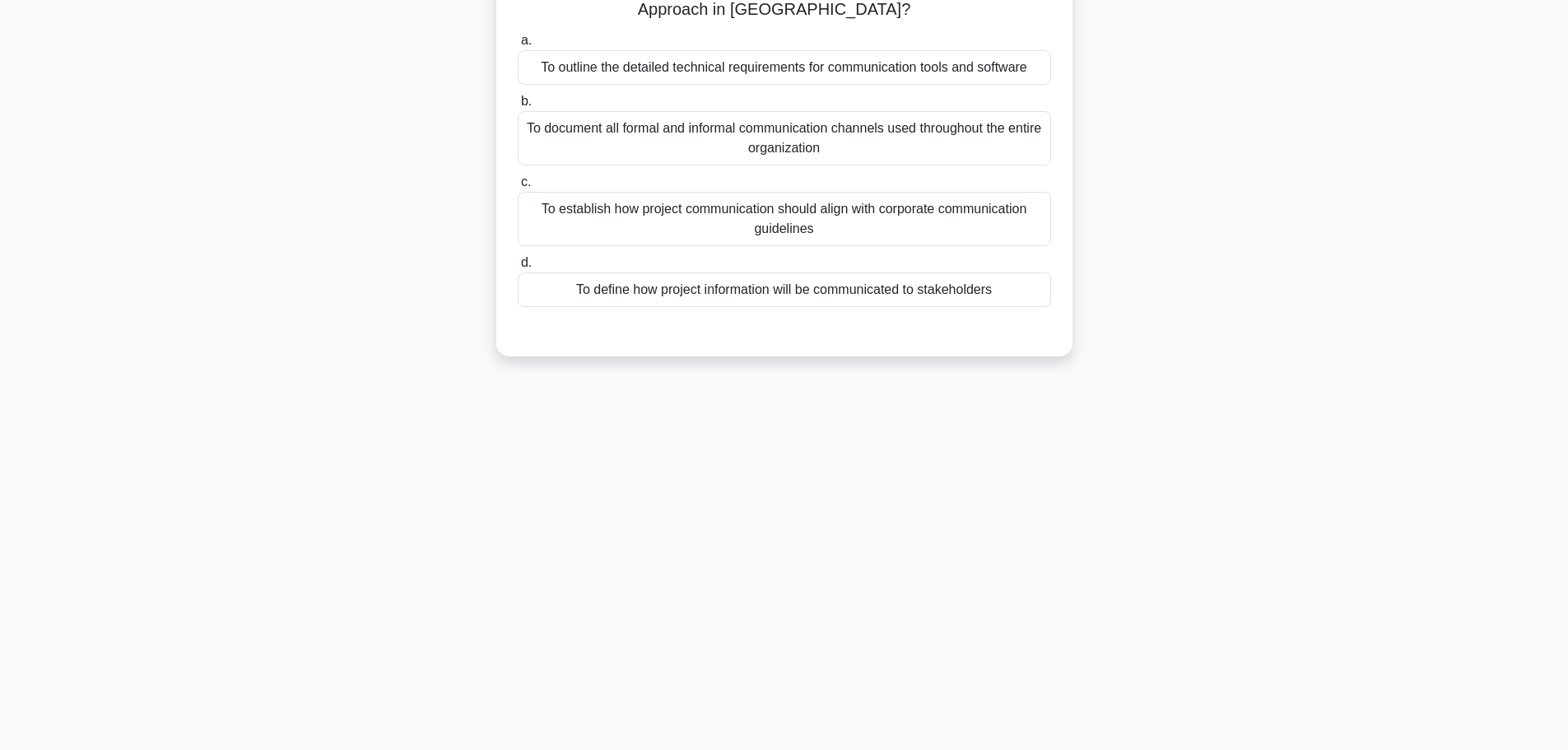
scroll to position [0, 0]
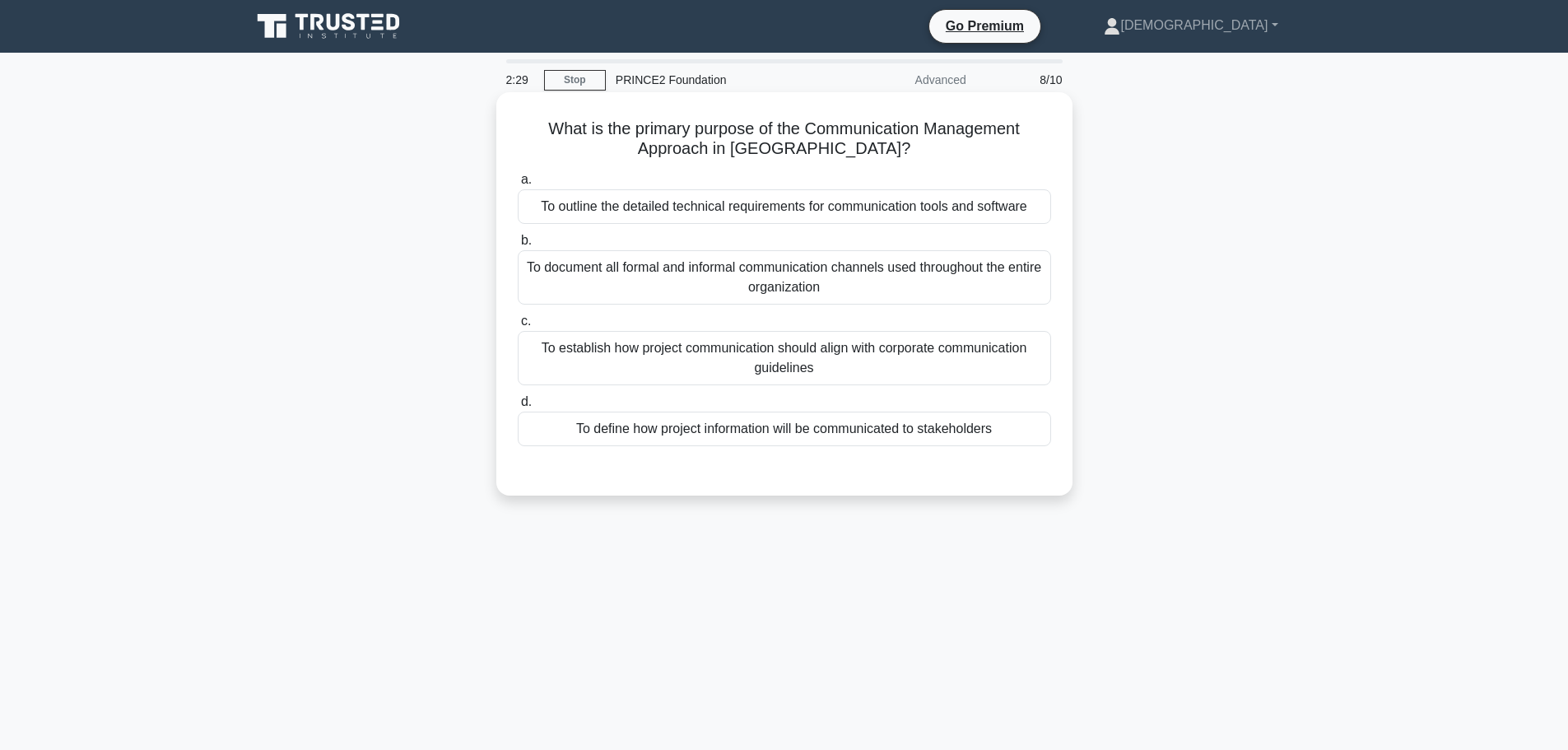
click at [707, 353] on div "To establish how project communication should align with corporate communicatio…" at bounding box center [784, 358] width 533 height 55
click at [518, 326] on input "c. To establish how project communication should align with corporate communica…" at bounding box center [518, 321] width 0 height 11
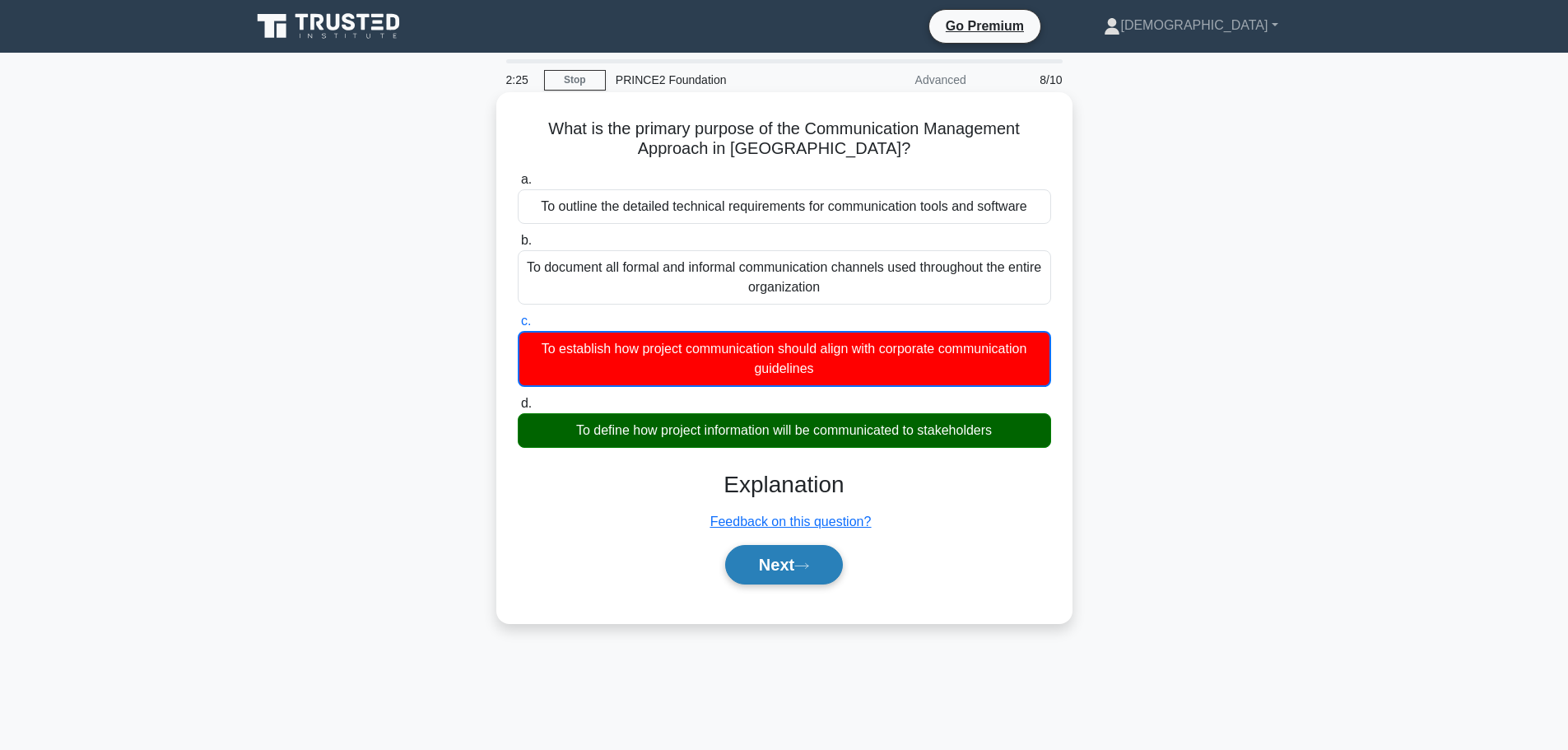
click at [814, 574] on button "Next" at bounding box center [784, 564] width 117 height 39
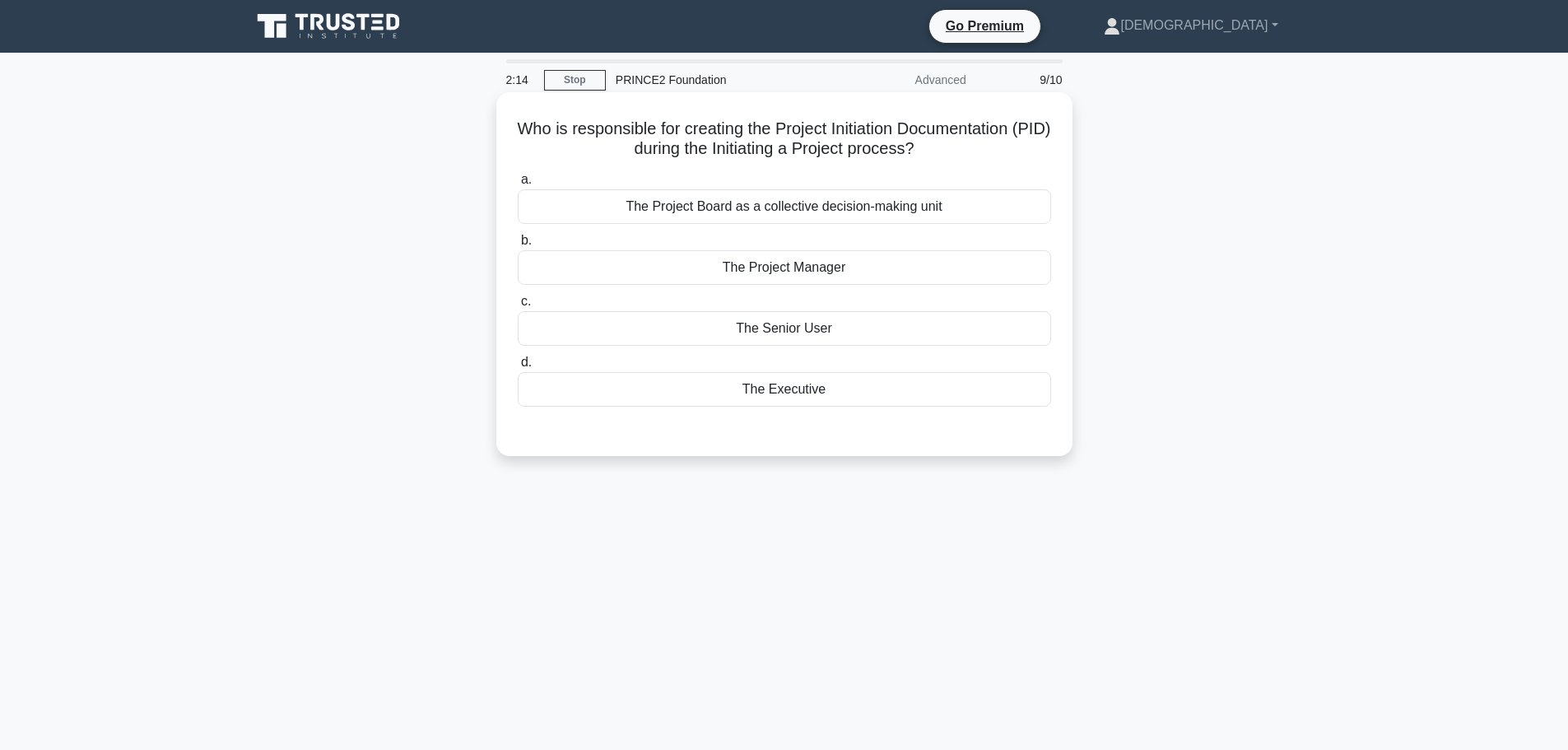
click at [717, 269] on div "The Project Manager" at bounding box center [784, 267] width 533 height 34
click at [518, 246] on input "b. The Project Manager" at bounding box center [518, 240] width 0 height 11
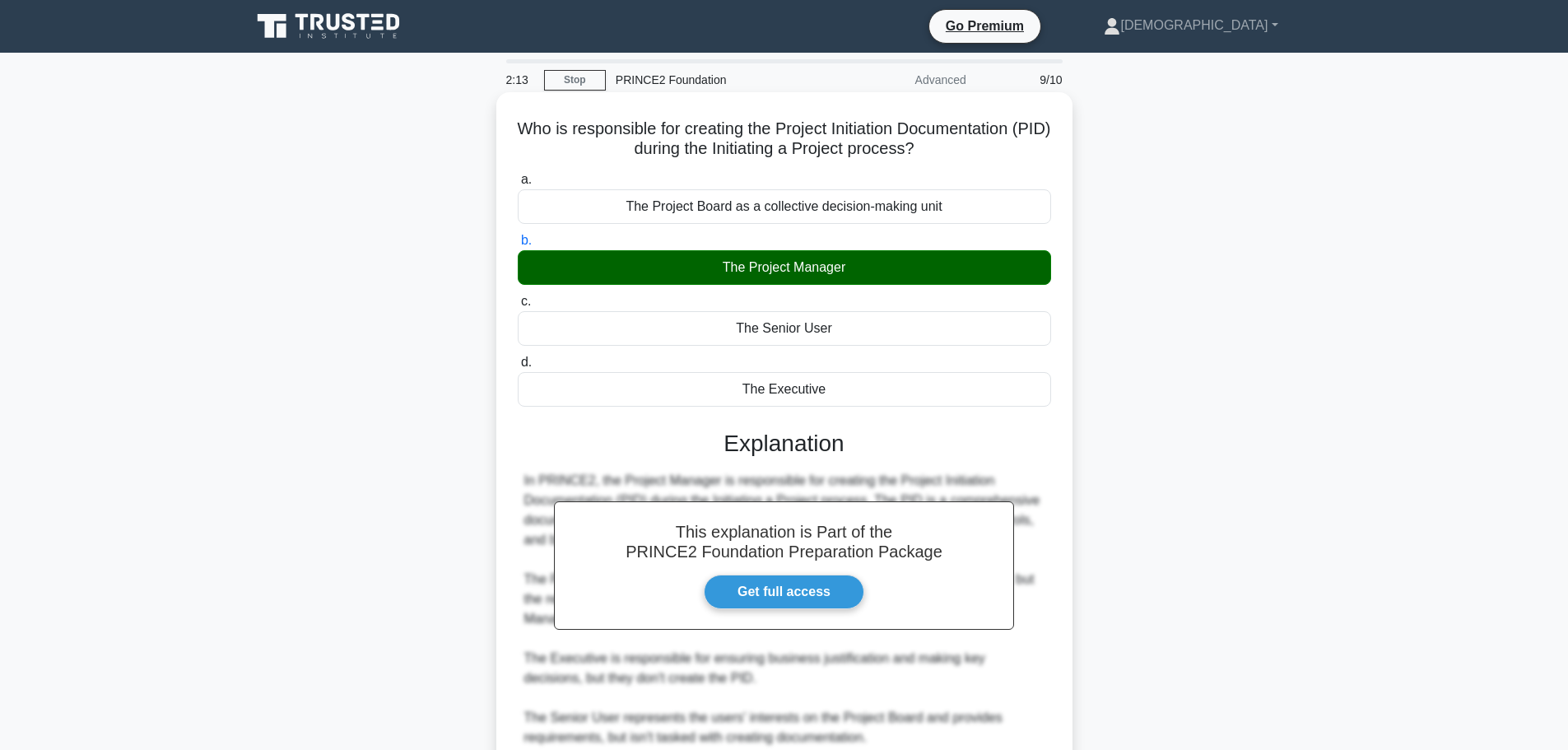
scroll to position [227, 0]
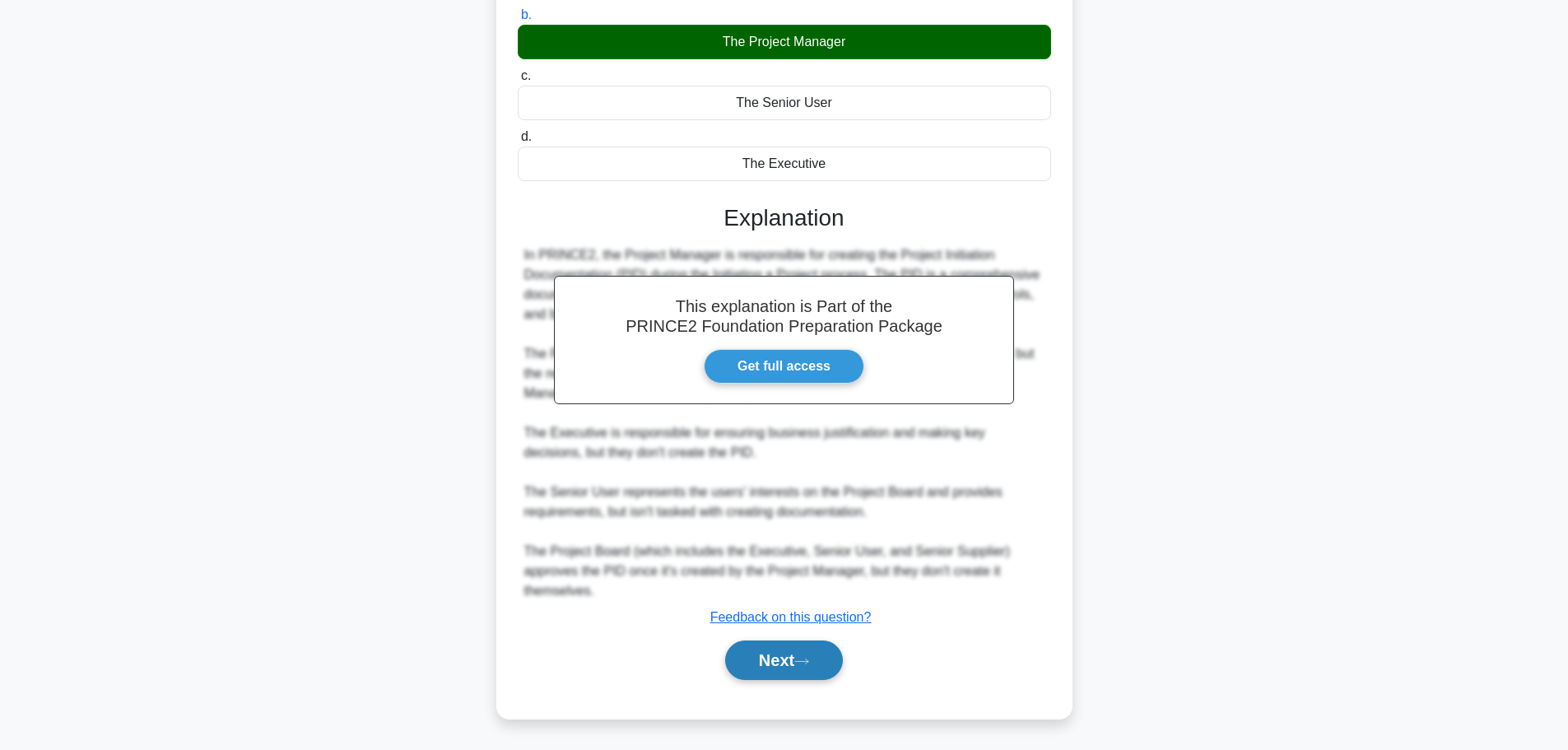
click at [755, 646] on button "Next" at bounding box center [784, 659] width 117 height 39
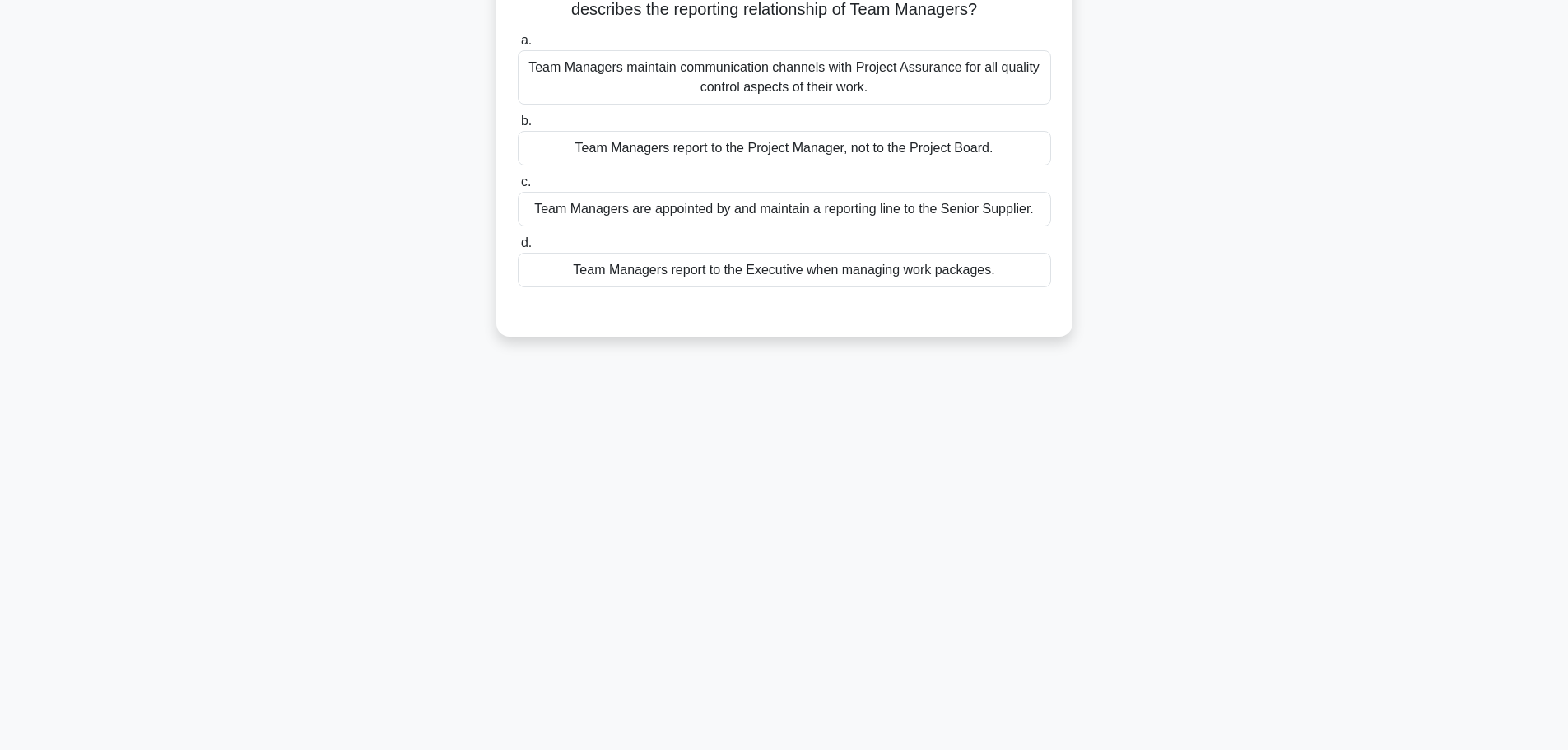
scroll to position [0, 0]
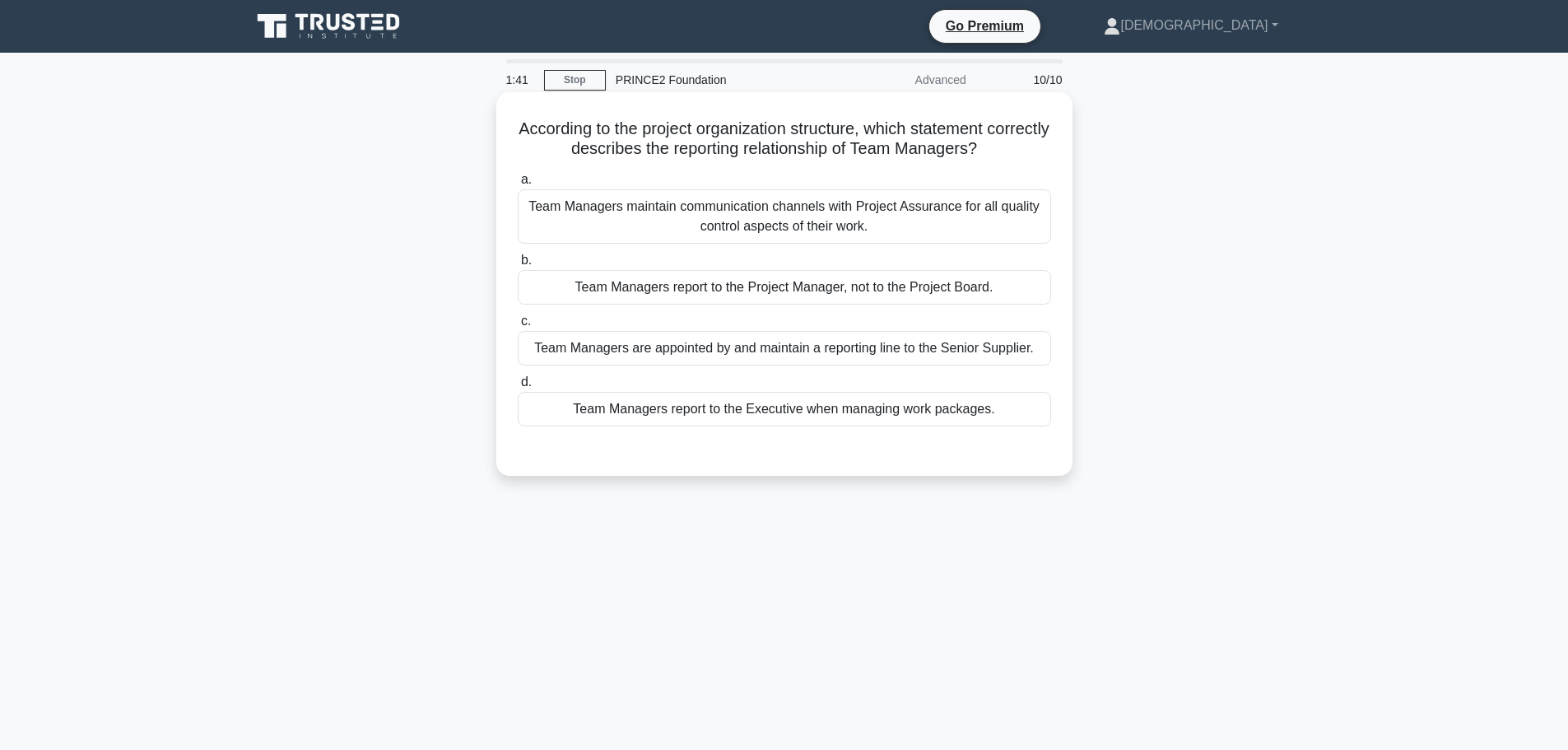
click at [809, 354] on div "Team Managers are appointed by and maintain a reporting line to the Senior Supp…" at bounding box center [784, 348] width 533 height 34
click at [518, 326] on input "c. Team Managers are appointed by and maintain a reporting line to the Senior S…" at bounding box center [518, 321] width 0 height 11
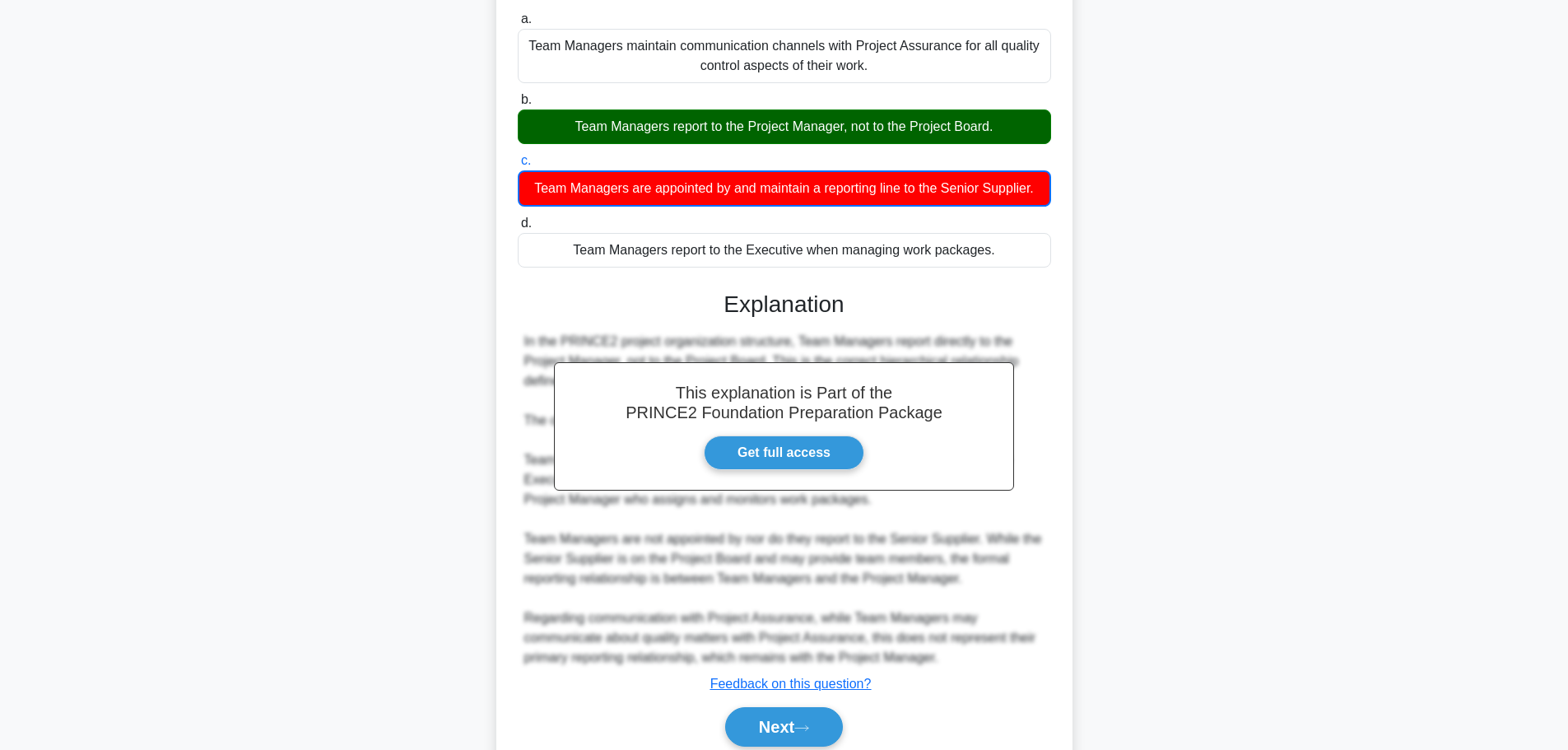
scroll to position [228, 0]
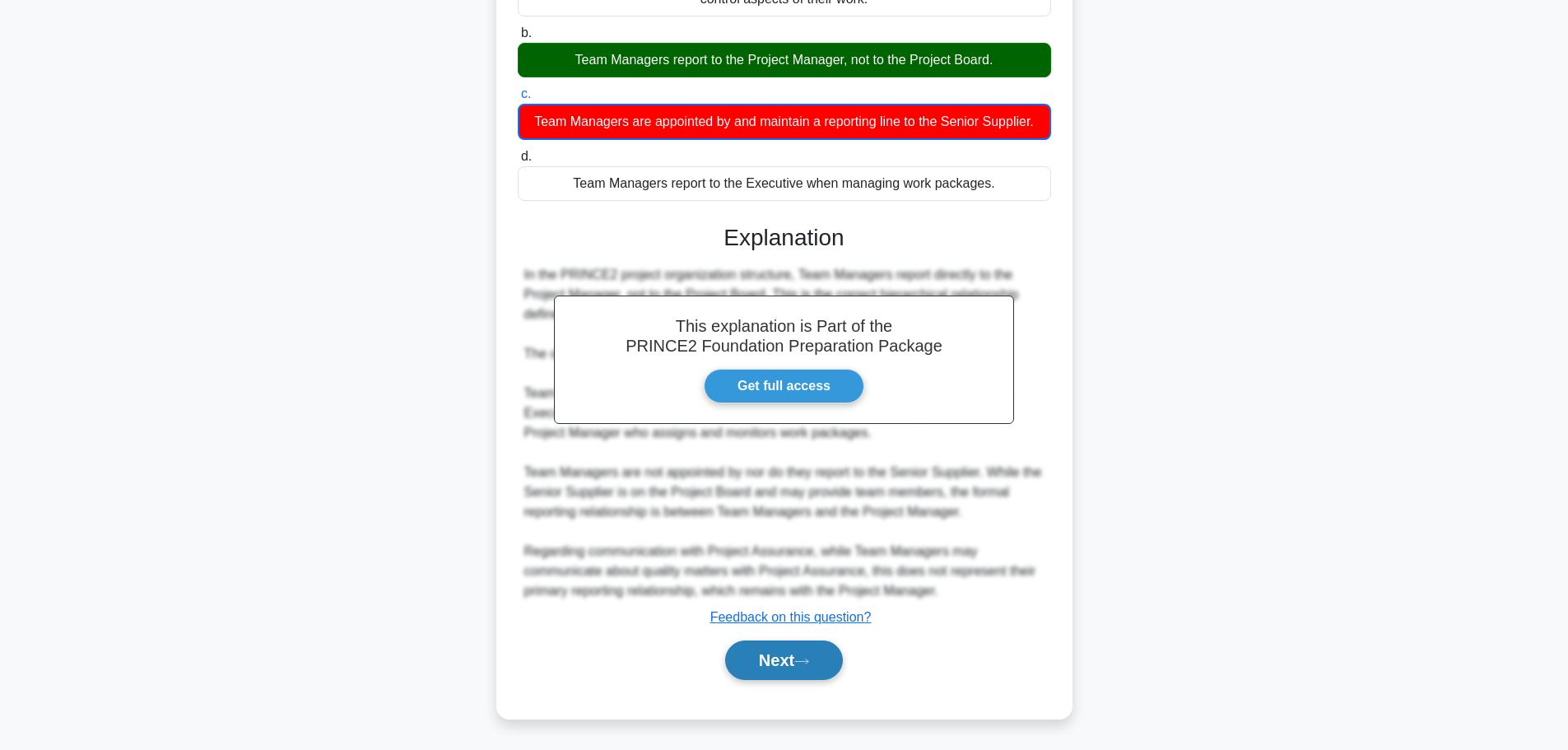
click at [798, 655] on button "Next" at bounding box center [784, 659] width 117 height 39
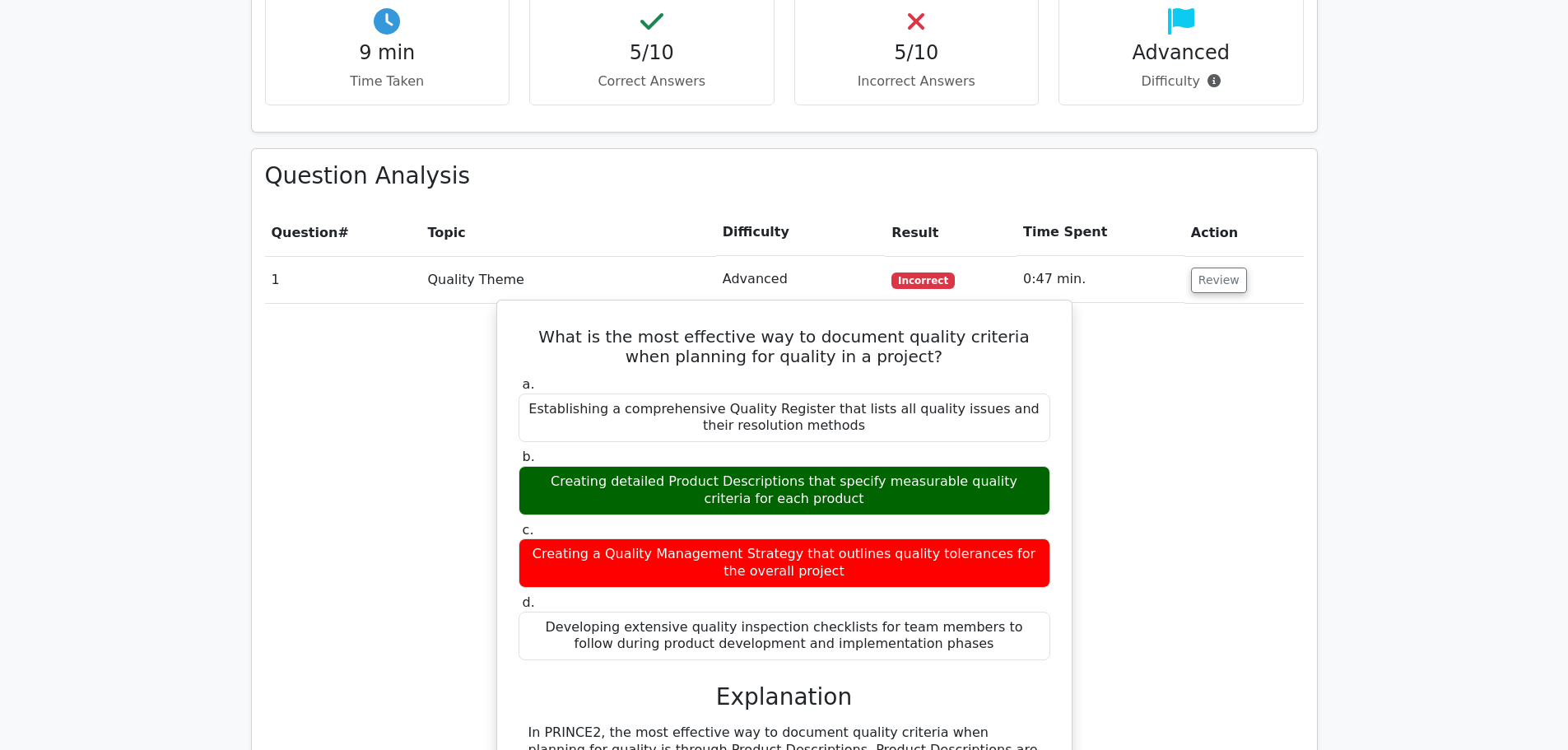
scroll to position [1152, 0]
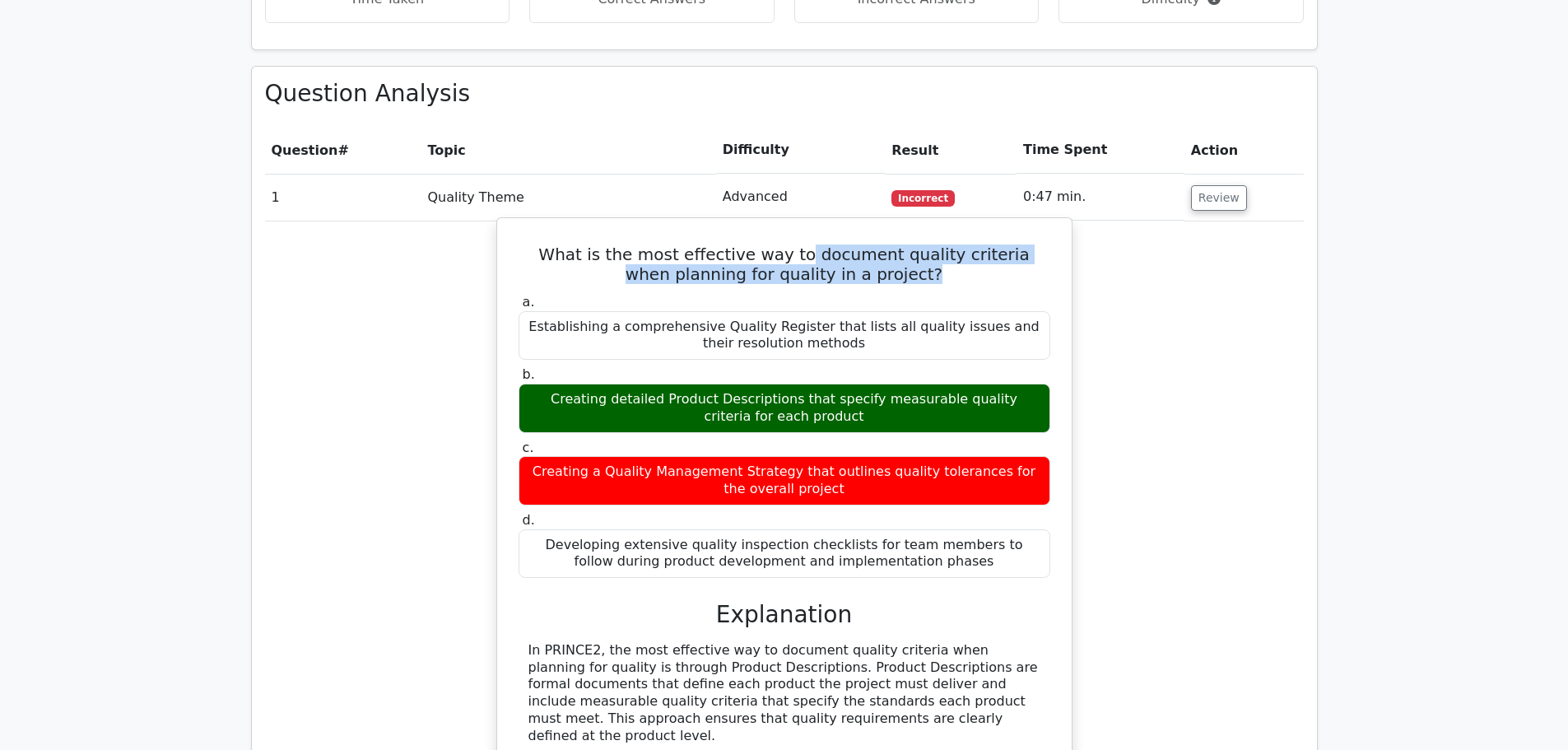
drag, startPoint x: 792, startPoint y: 213, endPoint x: 917, endPoint y: 240, distance: 127.9
click at [917, 244] on h5 "What is the most effective way to document quality criteria when planning for q…" at bounding box center [784, 264] width 535 height 39
drag, startPoint x: 805, startPoint y: 219, endPoint x: 901, endPoint y: 243, distance: 99.0
click at [901, 244] on h5 "What is the most effective way to document quality criteria when planning for q…" at bounding box center [784, 264] width 535 height 39
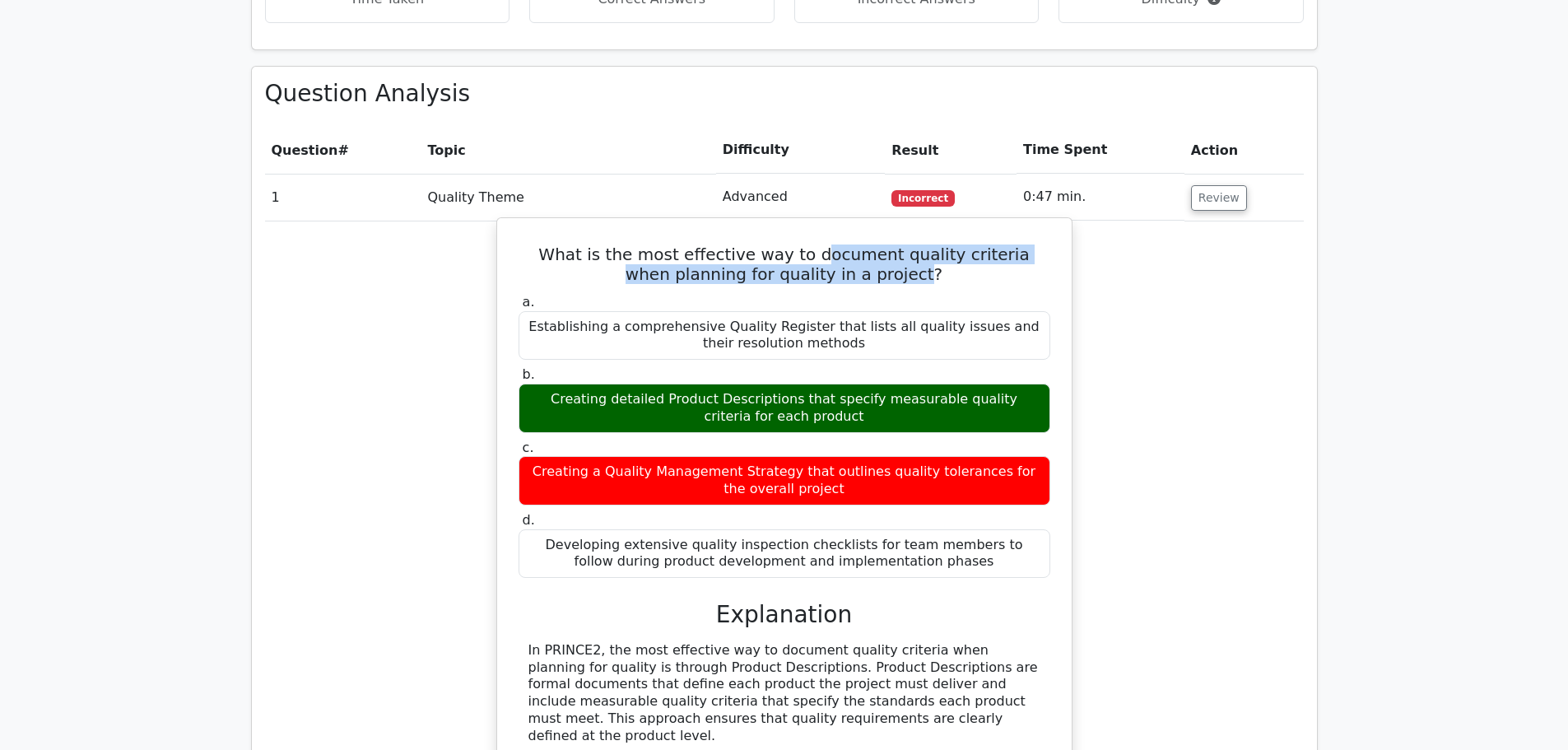
click at [901, 244] on h5 "What is the most effective way to document quality criteria when planning for q…" at bounding box center [784, 264] width 535 height 39
drag, startPoint x: 896, startPoint y: 243, endPoint x: 792, endPoint y: 217, distance: 107.2
click at [792, 244] on h5 "What is the most effective way to document quality criteria when planning for q…" at bounding box center [784, 264] width 535 height 39
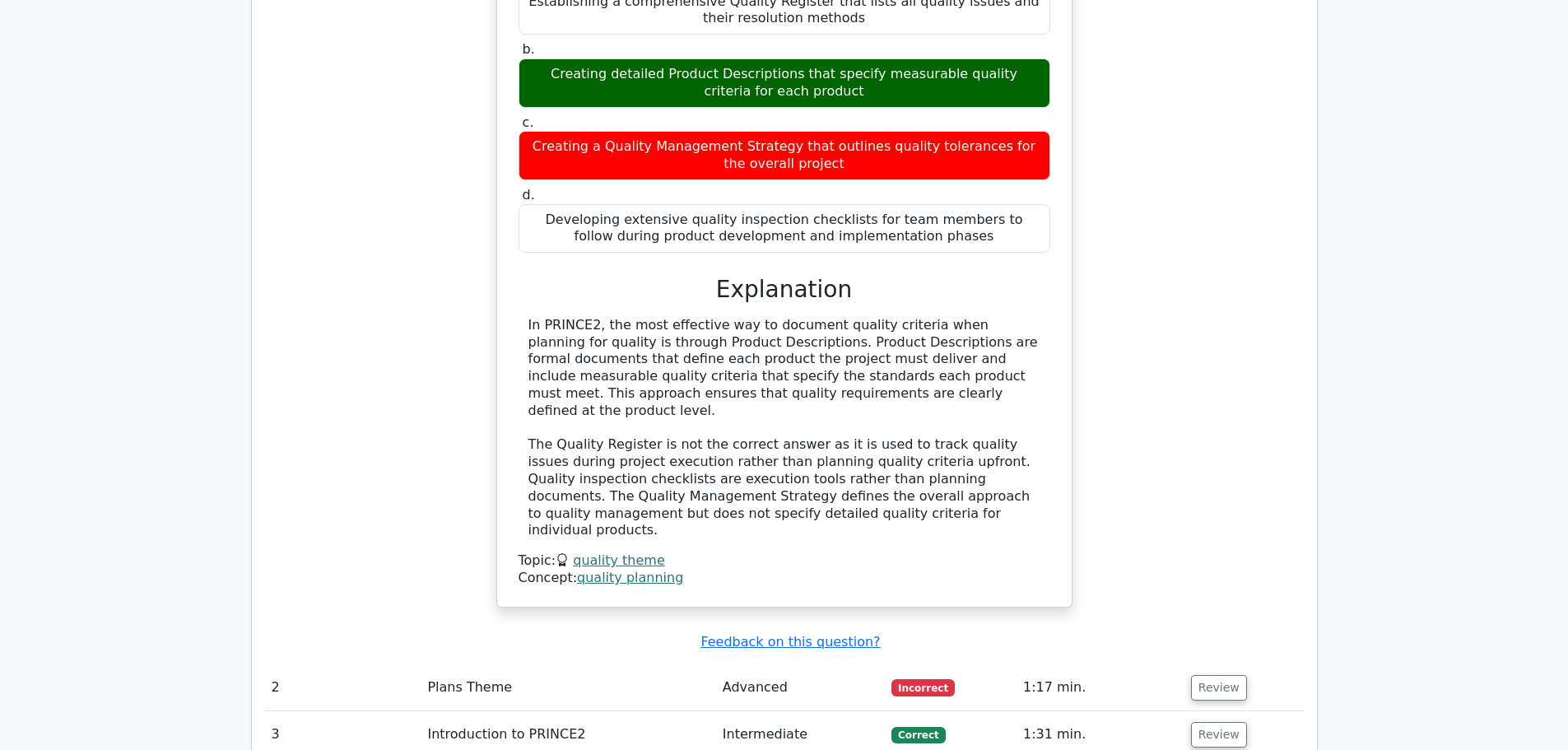
scroll to position [1811, 0]
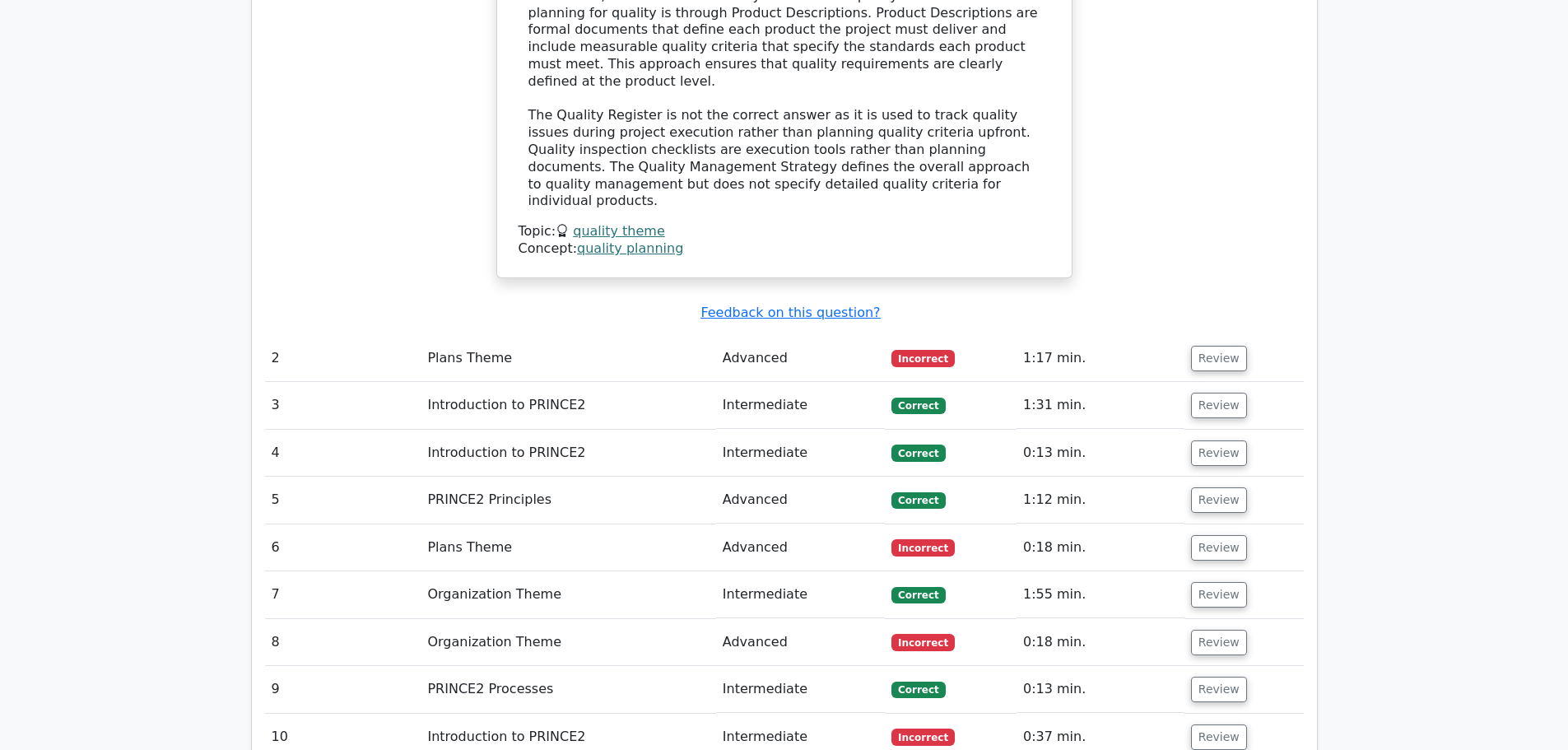
click at [750, 335] on td "Advanced" at bounding box center [800, 358] width 169 height 47
click at [1191, 346] on button "Review" at bounding box center [1218, 358] width 56 height 25
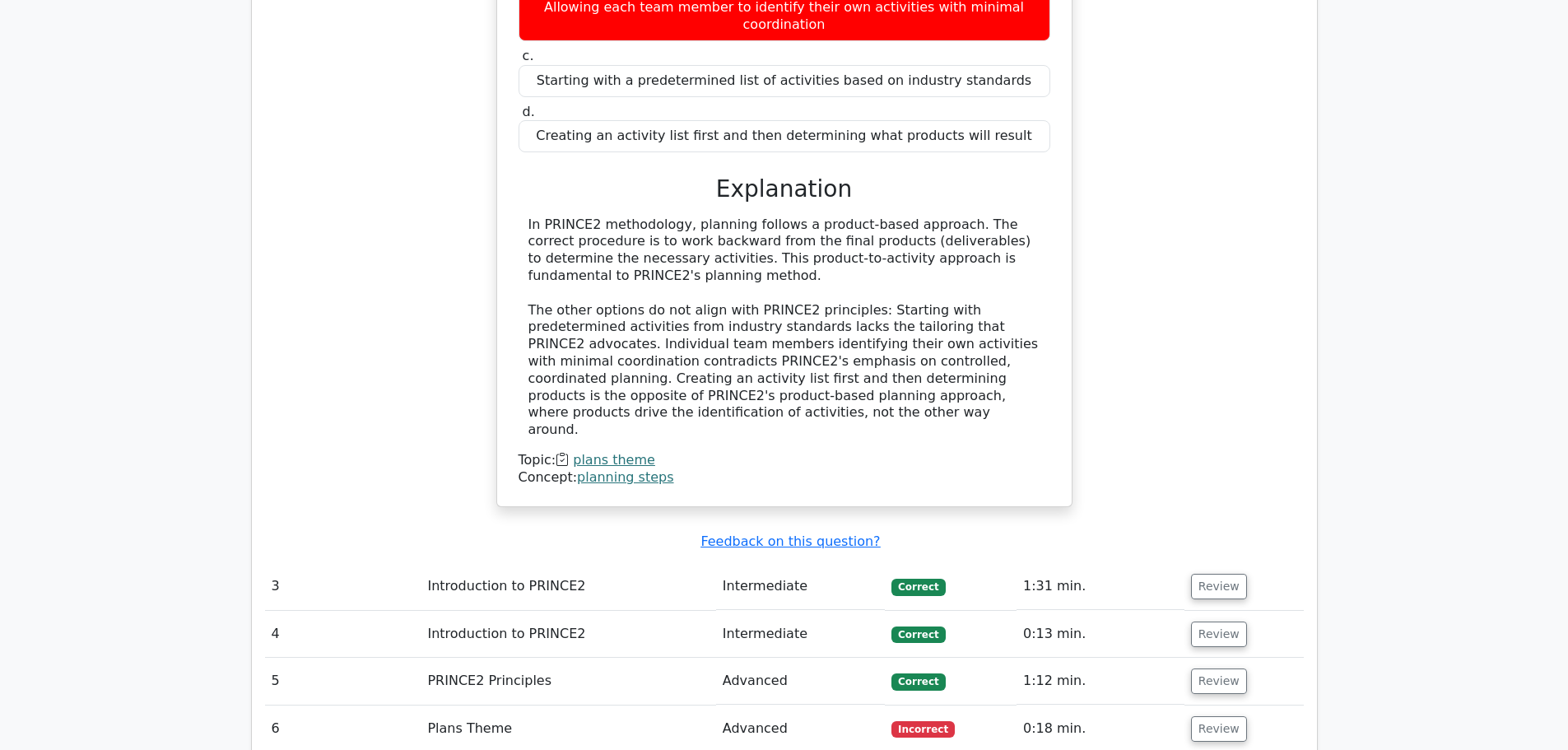
scroll to position [2551, 0]
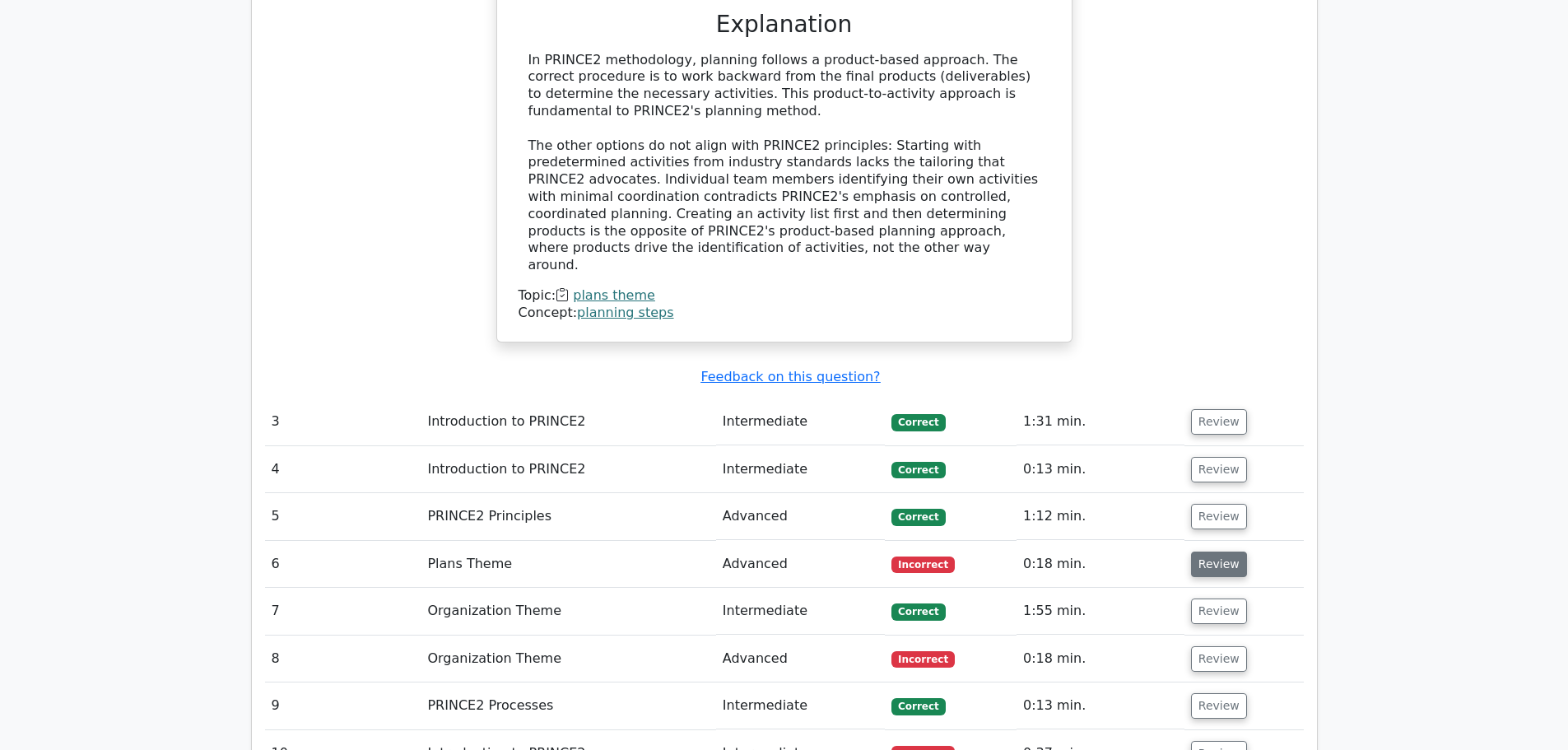
click at [1225, 551] on button "Review" at bounding box center [1218, 563] width 56 height 25
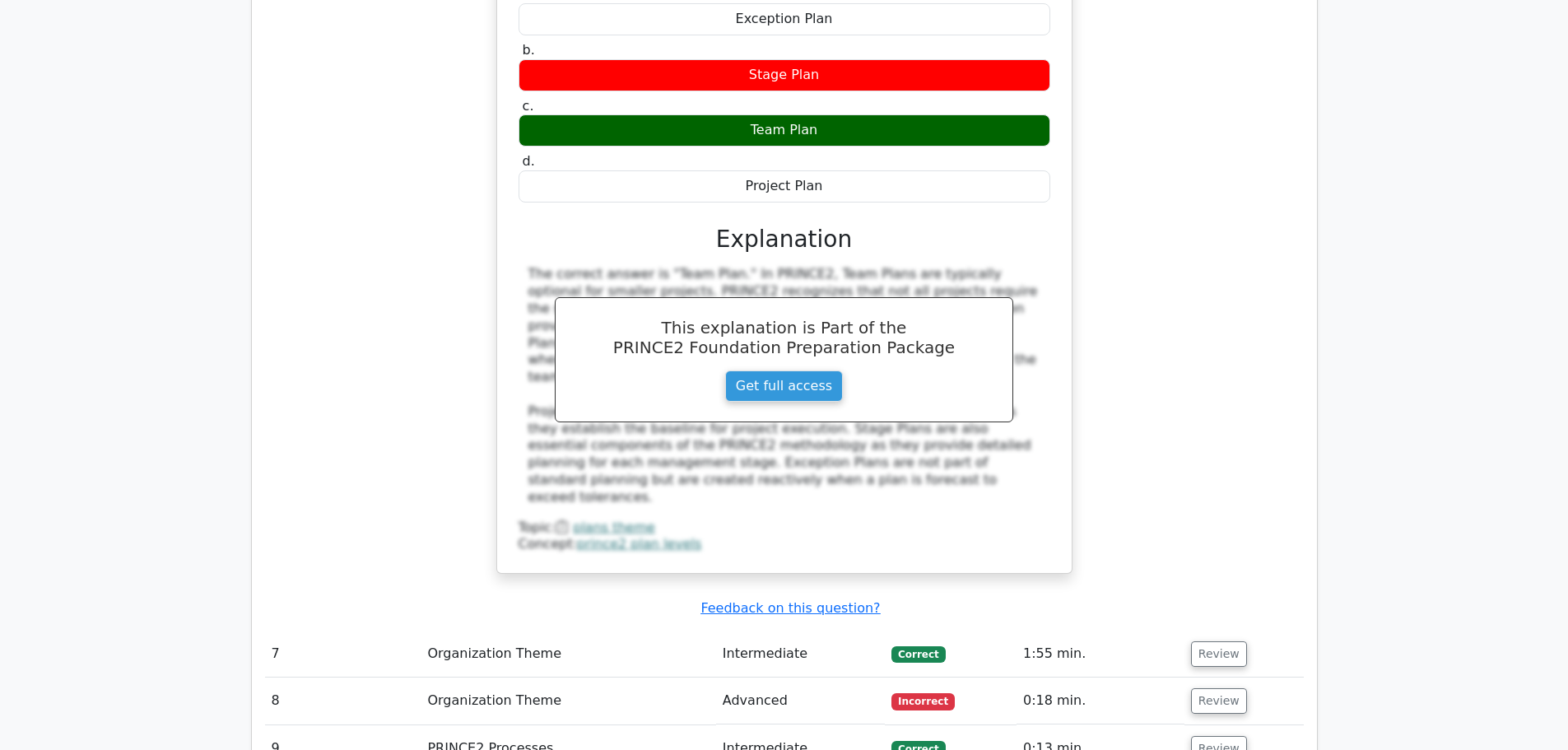
scroll to position [3291, 0]
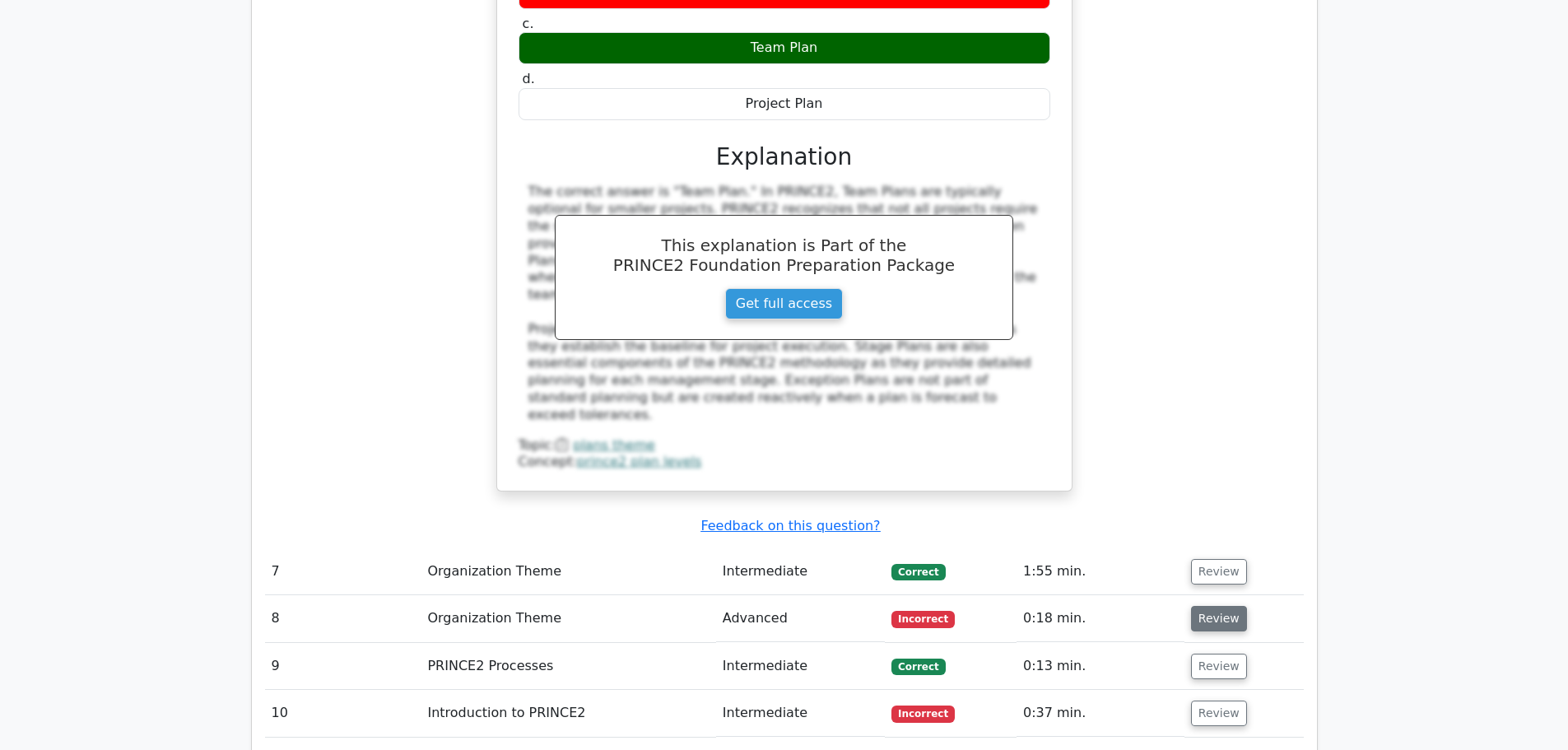
click at [1214, 605] on button "Review" at bounding box center [1218, 618] width 56 height 25
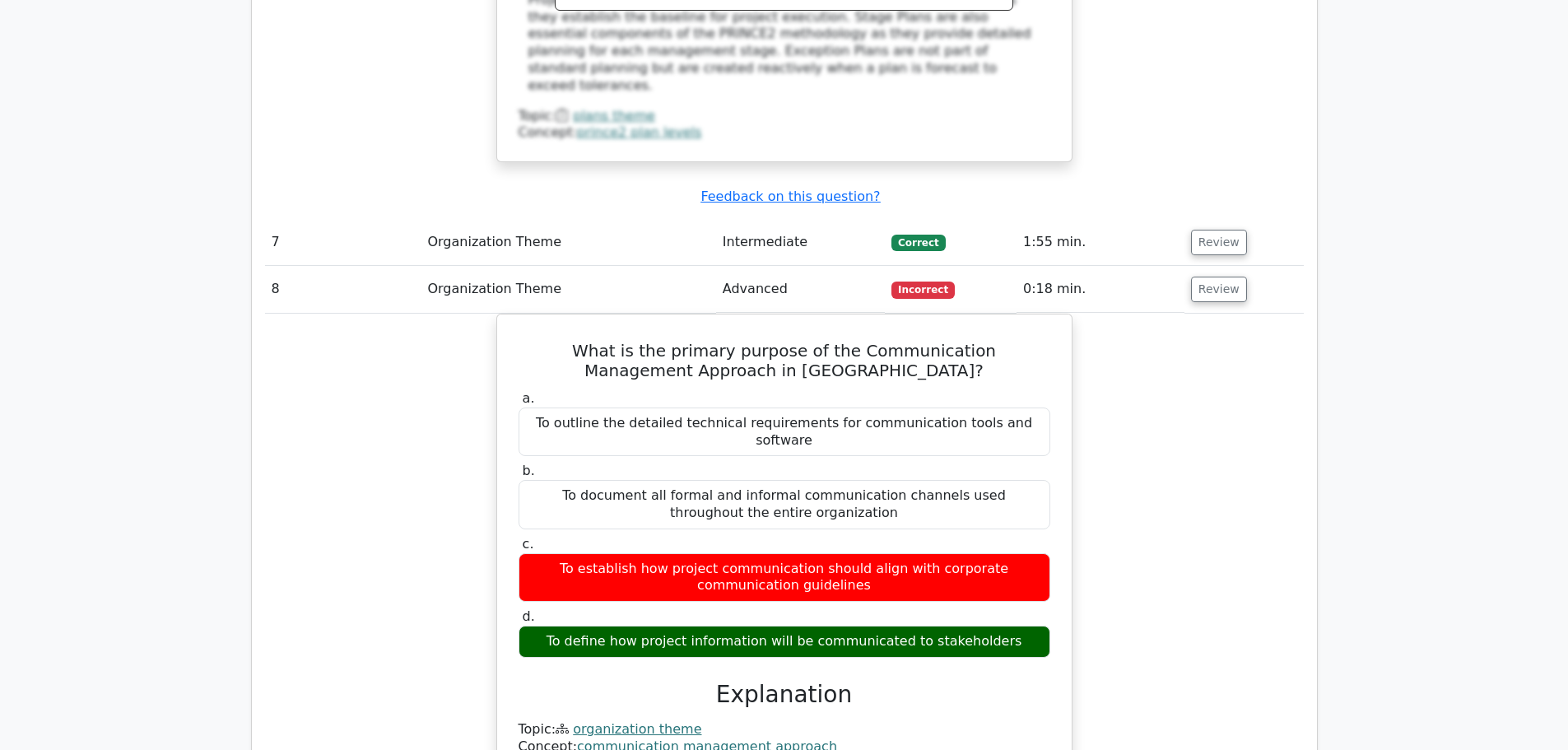
scroll to position [4031, 0]
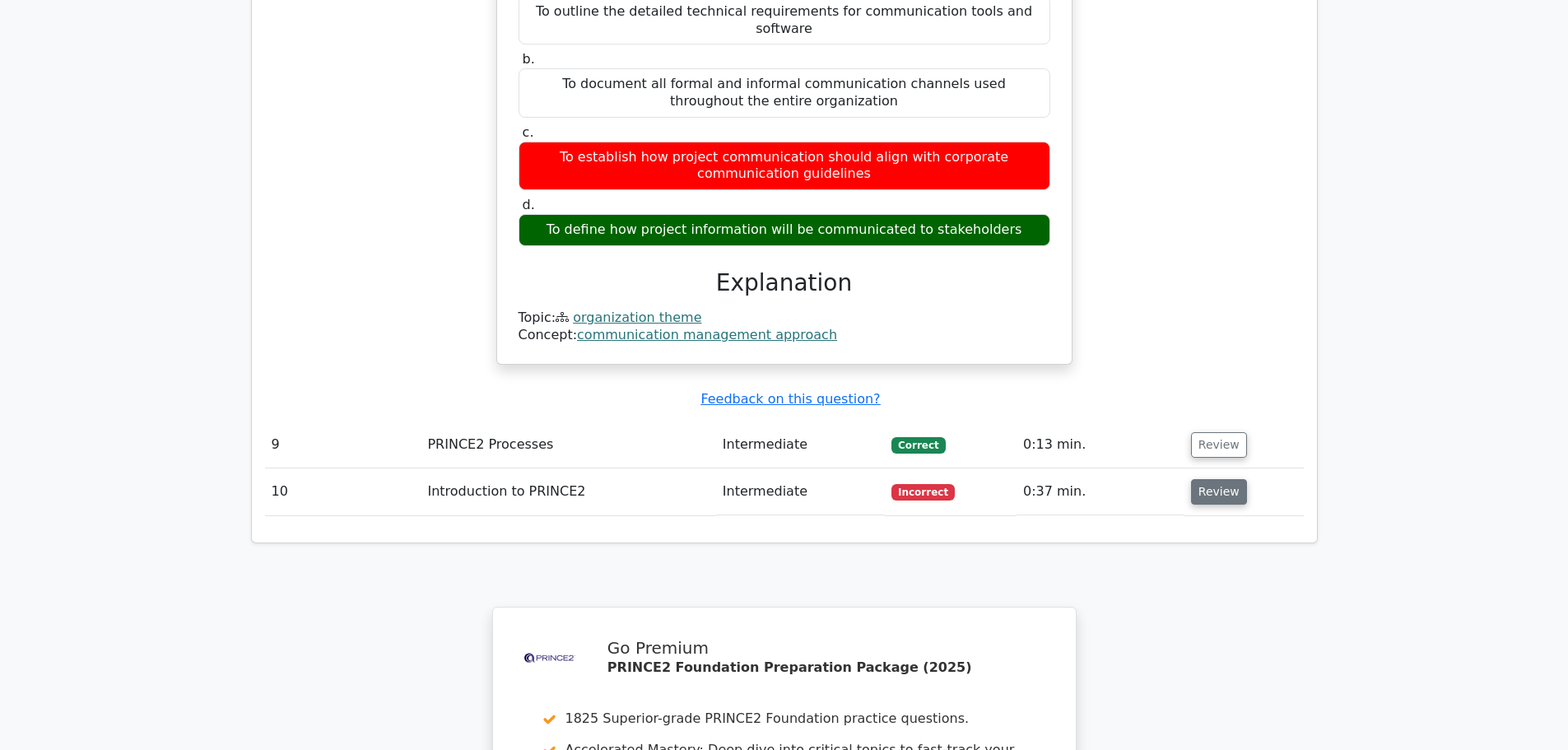
click at [1215, 479] on button "Review" at bounding box center [1218, 491] width 56 height 25
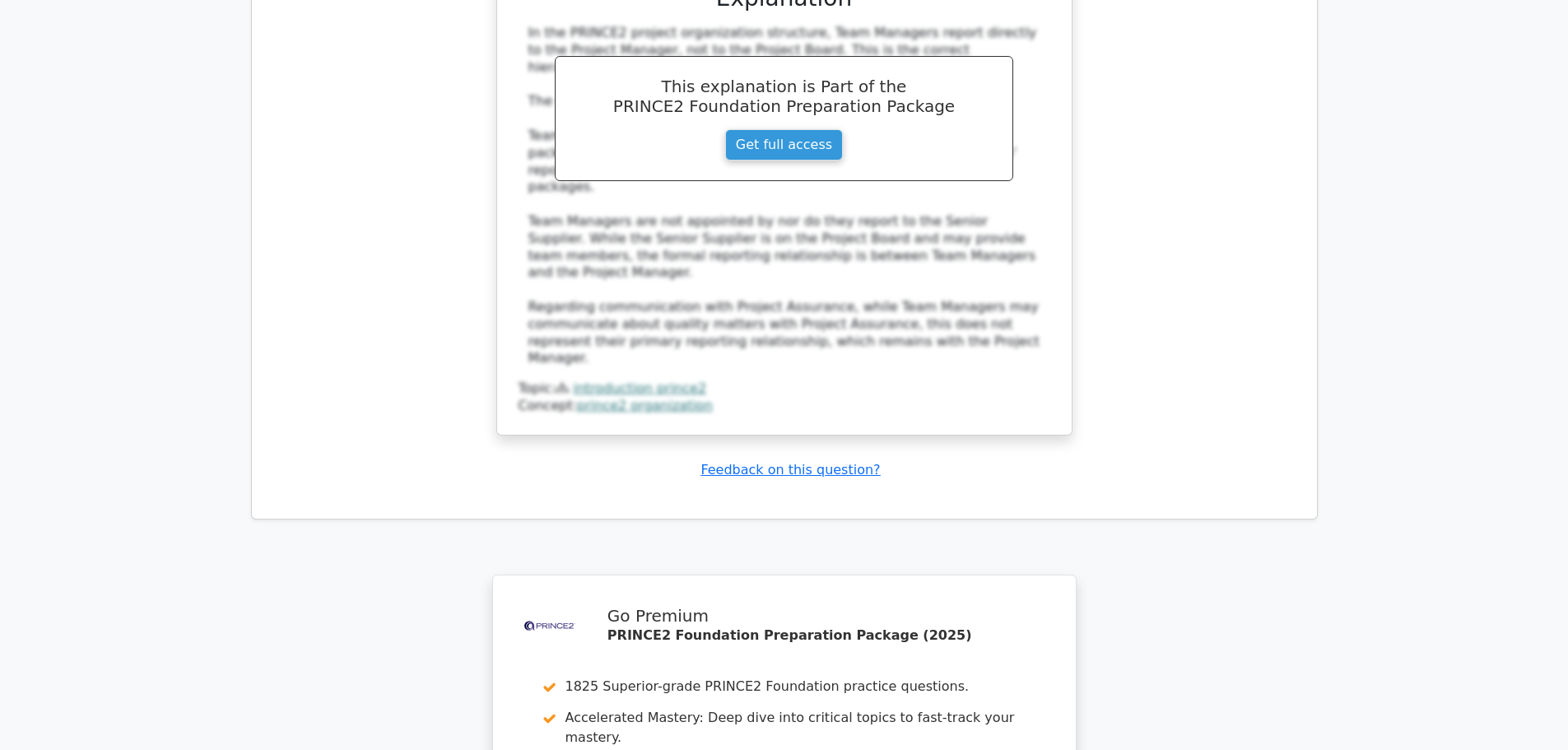
scroll to position [5161, 0]
